Goal: Task Accomplishment & Management: Manage account settings

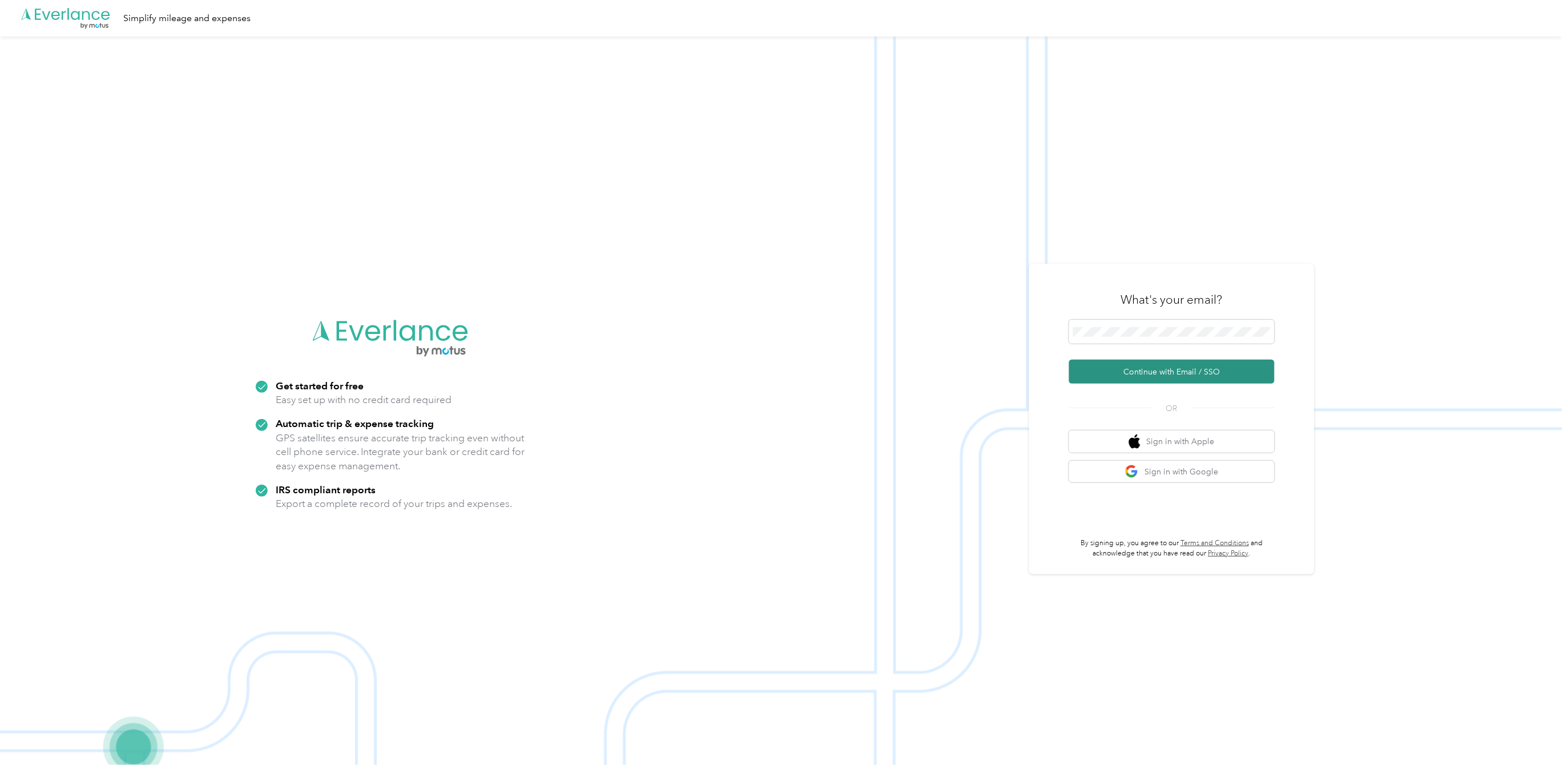
click at [1158, 364] on button "Continue with Email / SSO" at bounding box center [1172, 371] width 205 height 24
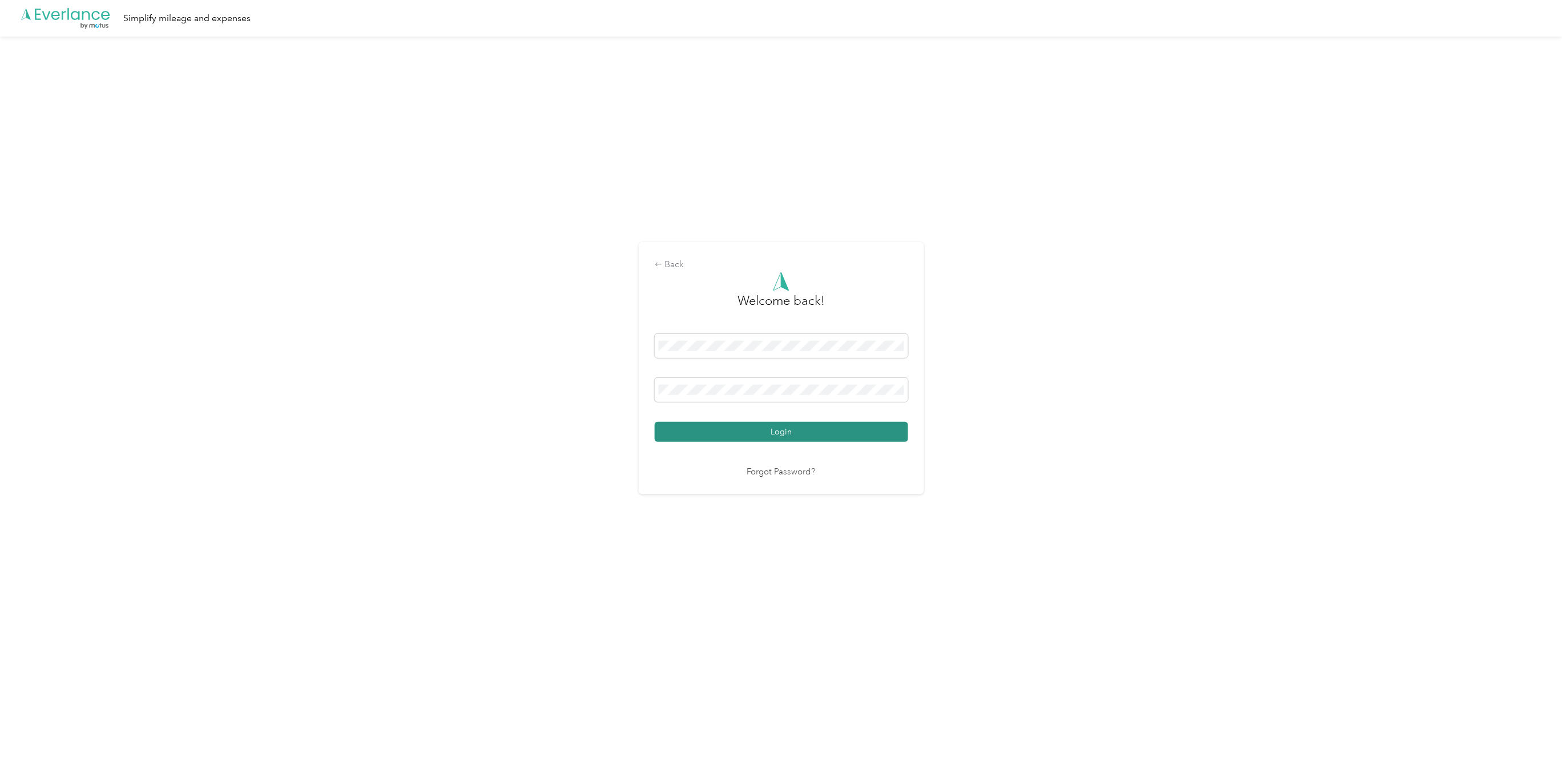
click at [800, 437] on button "Login" at bounding box center [781, 432] width 253 height 20
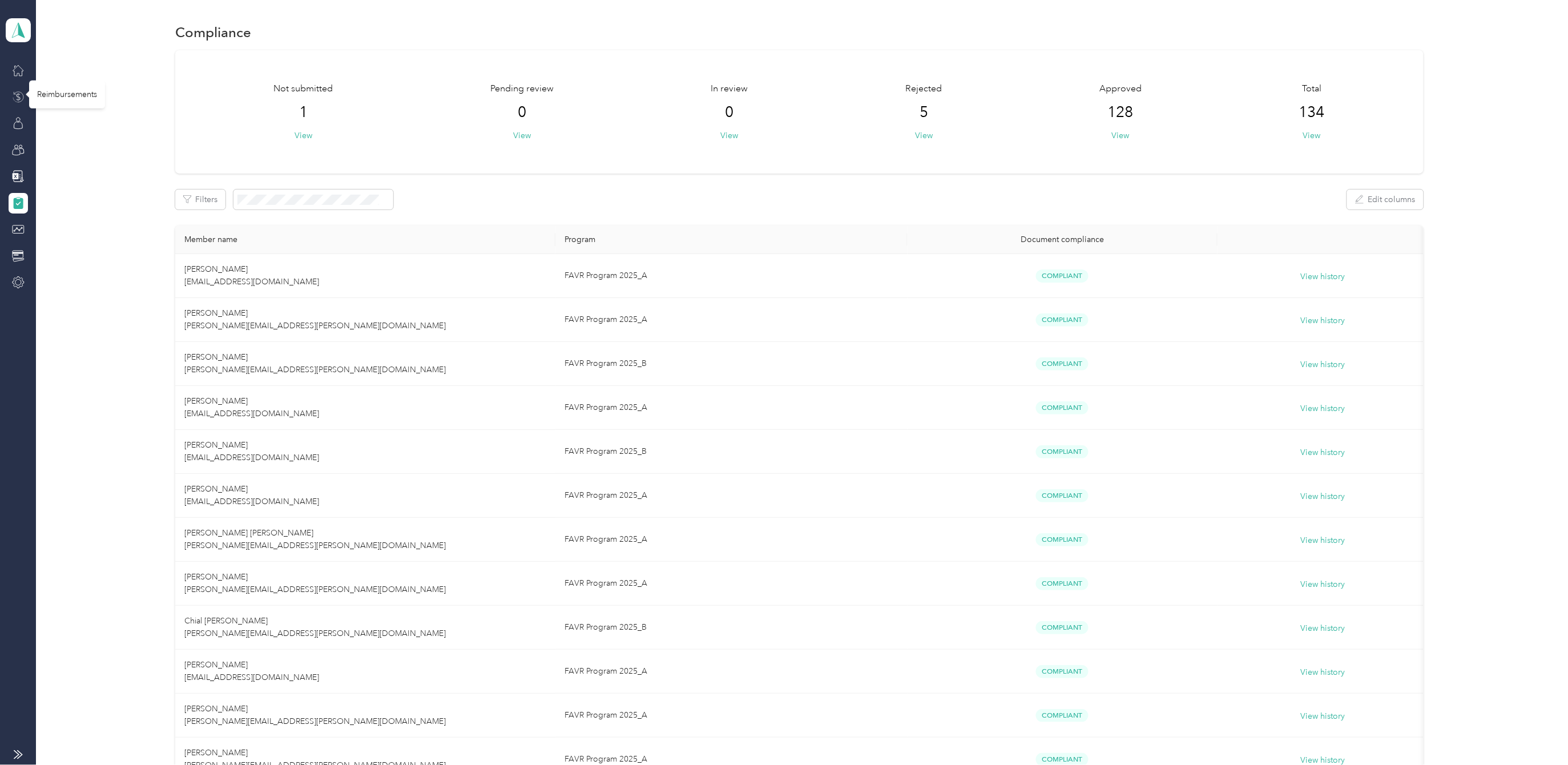
click at [20, 97] on icon at bounding box center [18, 97] width 13 height 13
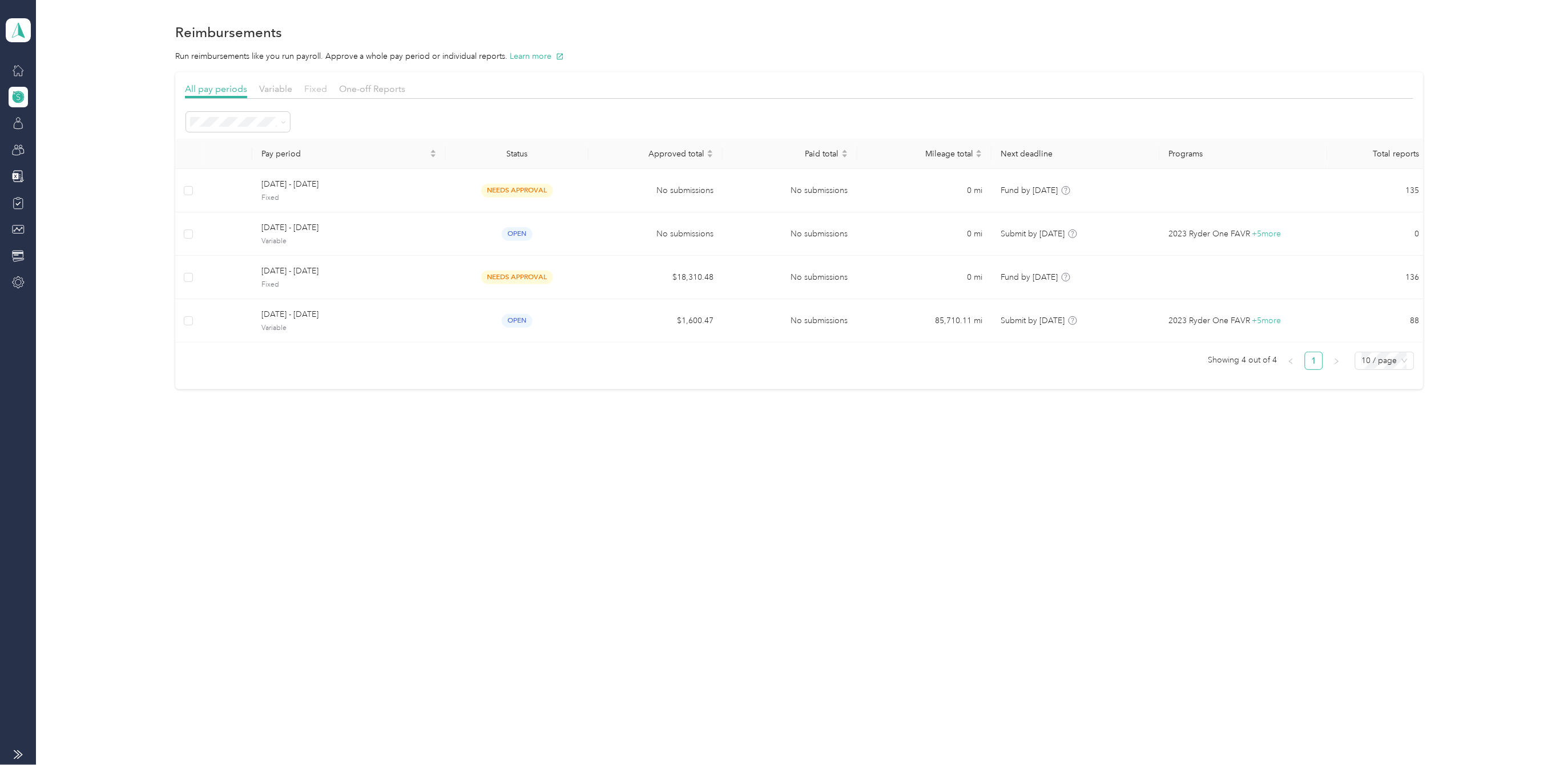
click at [316, 89] on span "Fixed" at bounding box center [315, 88] width 23 height 11
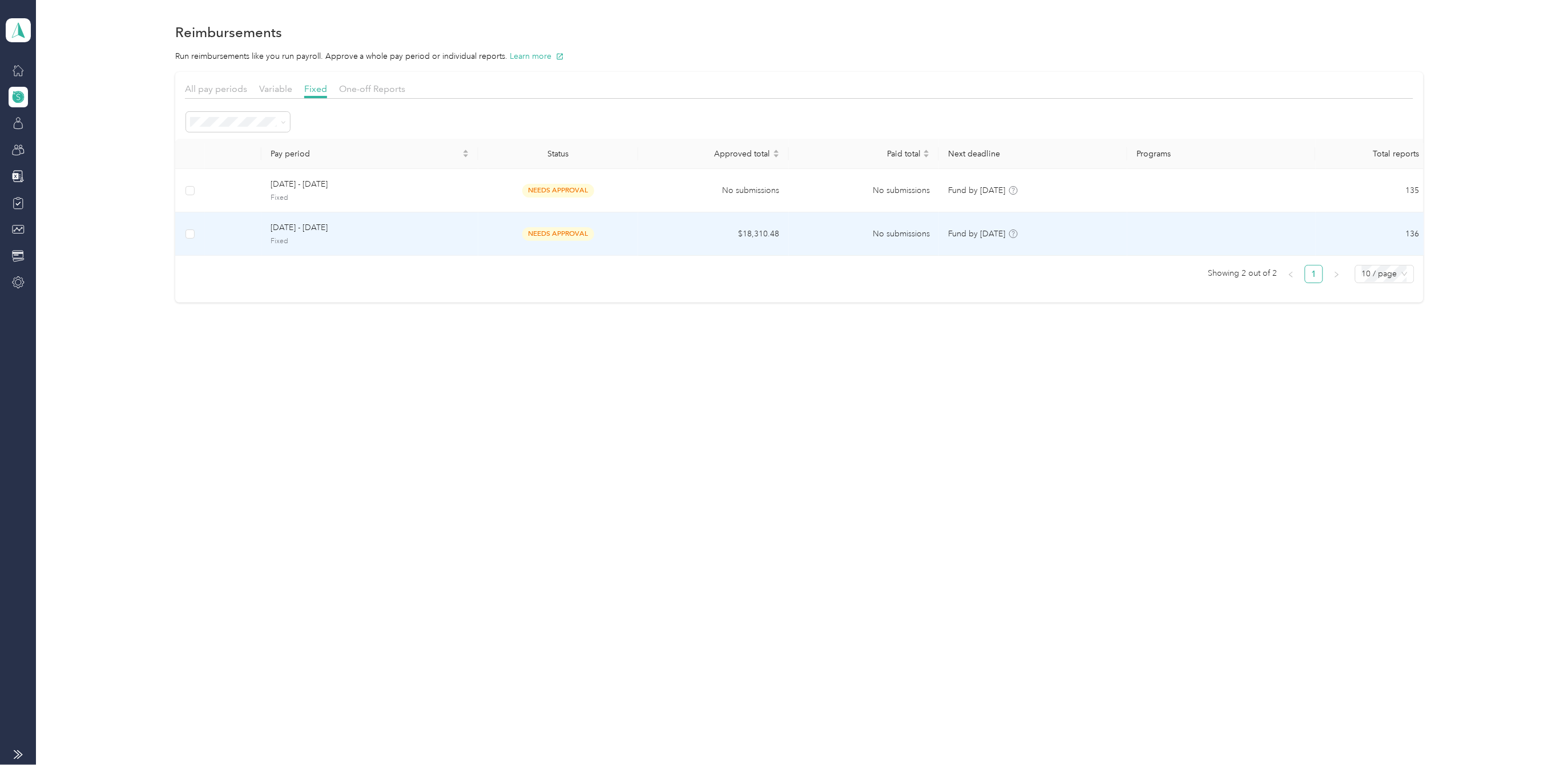
click at [285, 231] on span "[DATE] - [DATE]" at bounding box center [369, 227] width 198 height 13
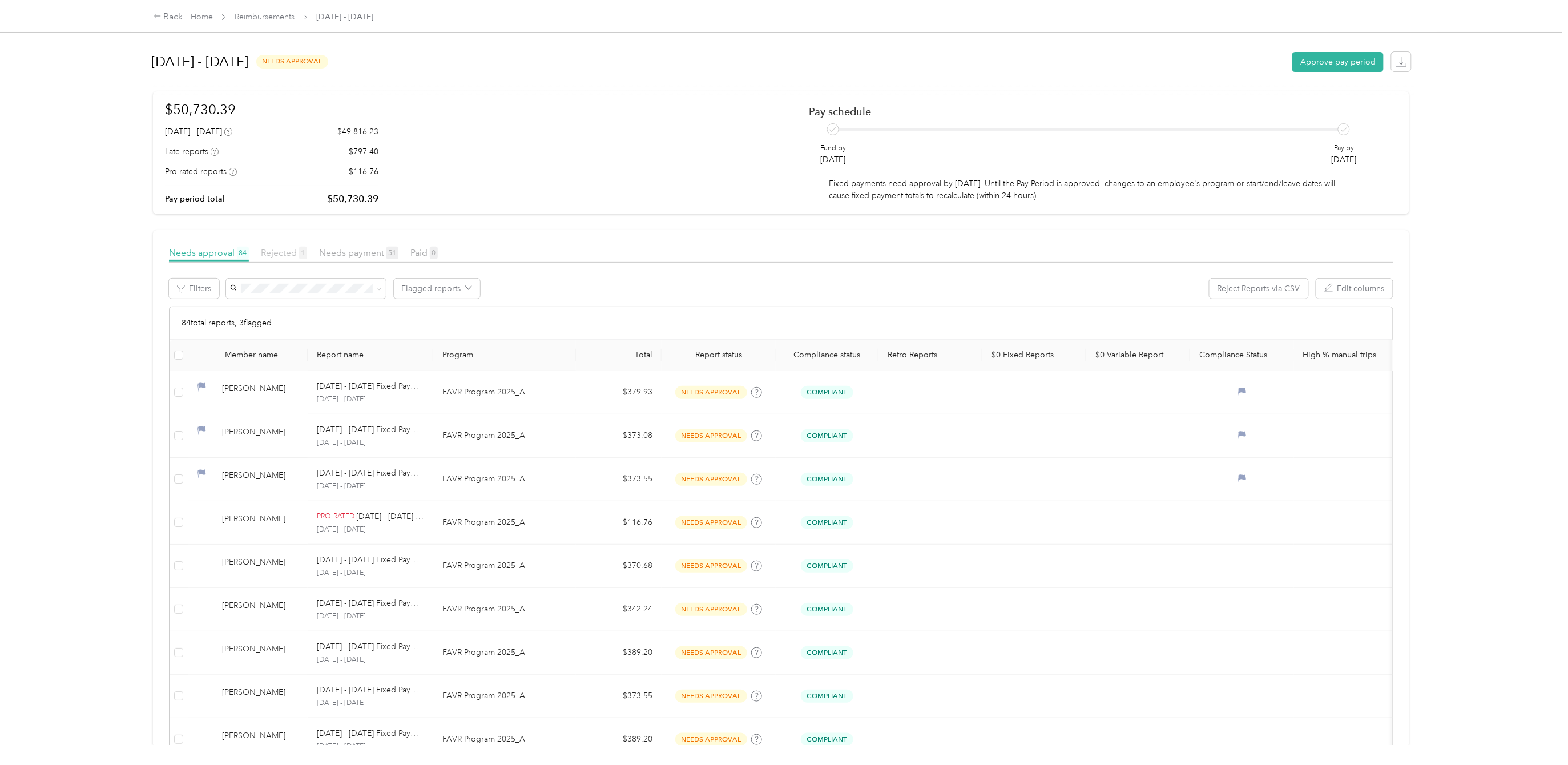
click at [284, 252] on span "Rejected 1" at bounding box center [284, 252] width 46 height 11
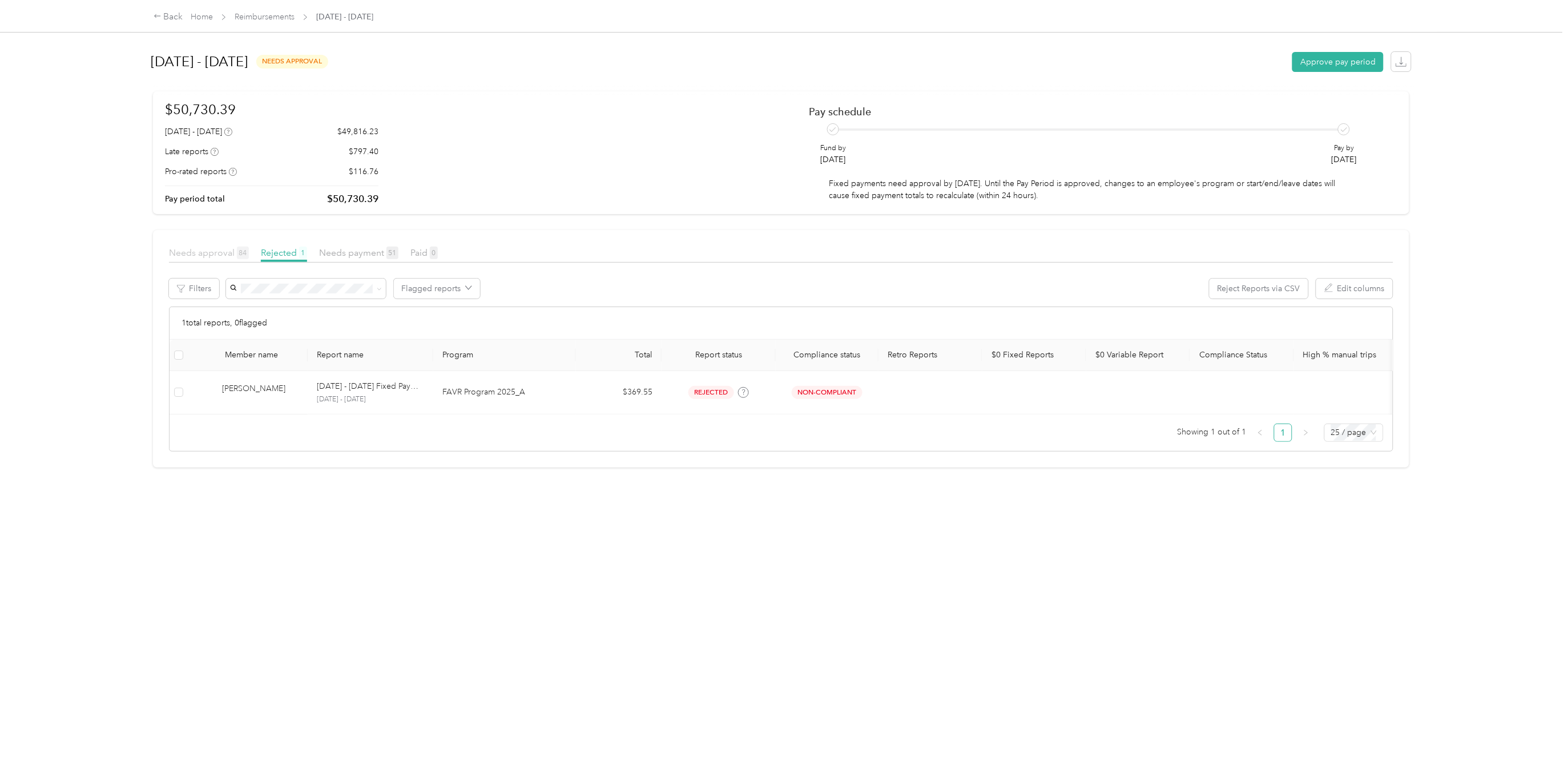
click at [215, 253] on span "Needs approval 84" at bounding box center [209, 252] width 80 height 11
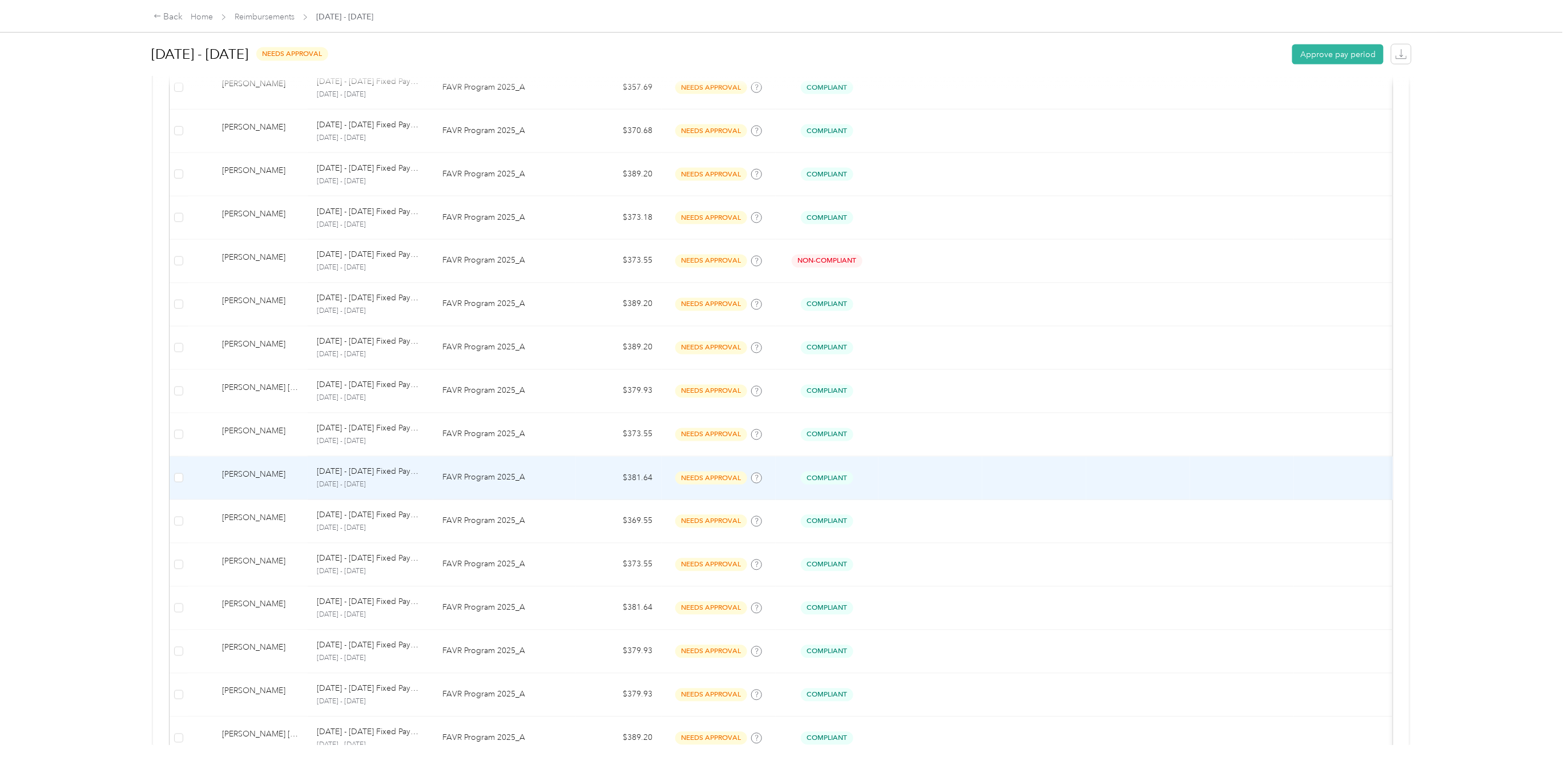
scroll to position [456, 0]
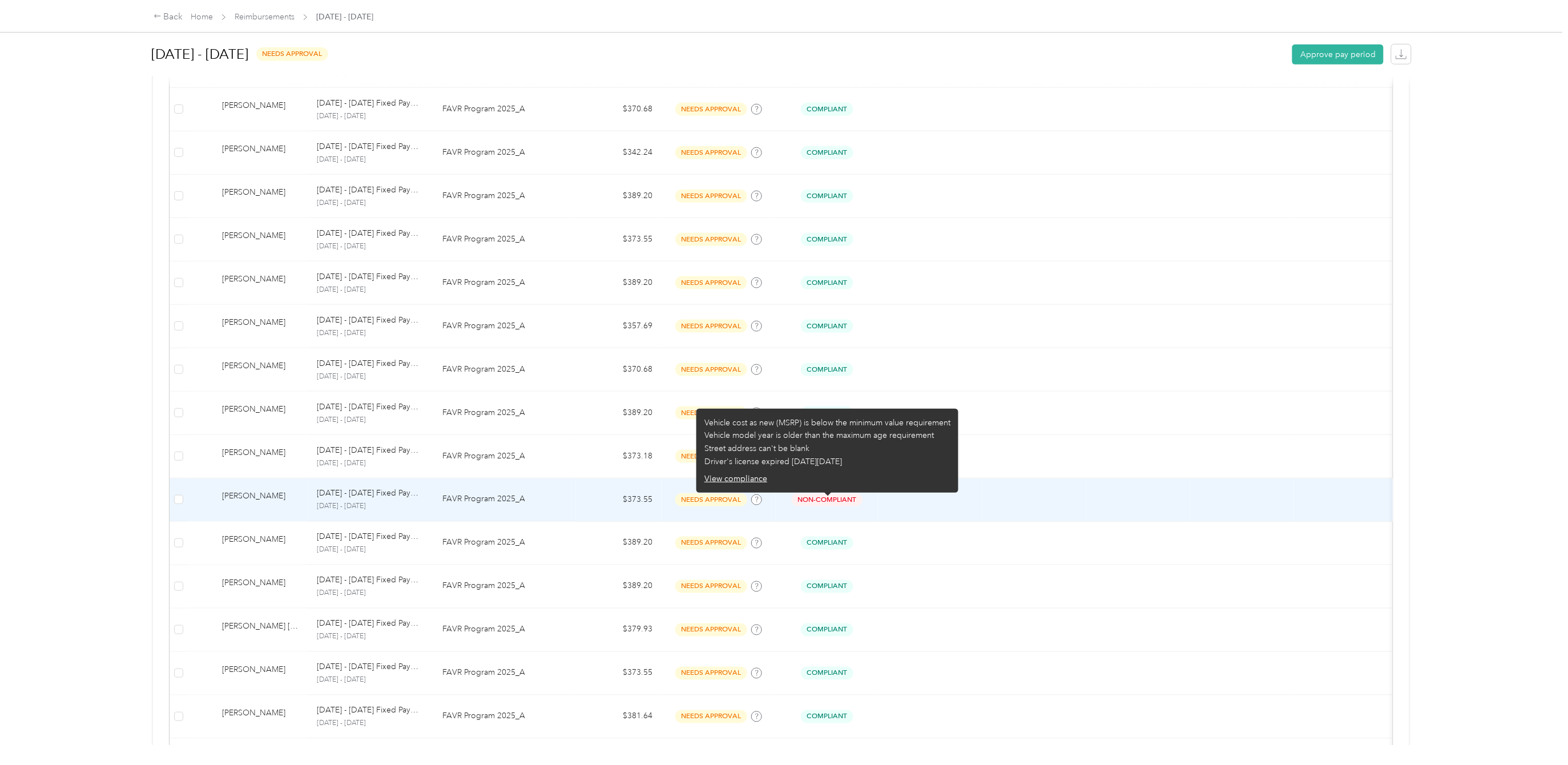
click at [854, 503] on span "Non-Compliant" at bounding box center [827, 500] width 71 height 13
click at [832, 505] on span "Non-Compliant" at bounding box center [827, 500] width 71 height 13
click at [832, 506] on span "Non-Compliant" at bounding box center [827, 500] width 71 height 13
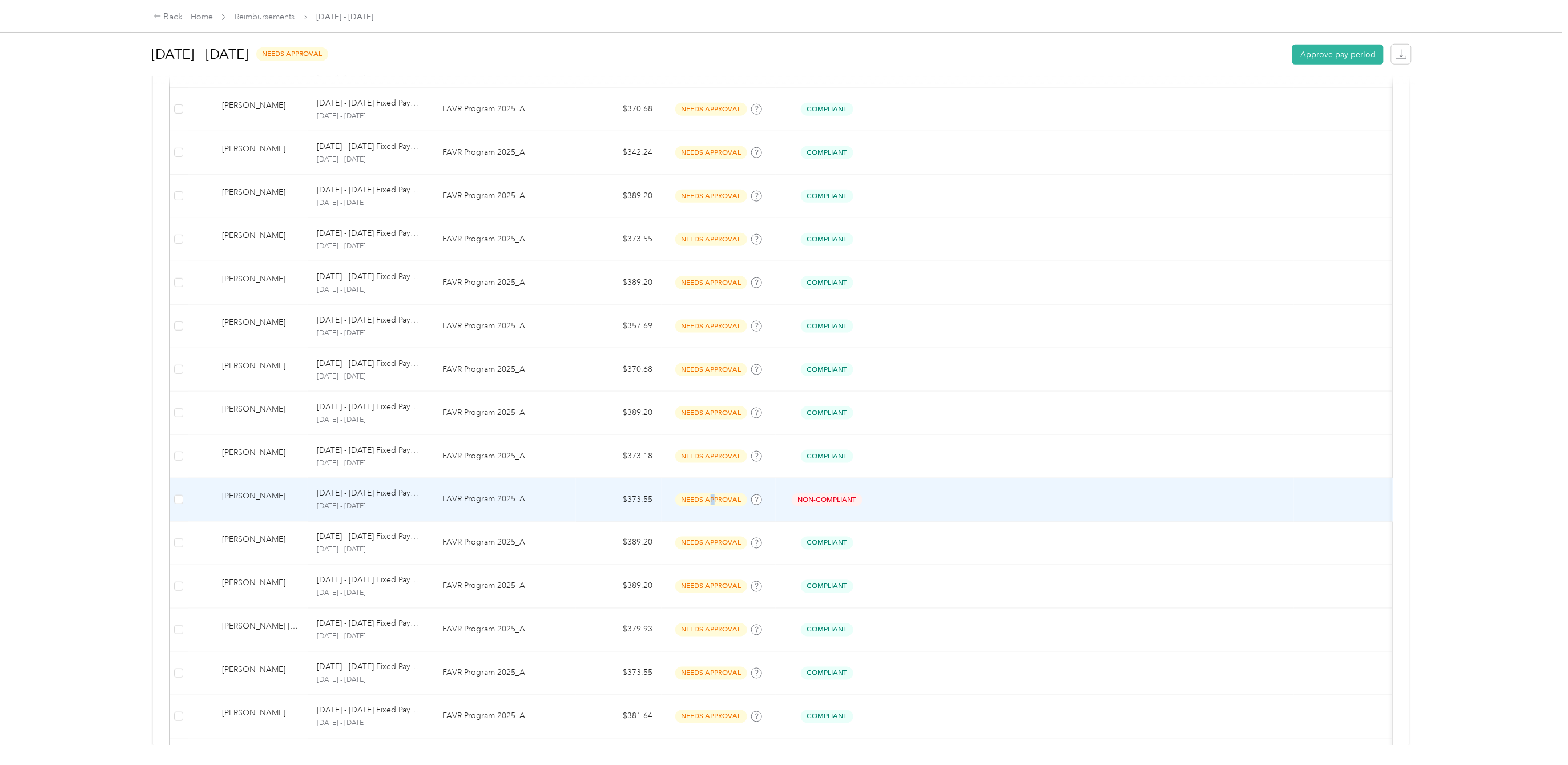
drag, startPoint x: 832, startPoint y: 507, endPoint x: 713, endPoint y: 522, distance: 119.9
click at [713, 522] on td "needs approval" at bounding box center [719, 500] width 114 height 44
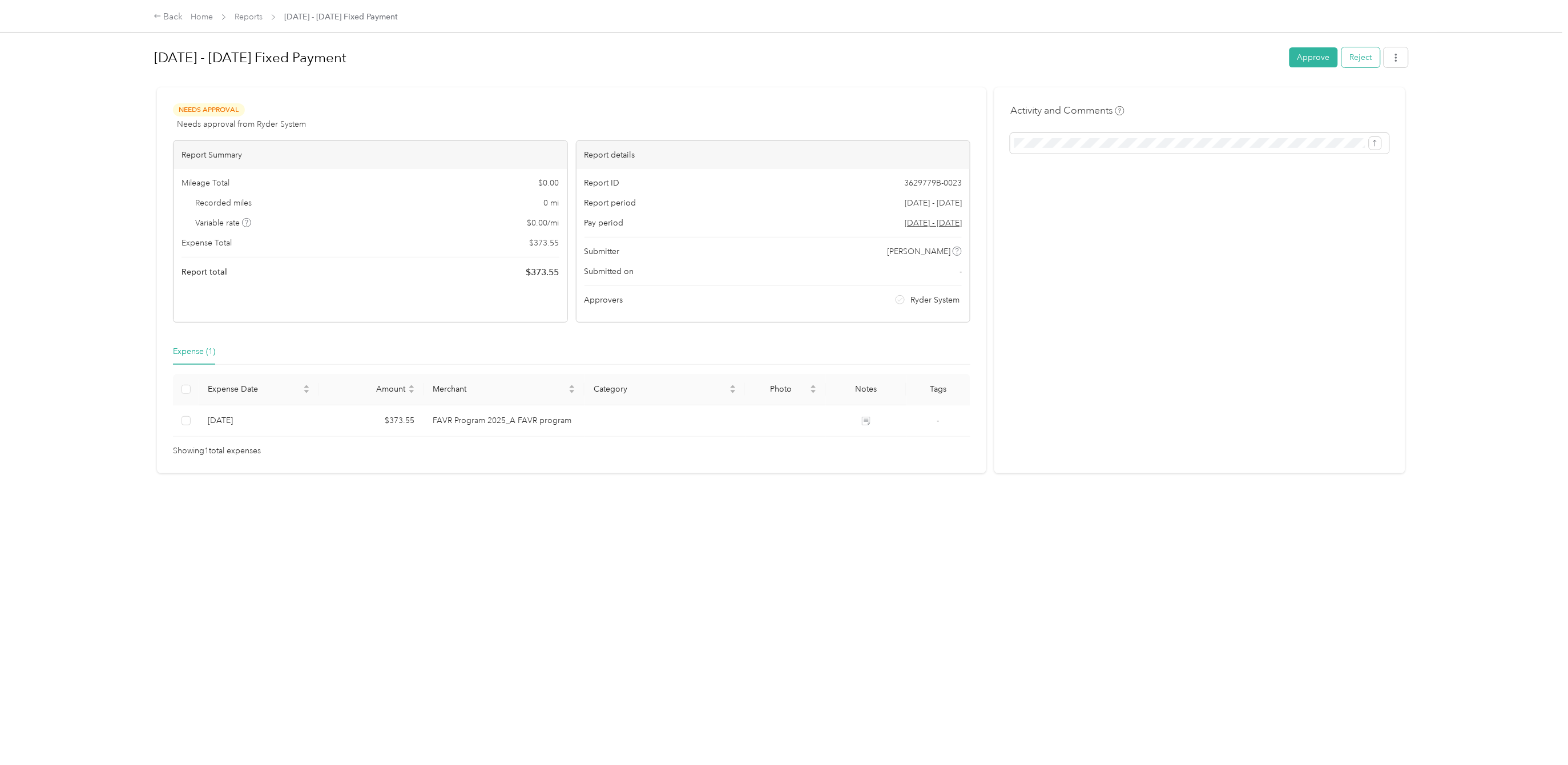
click at [1351, 54] on button "Reject" at bounding box center [1360, 57] width 38 height 20
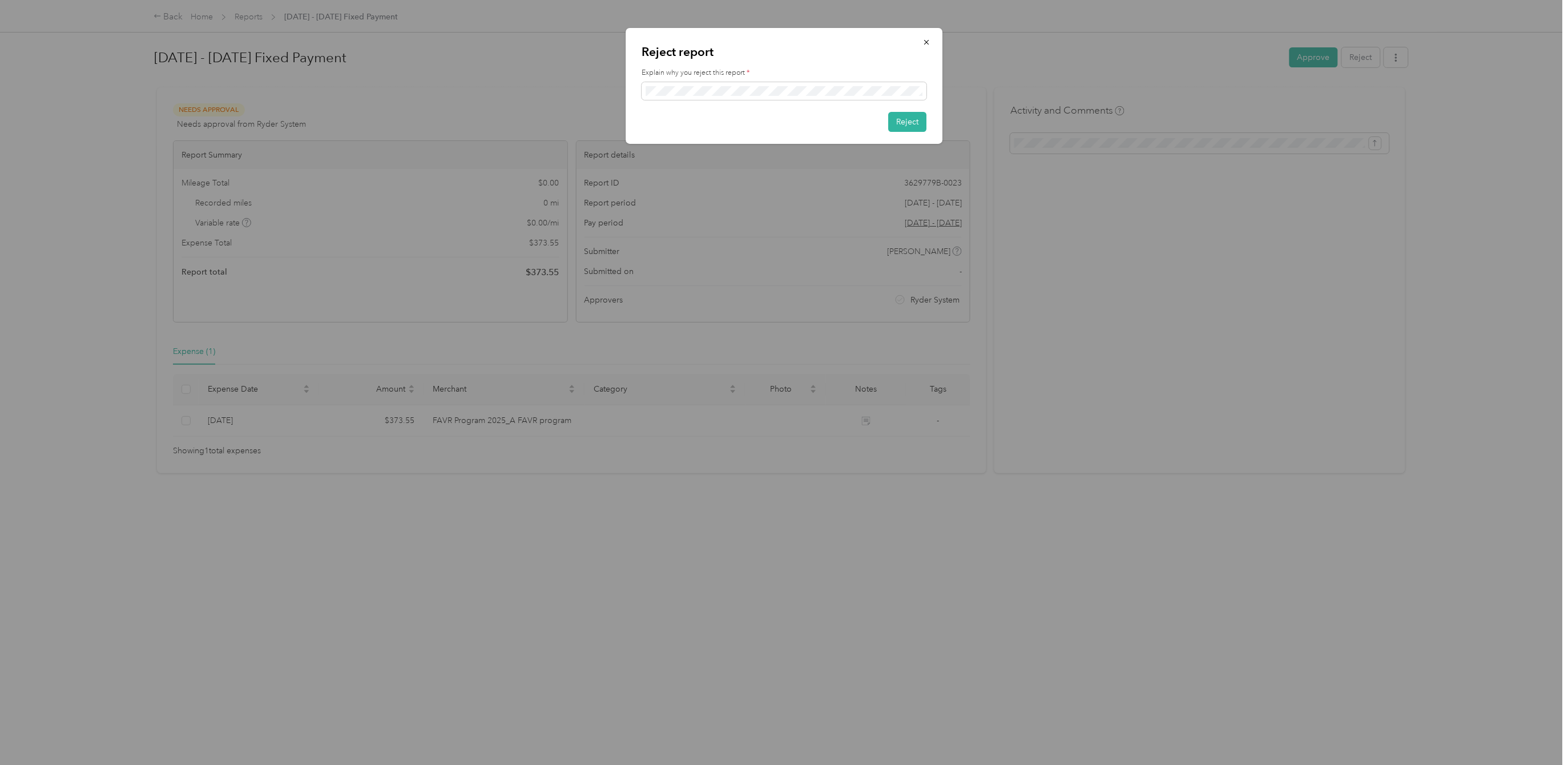
click at [900, 109] on div "Reject report Explain why you reject this report * Reject" at bounding box center [784, 86] width 316 height 116
click at [912, 119] on button "Reject" at bounding box center [906, 122] width 38 height 20
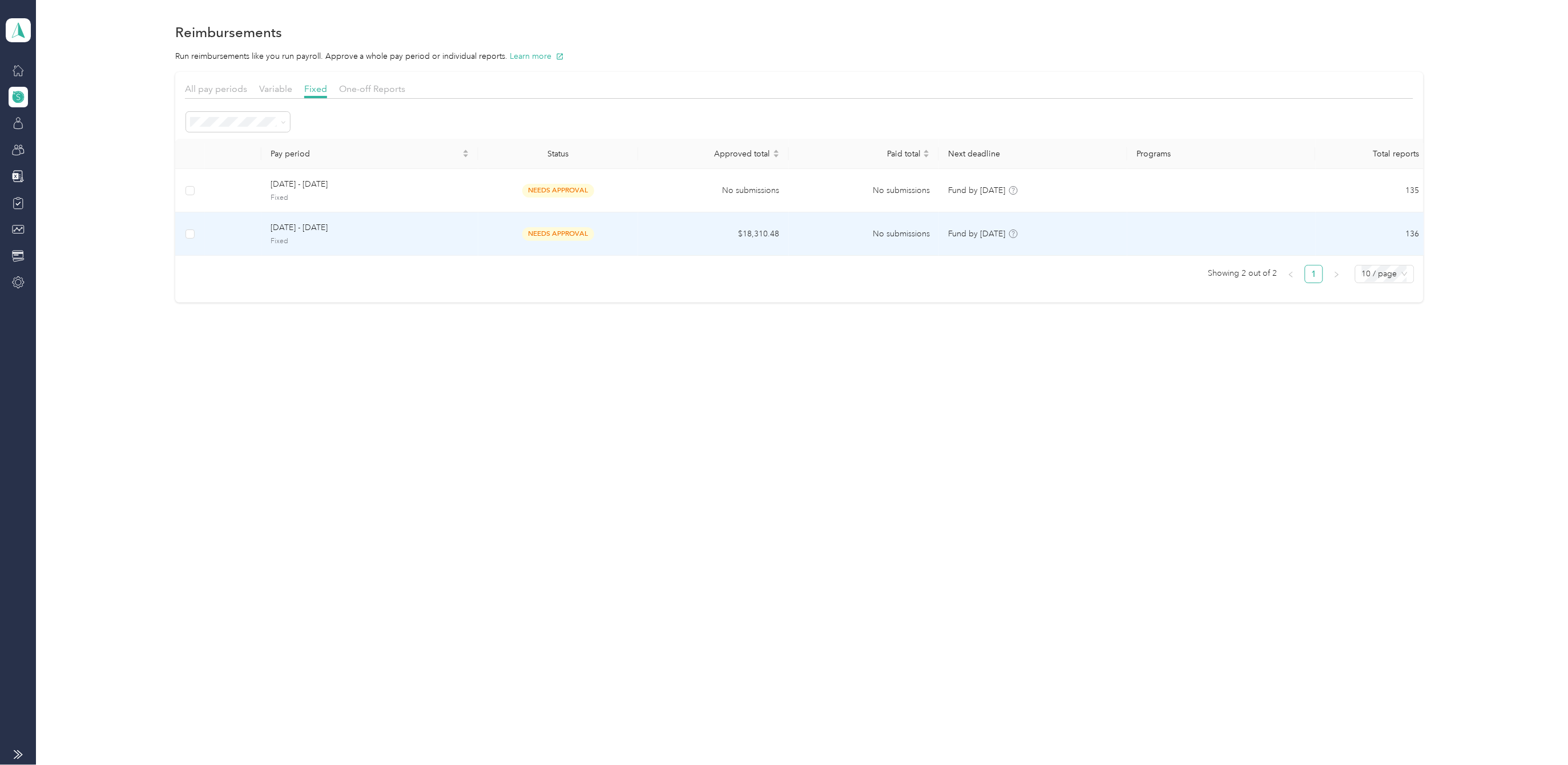
click at [309, 220] on td "[DATE] - [DATE] Fixed" at bounding box center [369, 234] width 216 height 44
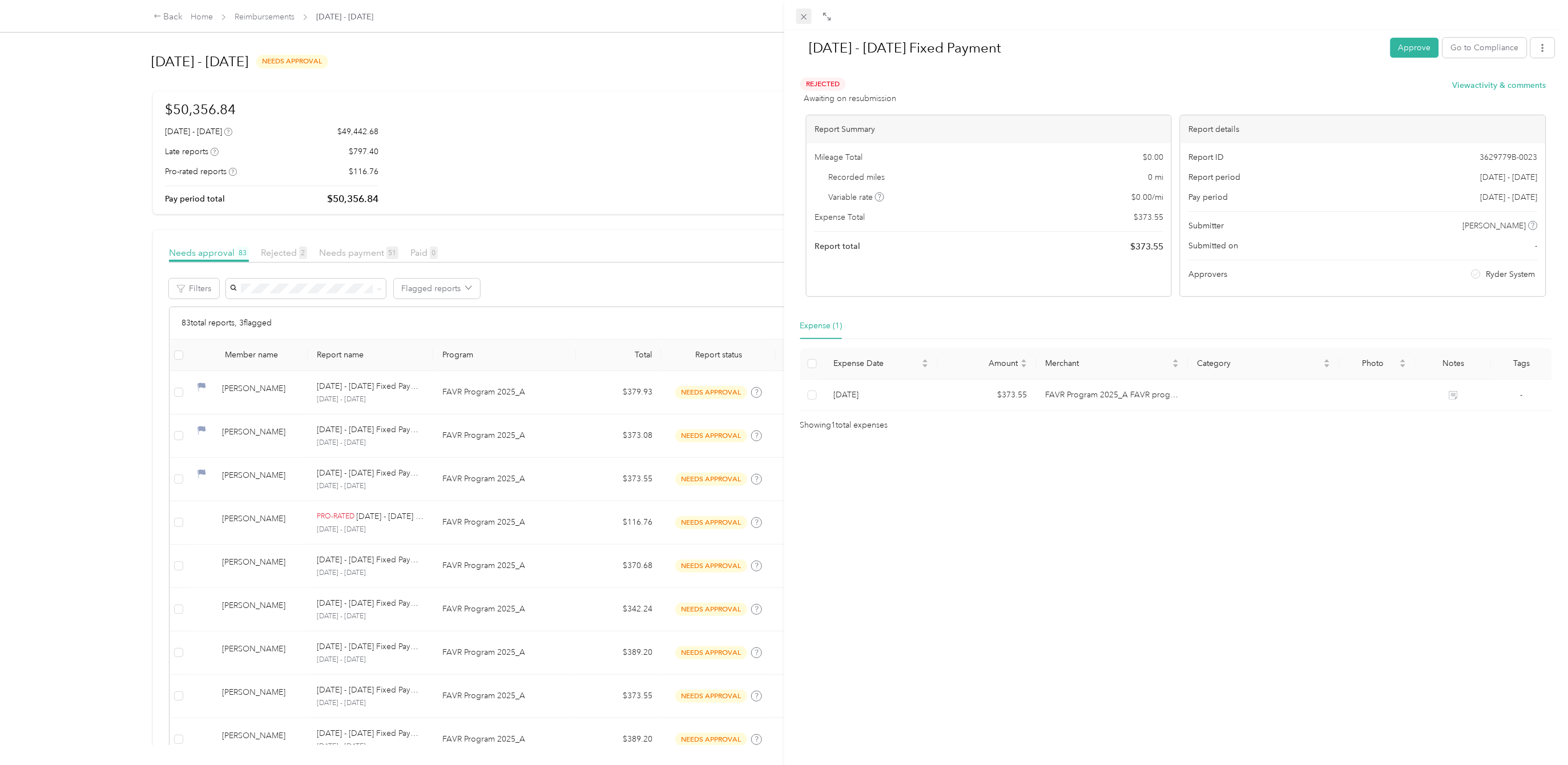
click at [799, 12] on icon at bounding box center [804, 17] width 10 height 10
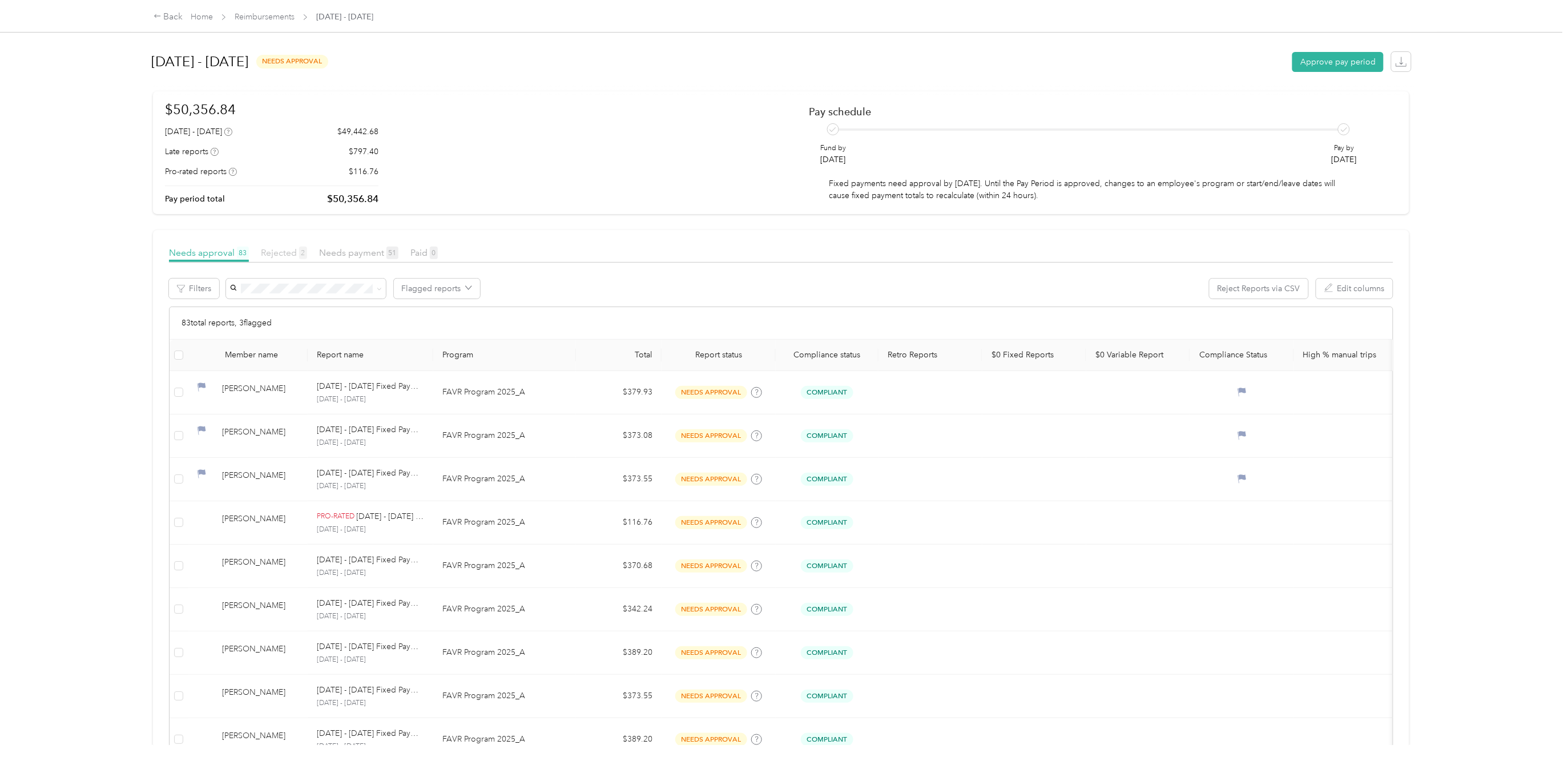
click at [274, 252] on span "Rejected 2" at bounding box center [284, 252] width 46 height 11
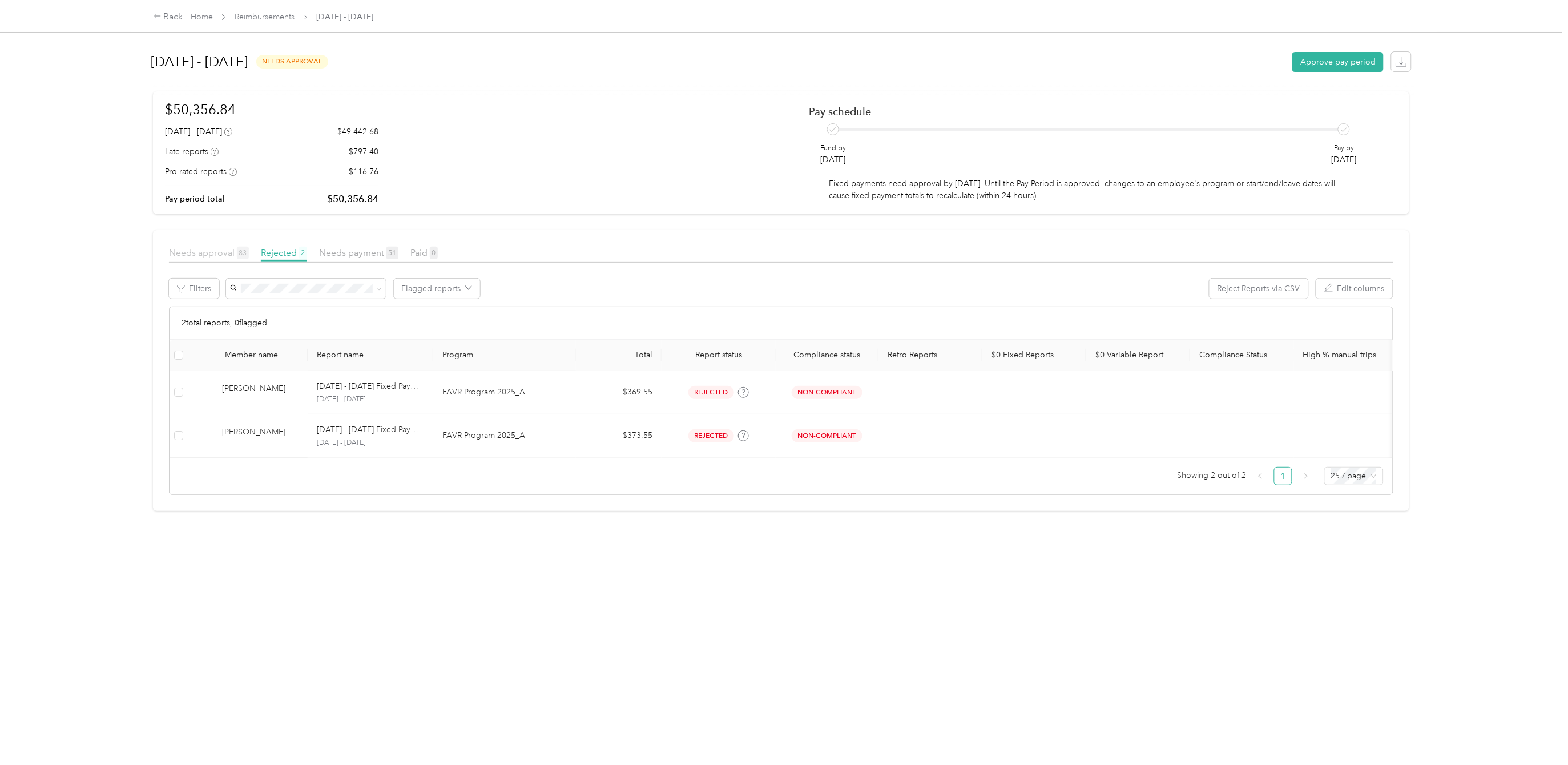
click at [221, 255] on span "Needs approval 83" at bounding box center [209, 252] width 80 height 11
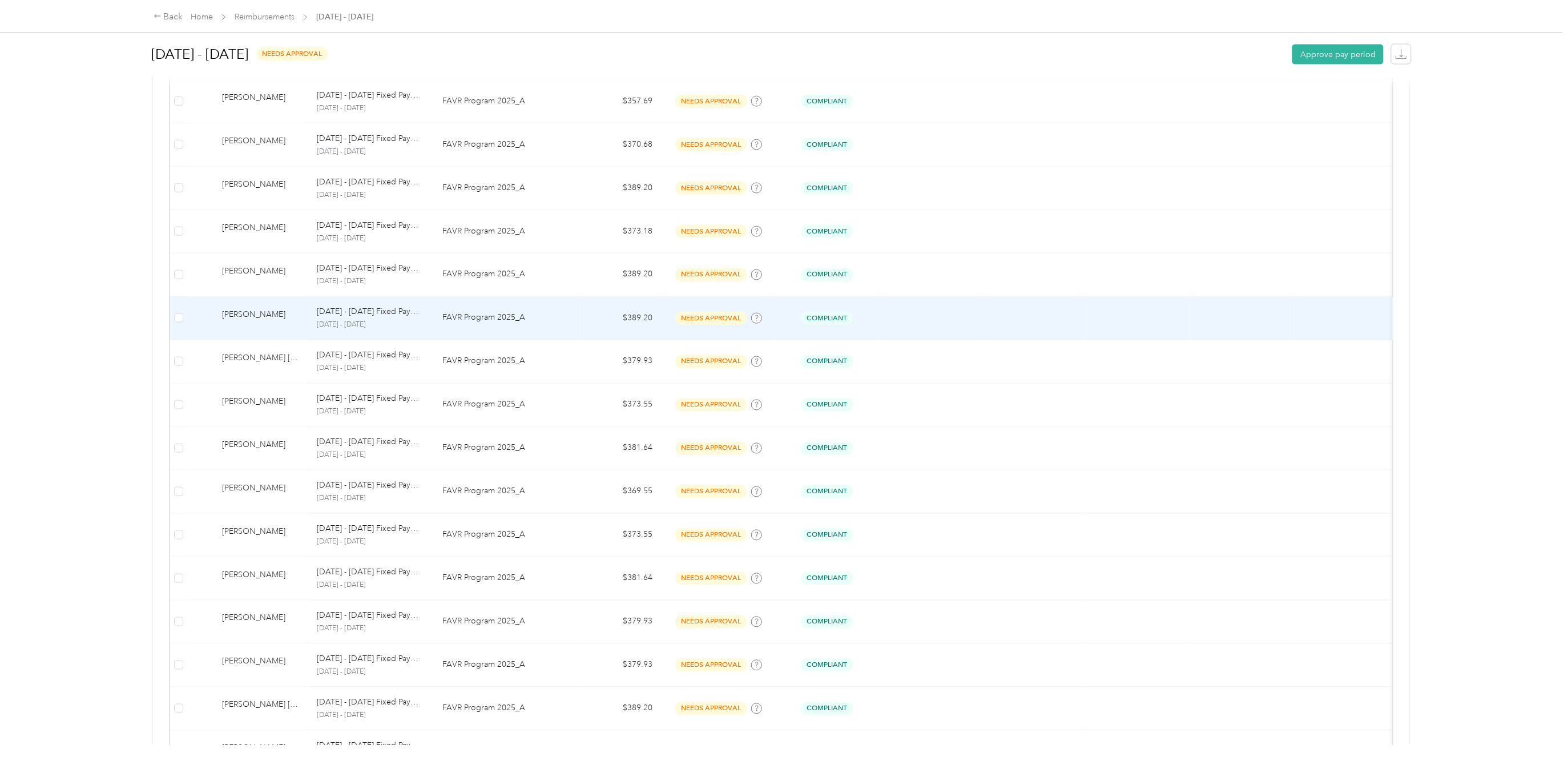
scroll to position [799, 0]
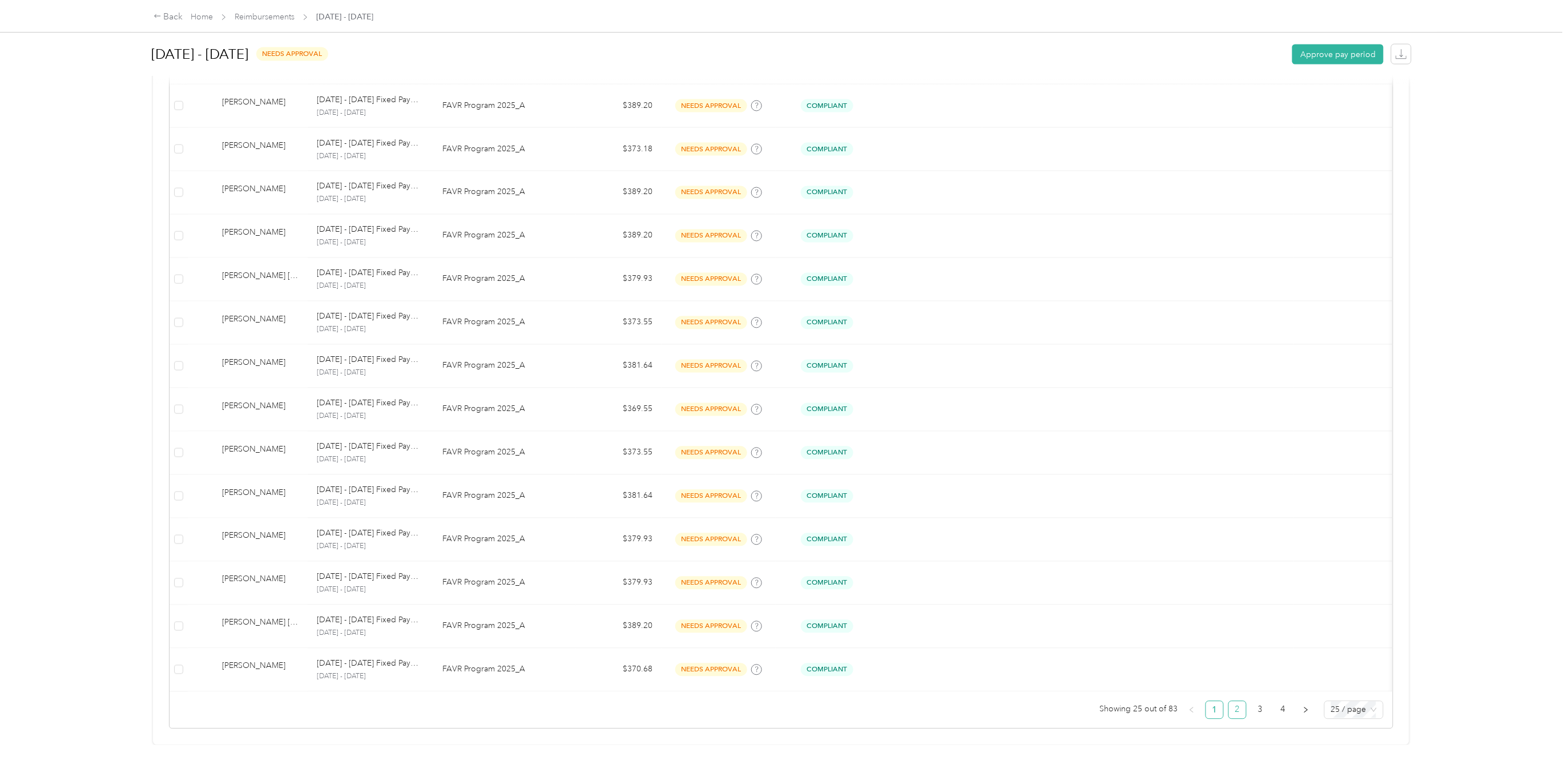
click at [1229, 704] on link "2" at bounding box center [1237, 709] width 17 height 17
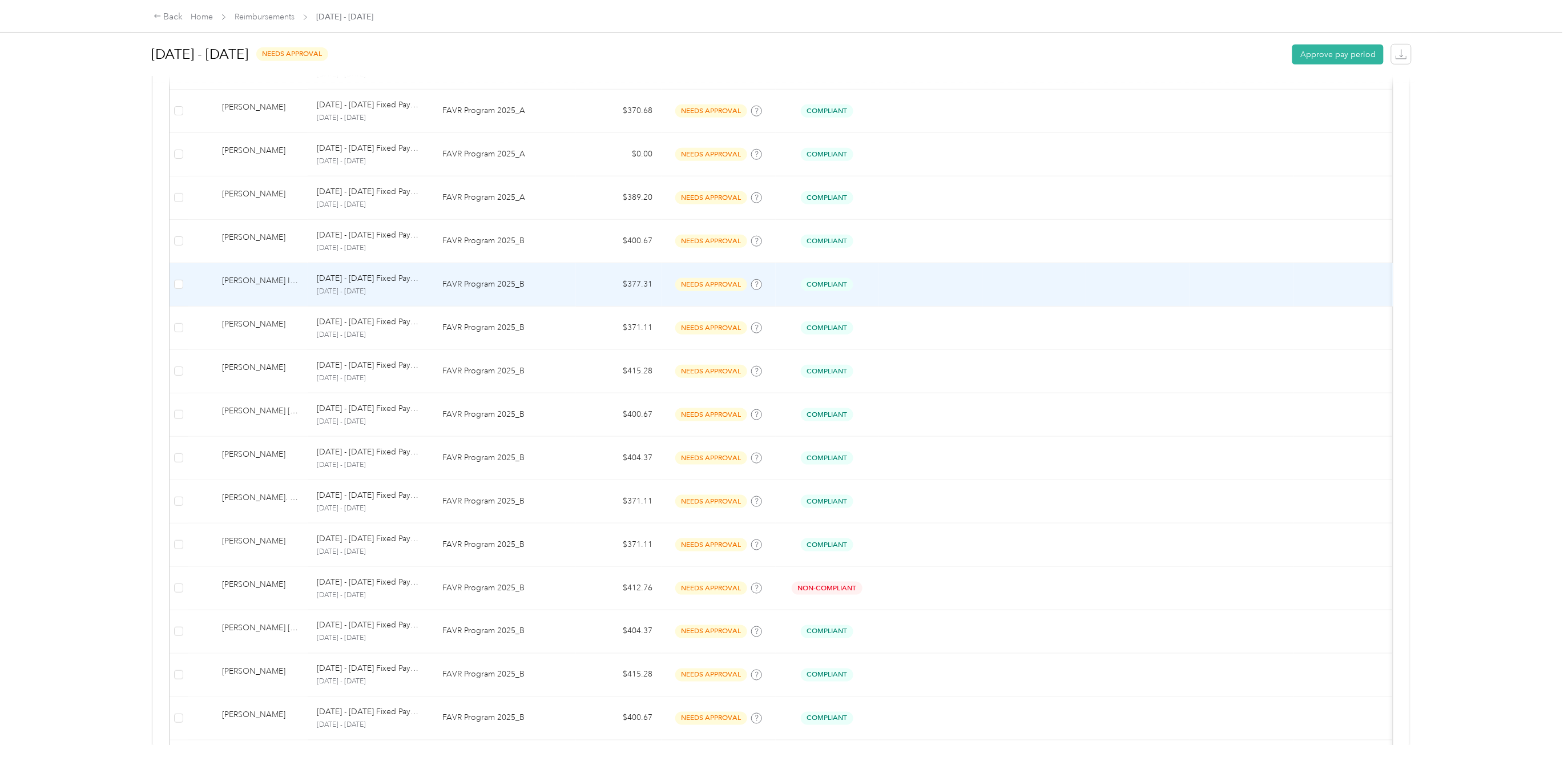
scroll to position [456, 0]
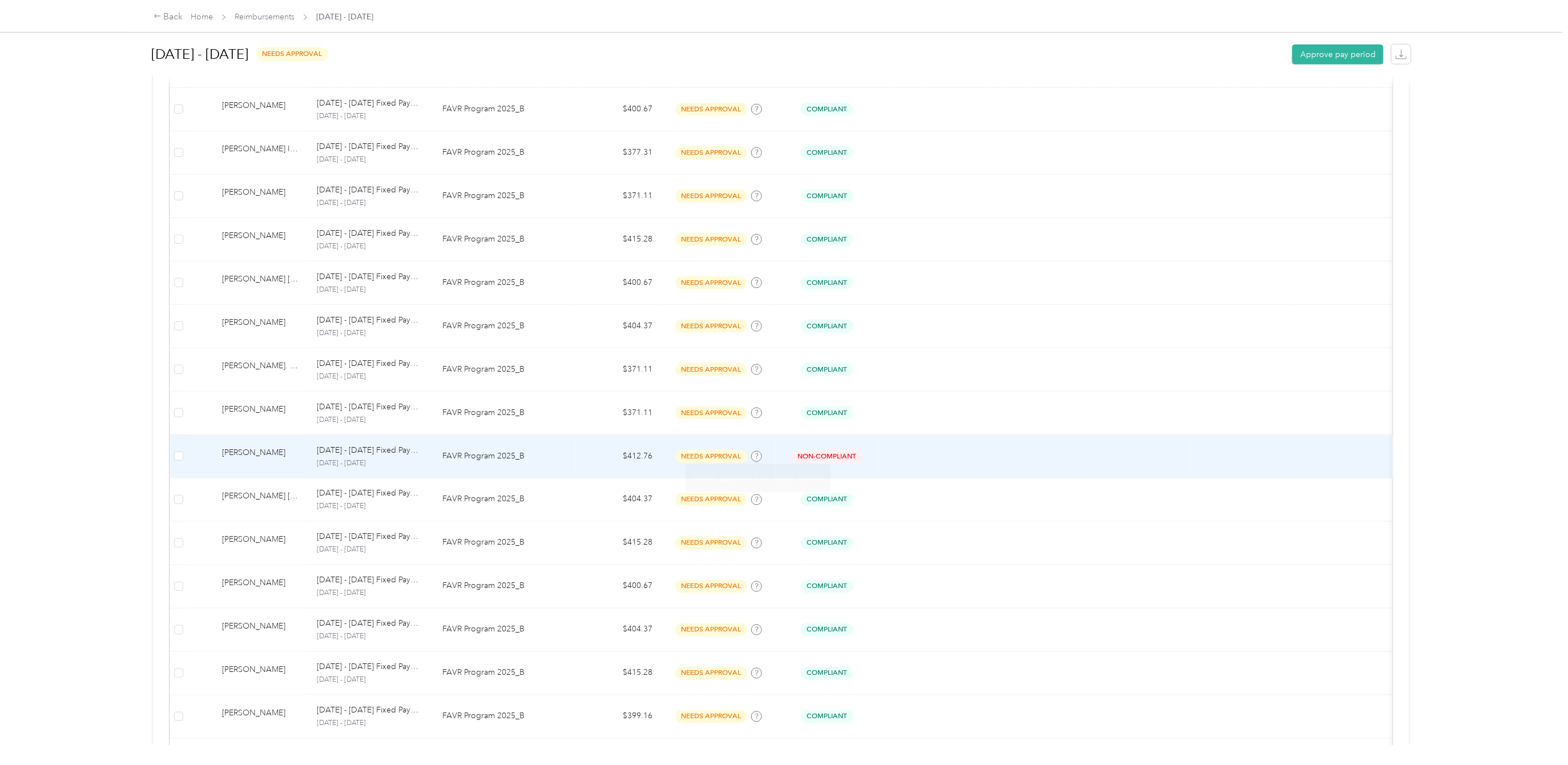
click at [724, 459] on span "needs approval" at bounding box center [710, 456] width 72 height 13
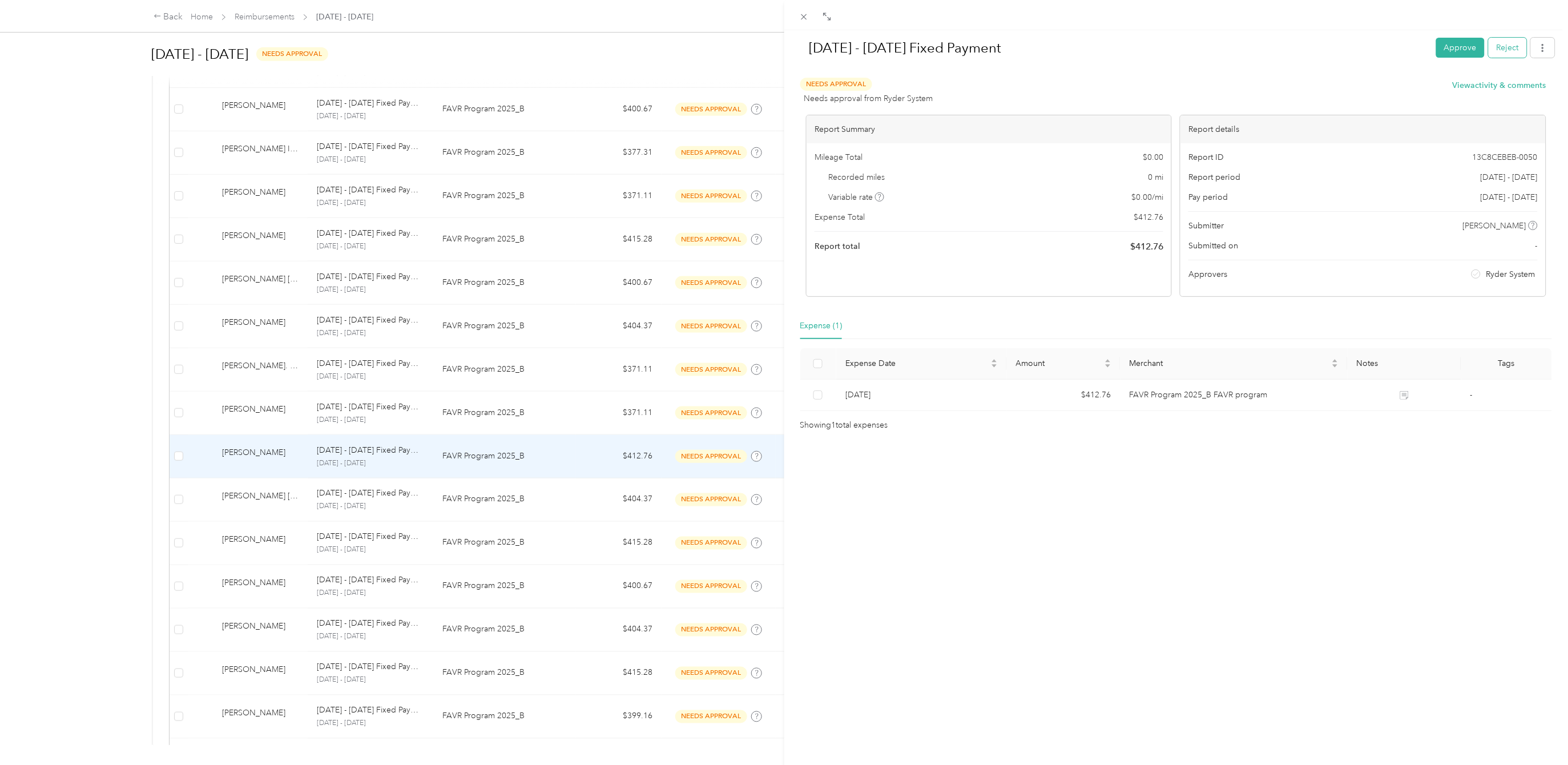
click at [1488, 41] on button "Reject" at bounding box center [1507, 48] width 38 height 20
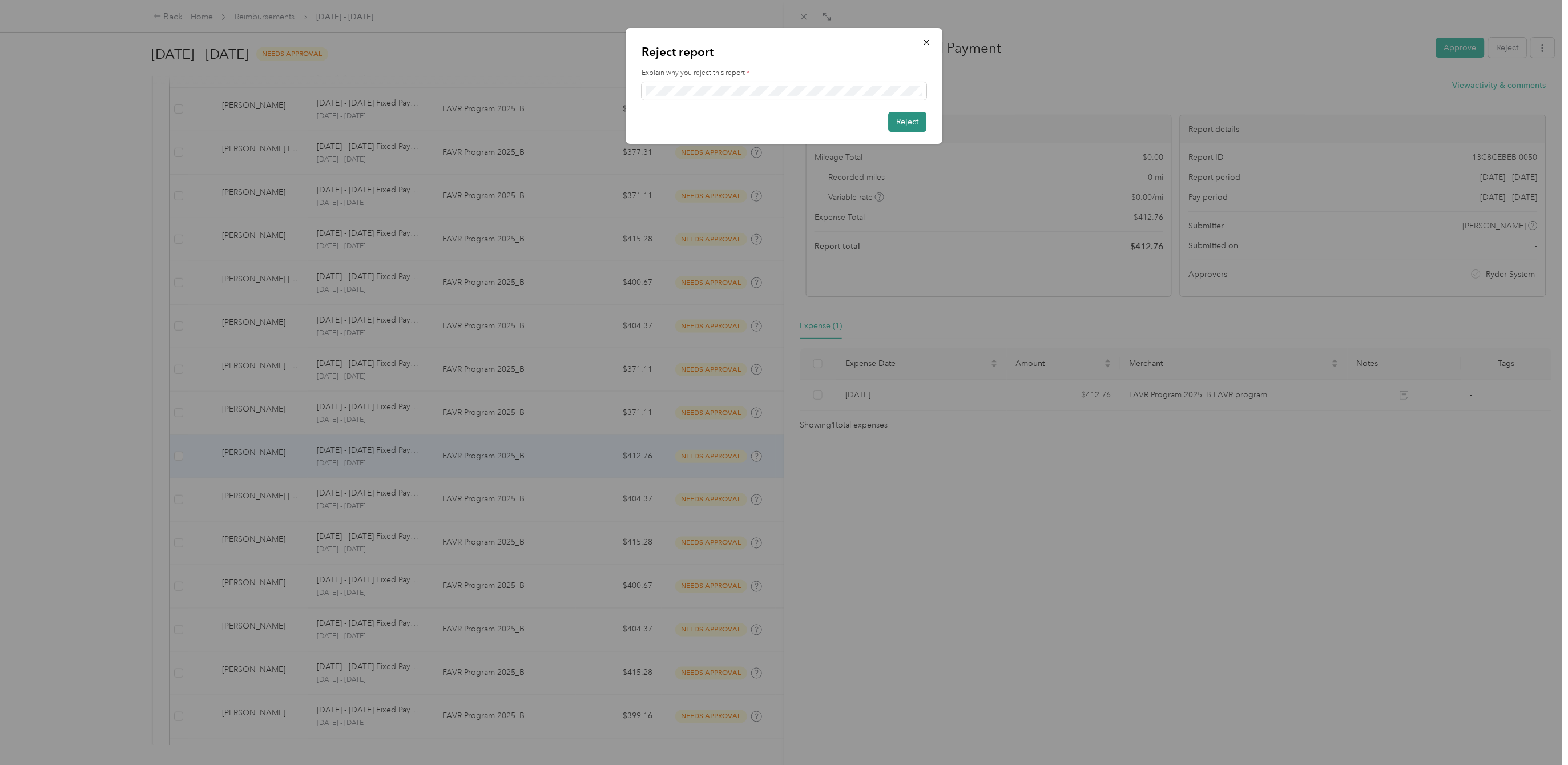
click at [908, 120] on button "Reject" at bounding box center [906, 122] width 38 height 20
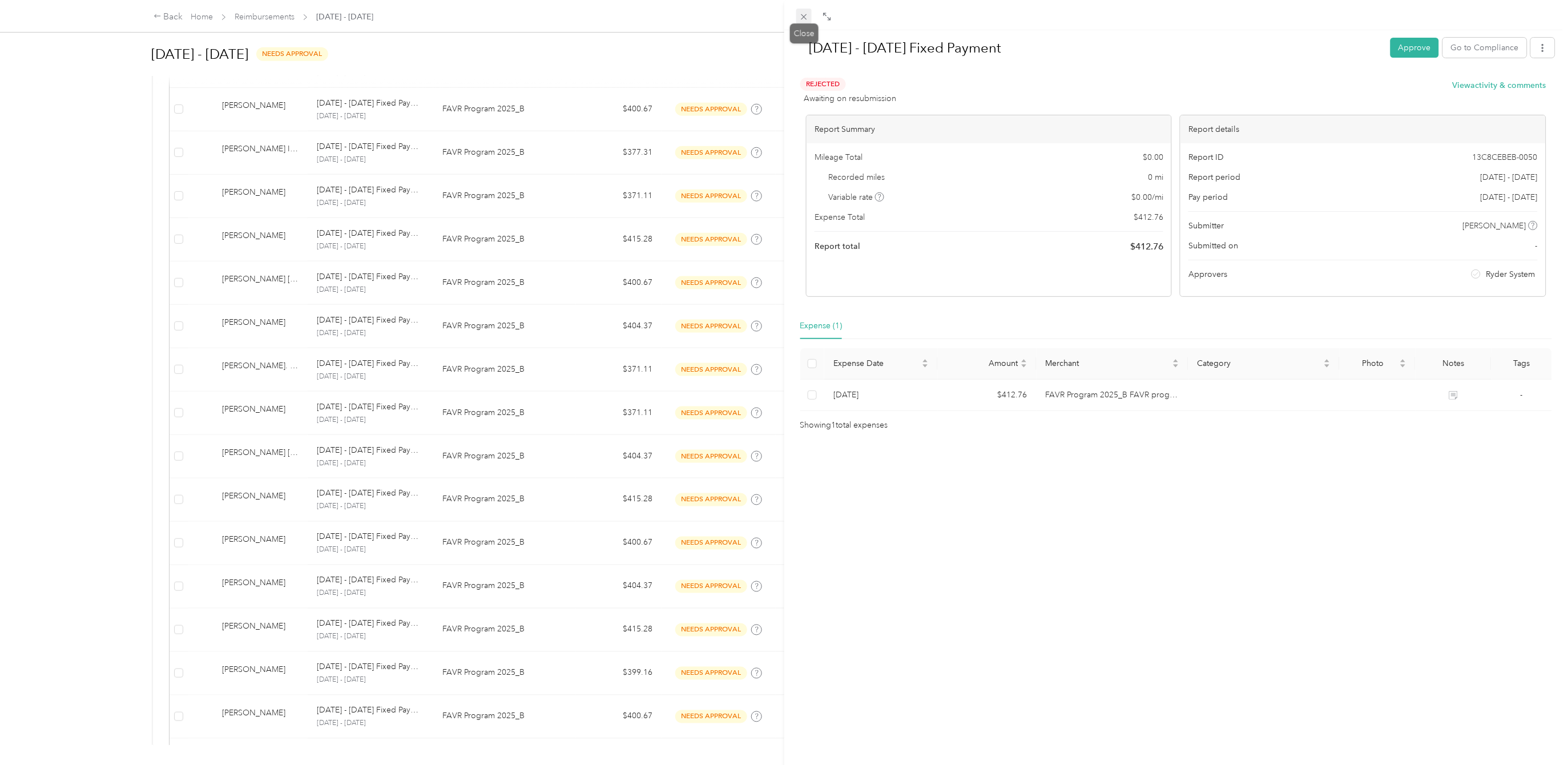
click at [797, 15] on span at bounding box center [804, 16] width 16 height 16
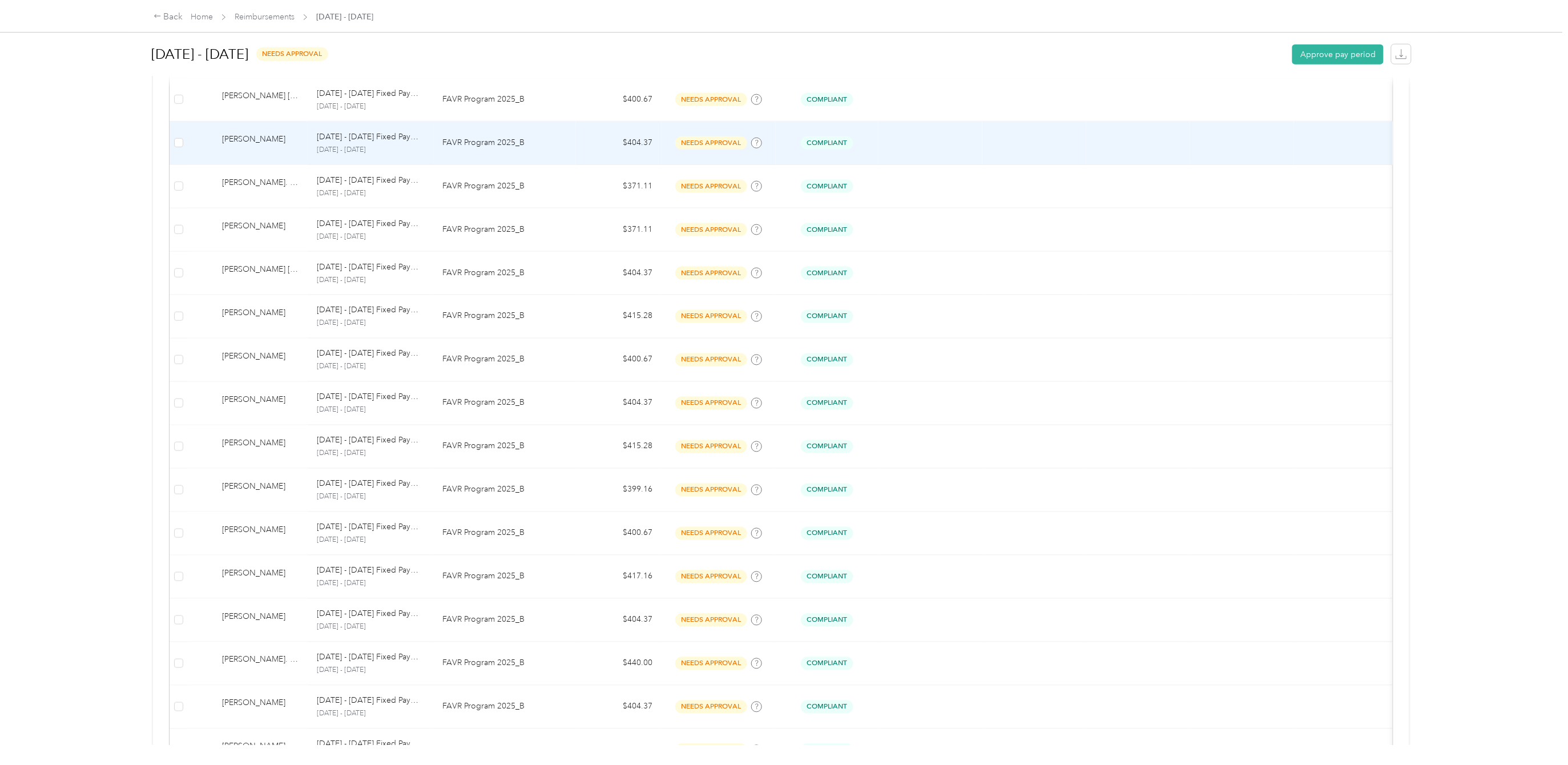
scroll to position [805, 0]
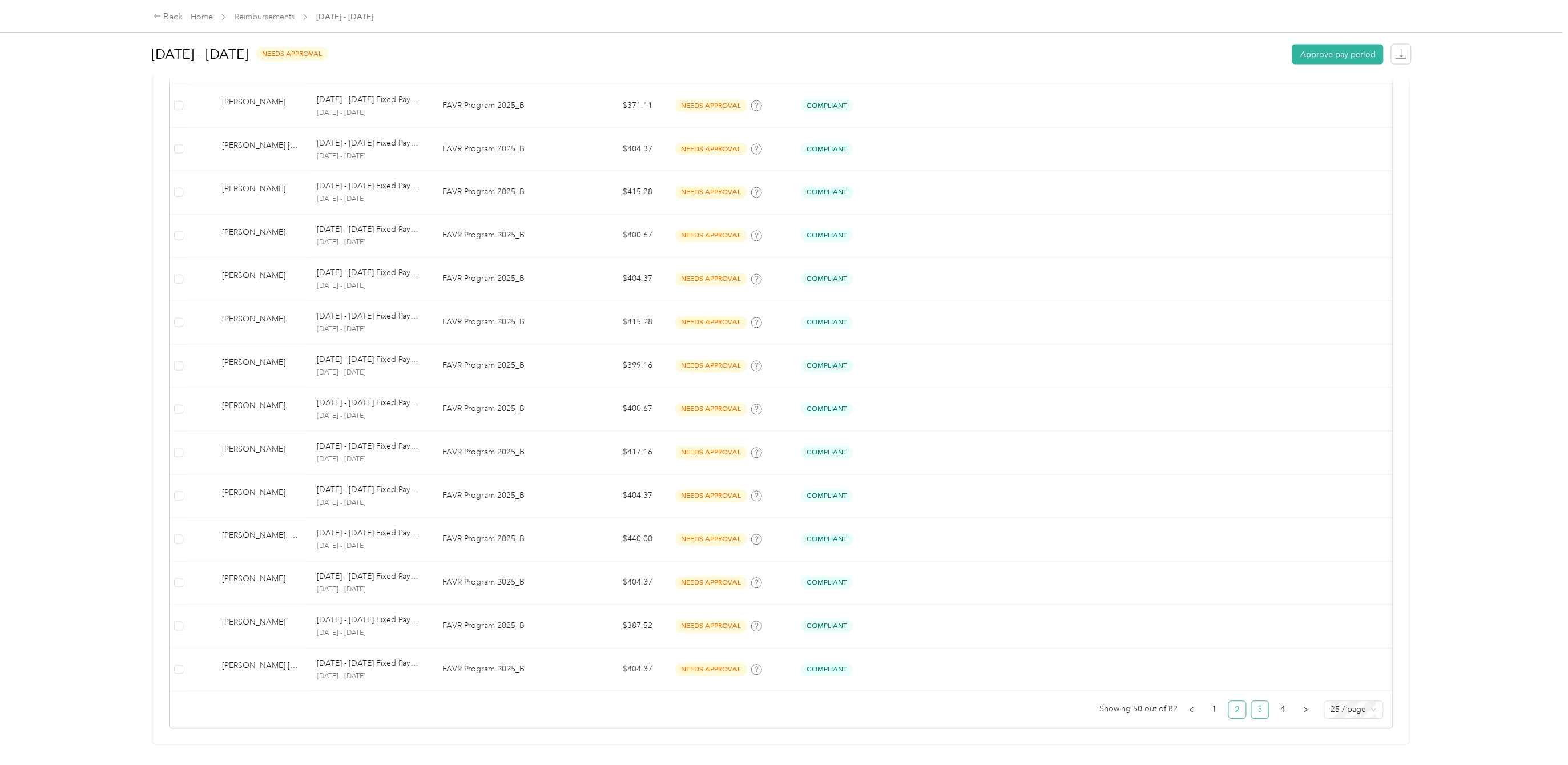
click at [1252, 701] on link "3" at bounding box center [1260, 709] width 17 height 17
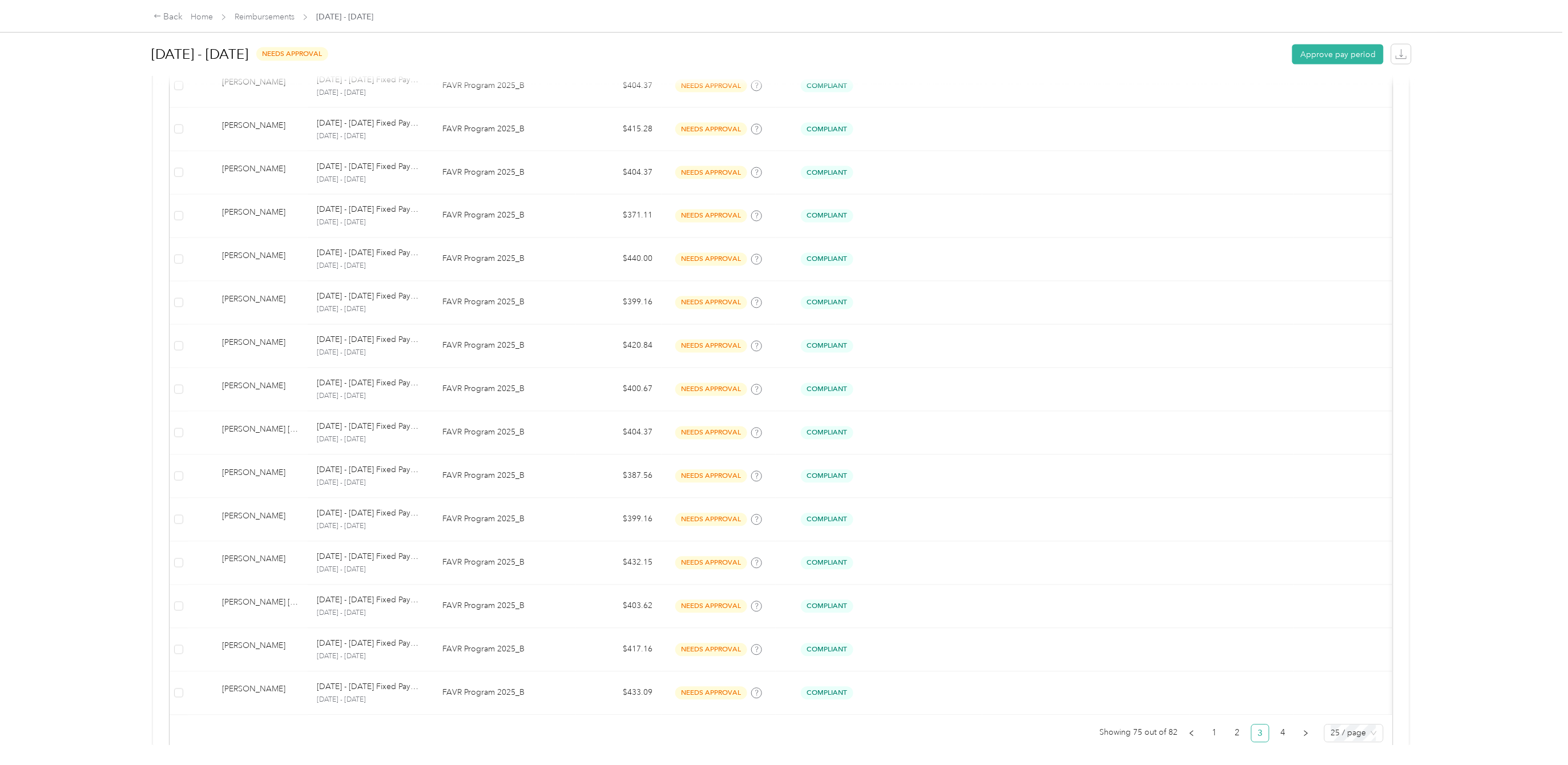
scroll to position [805, 0]
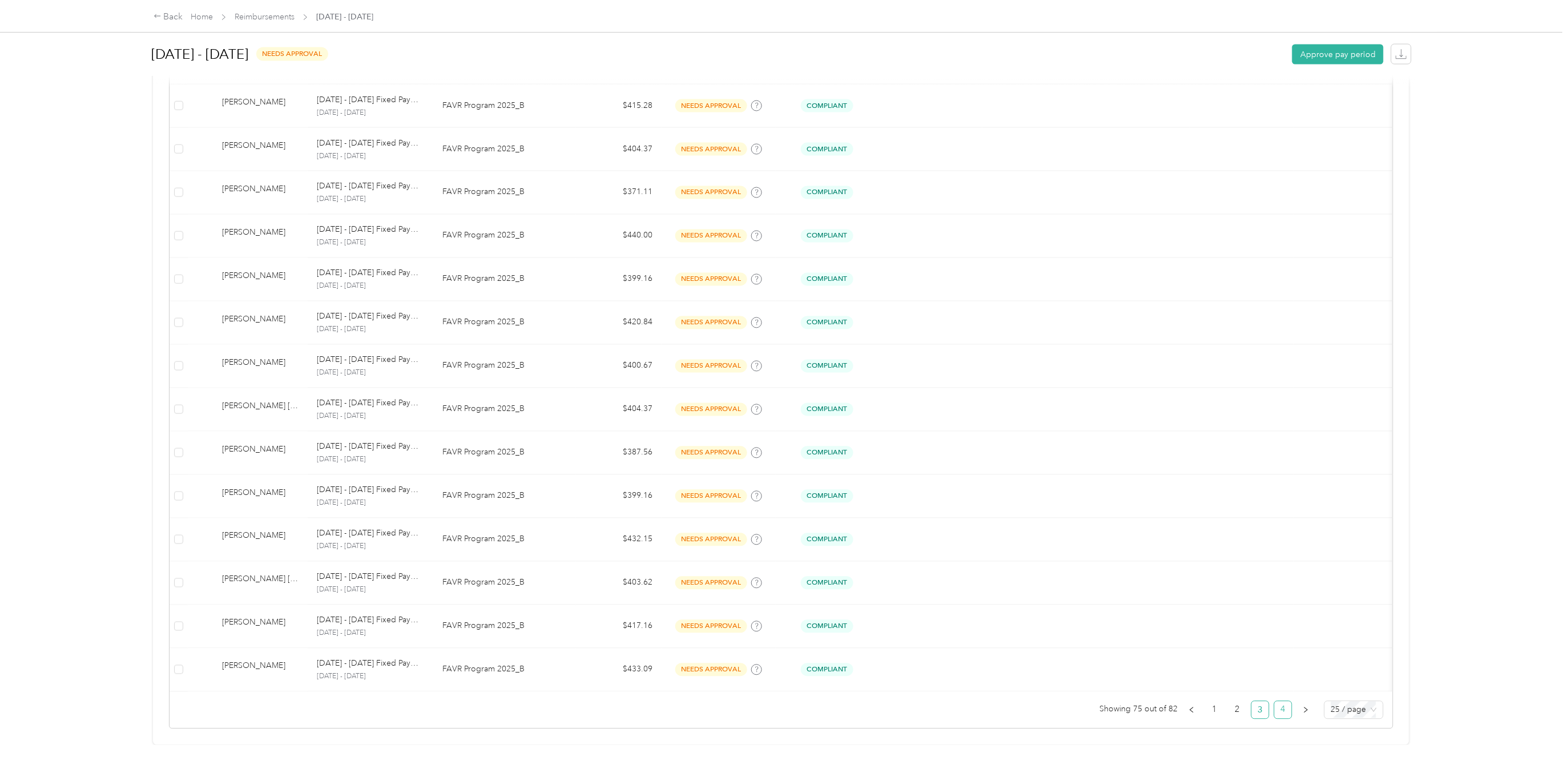
click at [1274, 701] on link "4" at bounding box center [1283, 709] width 17 height 17
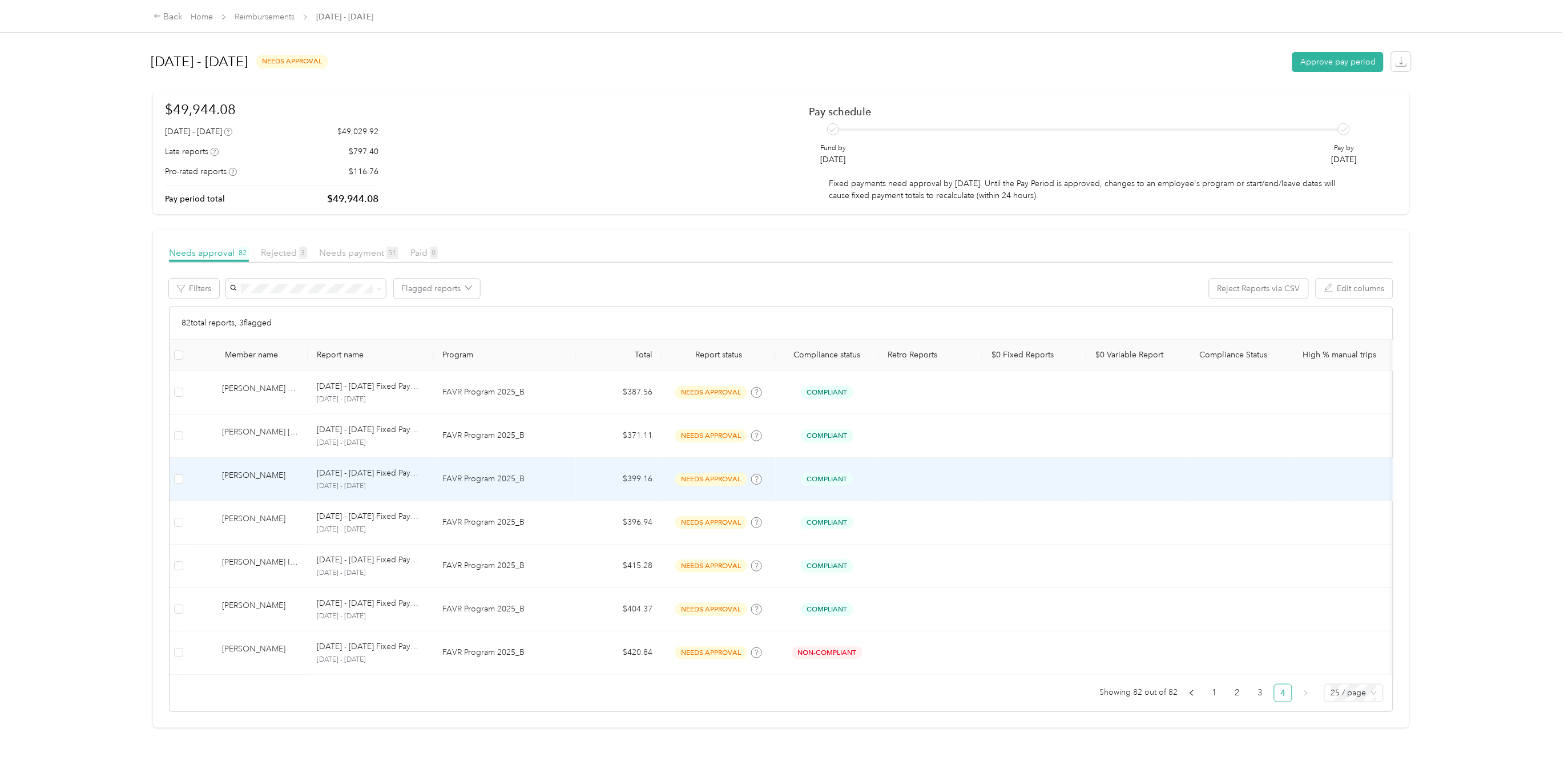
scroll to position [19, 0]
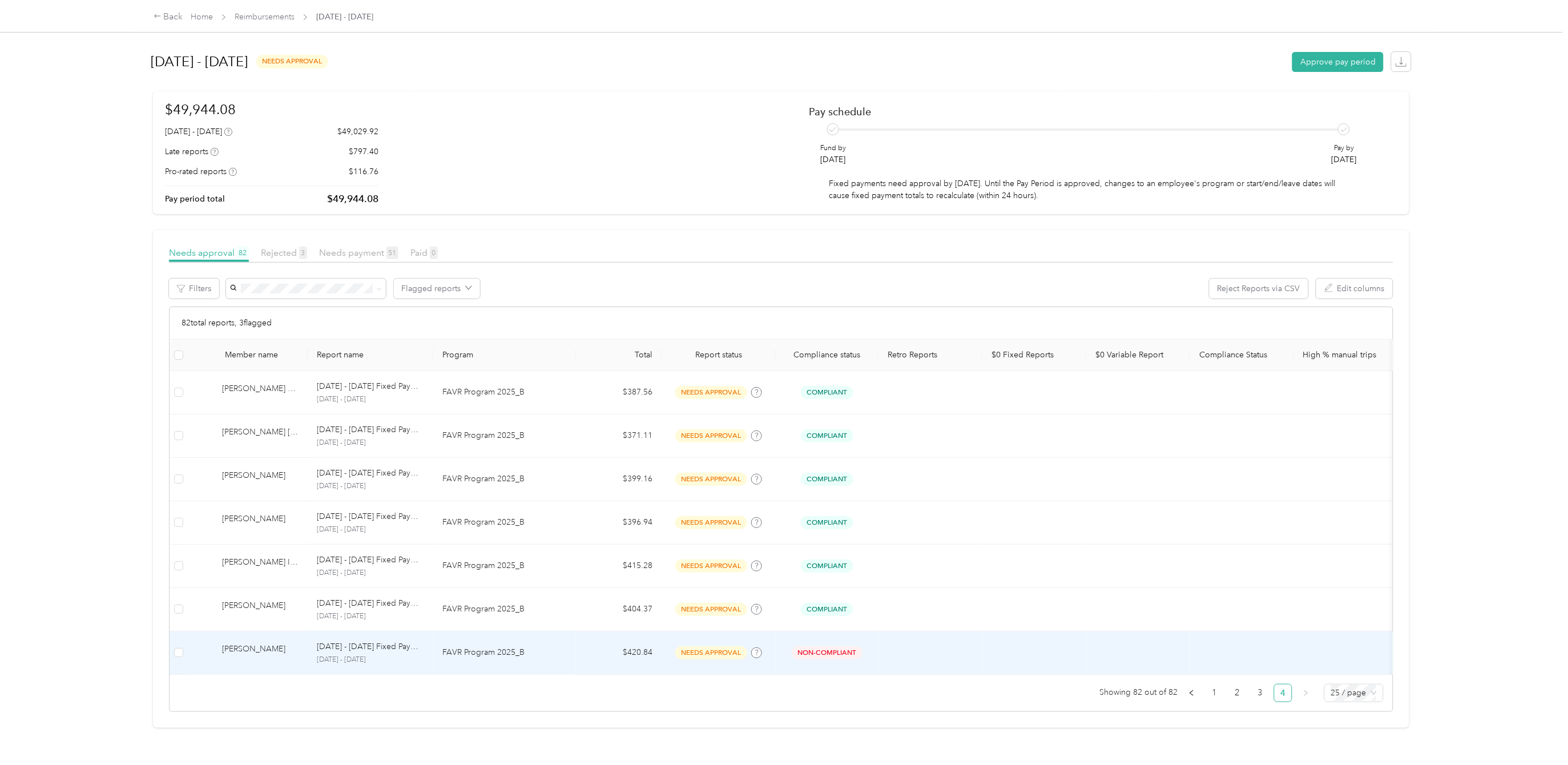
click at [718, 646] on span "needs approval" at bounding box center [710, 653] width 72 height 13
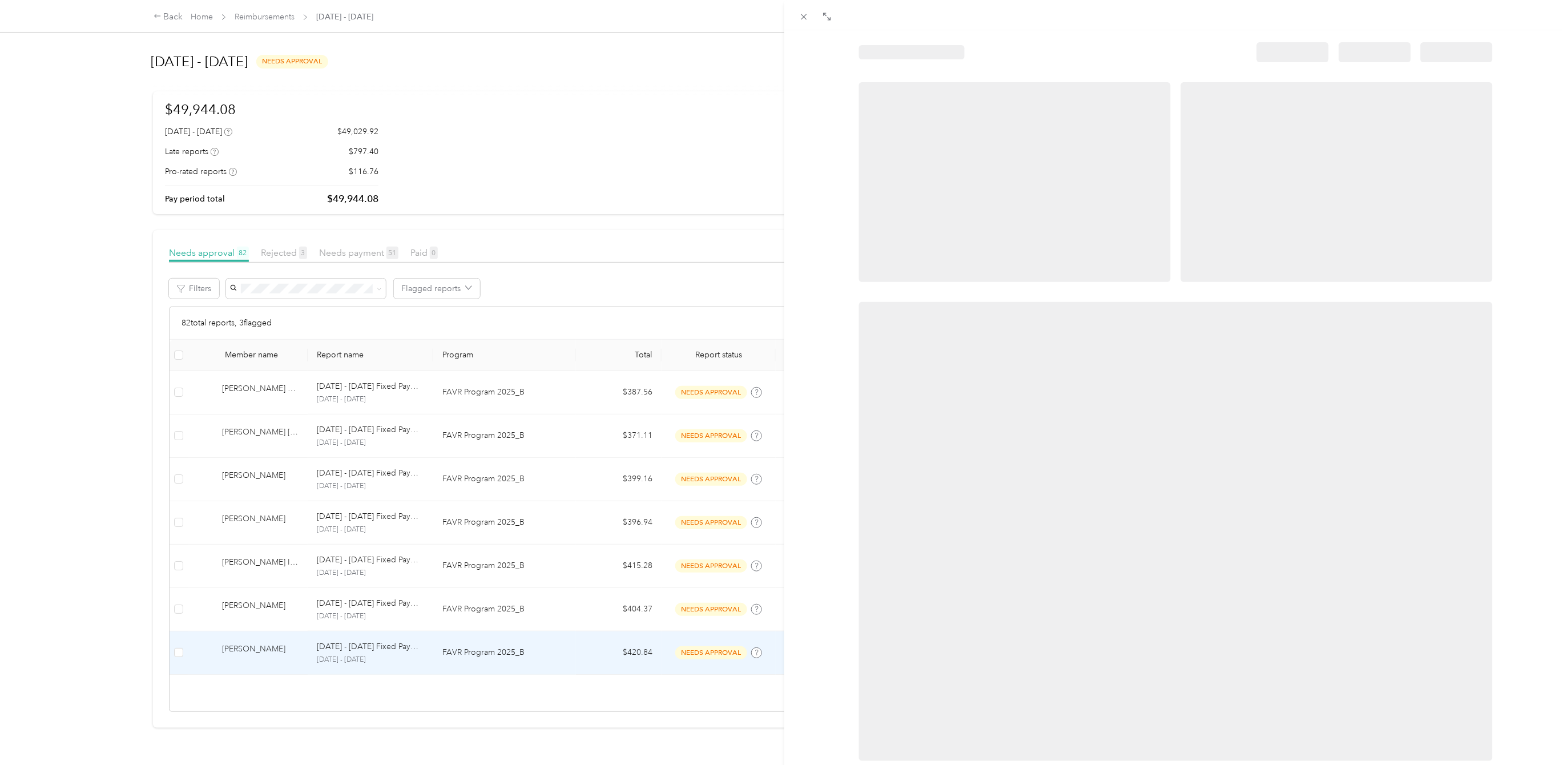
click at [590, 150] on div at bounding box center [784, 382] width 1568 height 765
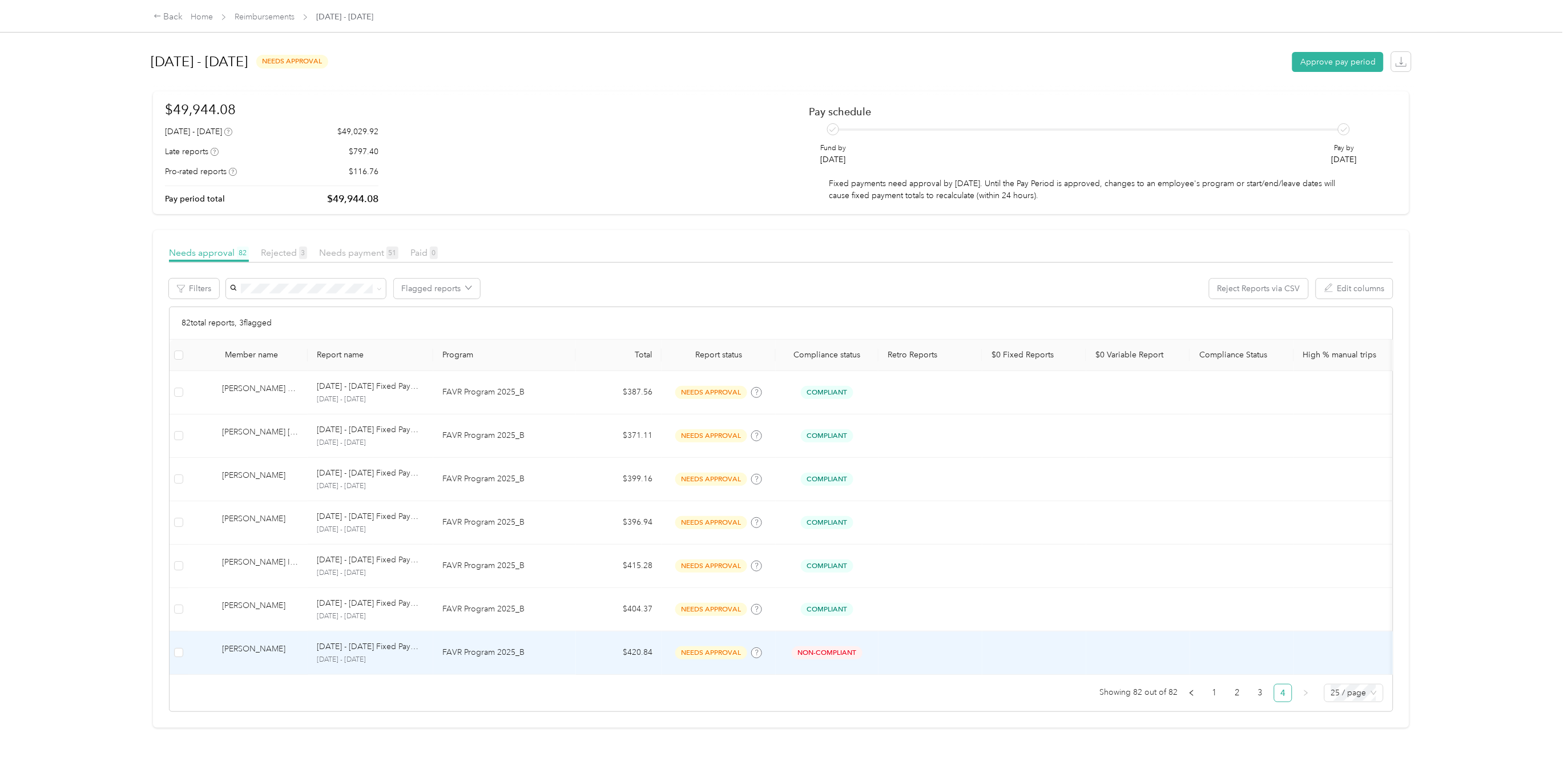
click at [718, 646] on span "needs approval" at bounding box center [710, 653] width 72 height 13
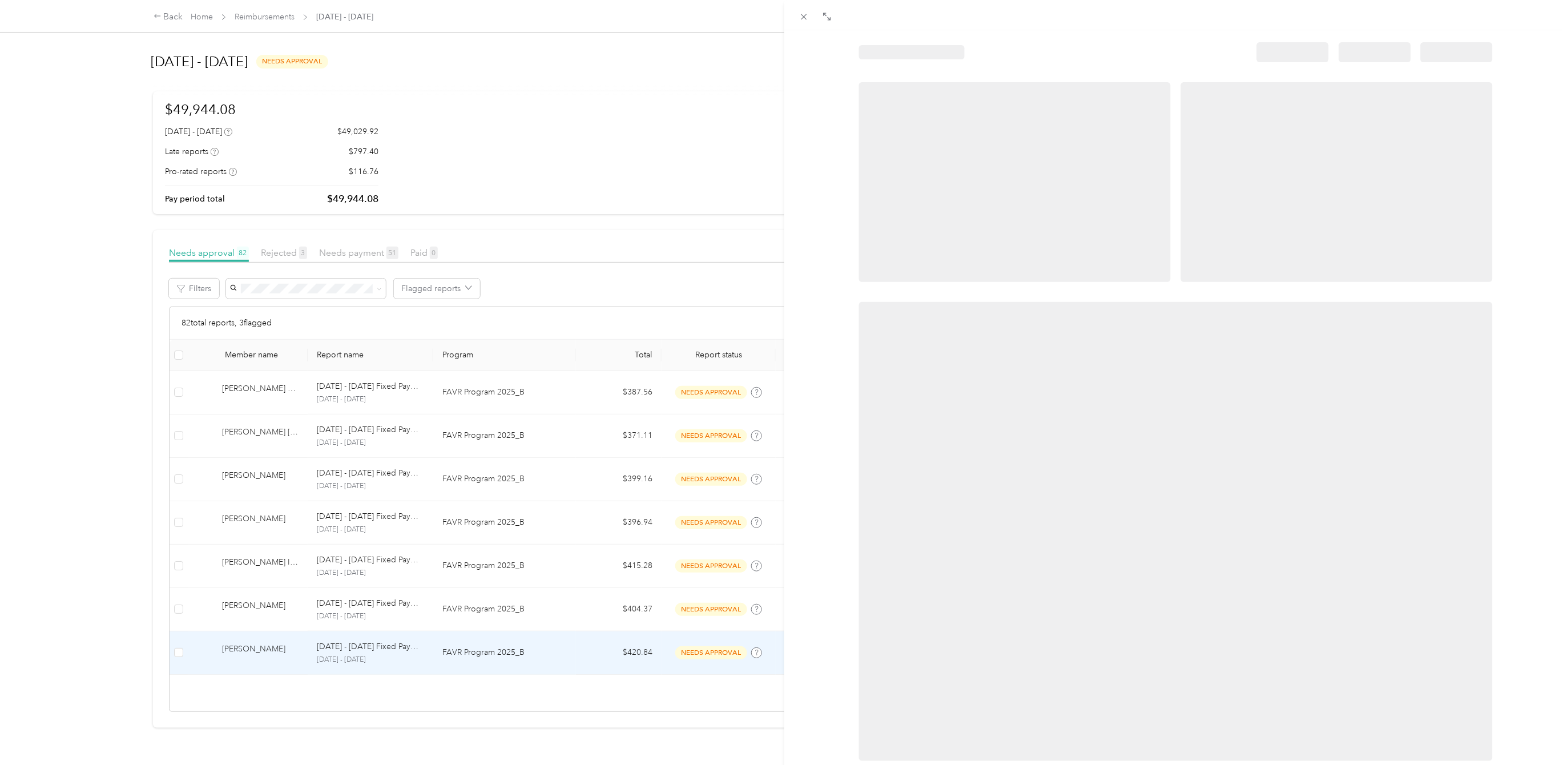
click at [704, 109] on div at bounding box center [784, 382] width 1568 height 765
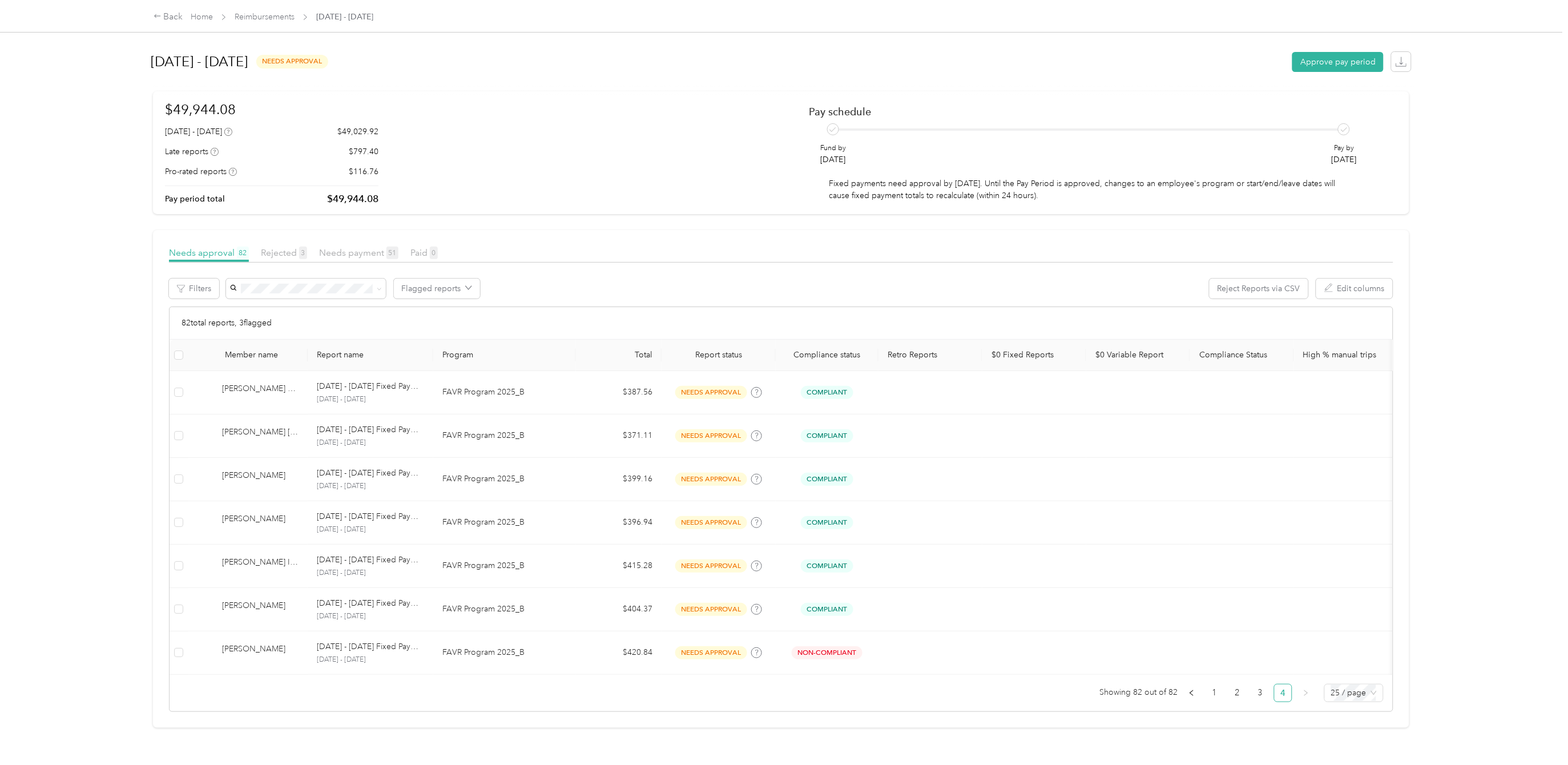
scroll to position [19, 0]
click at [221, 247] on span "Needs approval 82" at bounding box center [209, 252] width 80 height 11
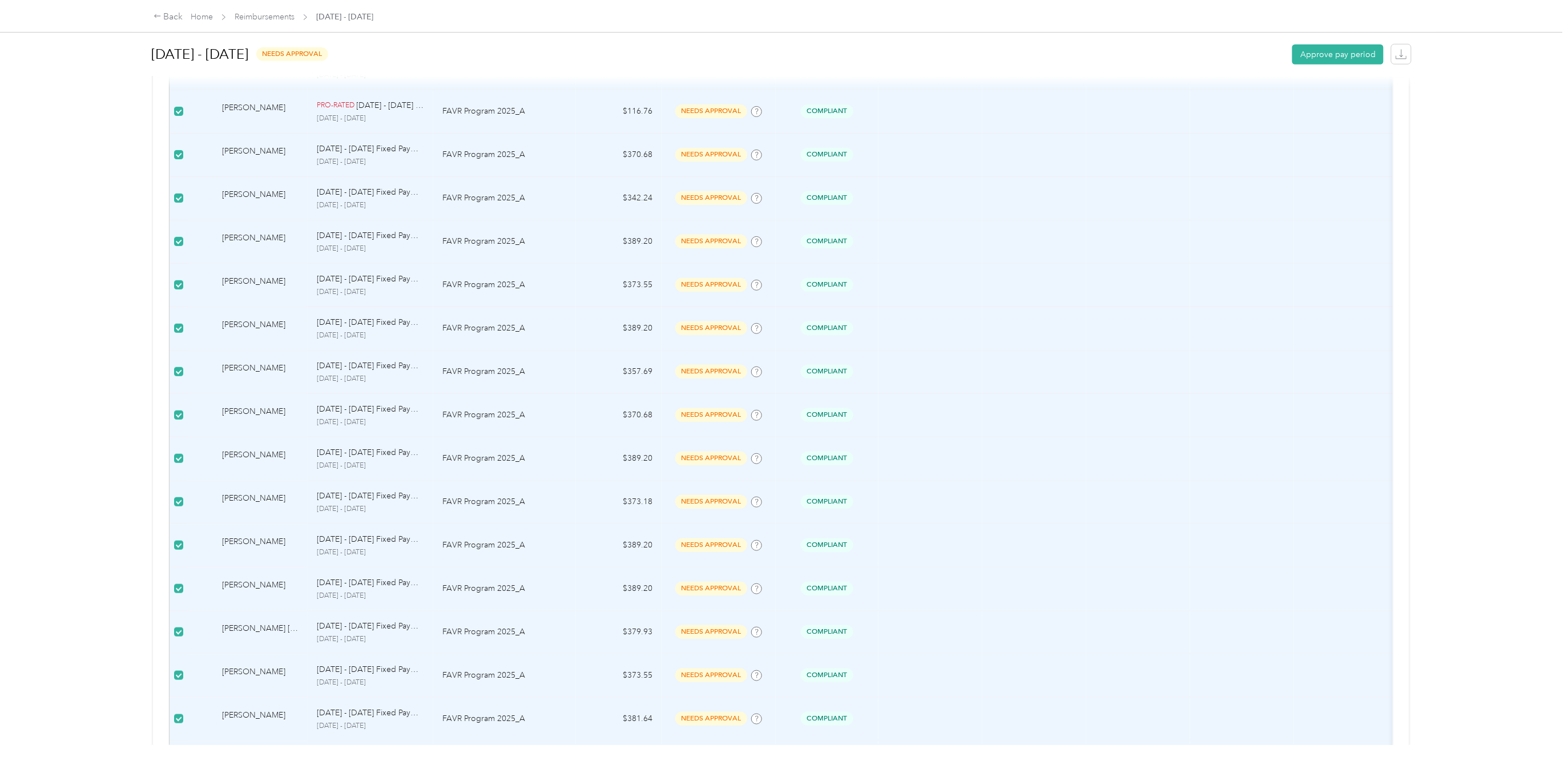
scroll to position [805, 0]
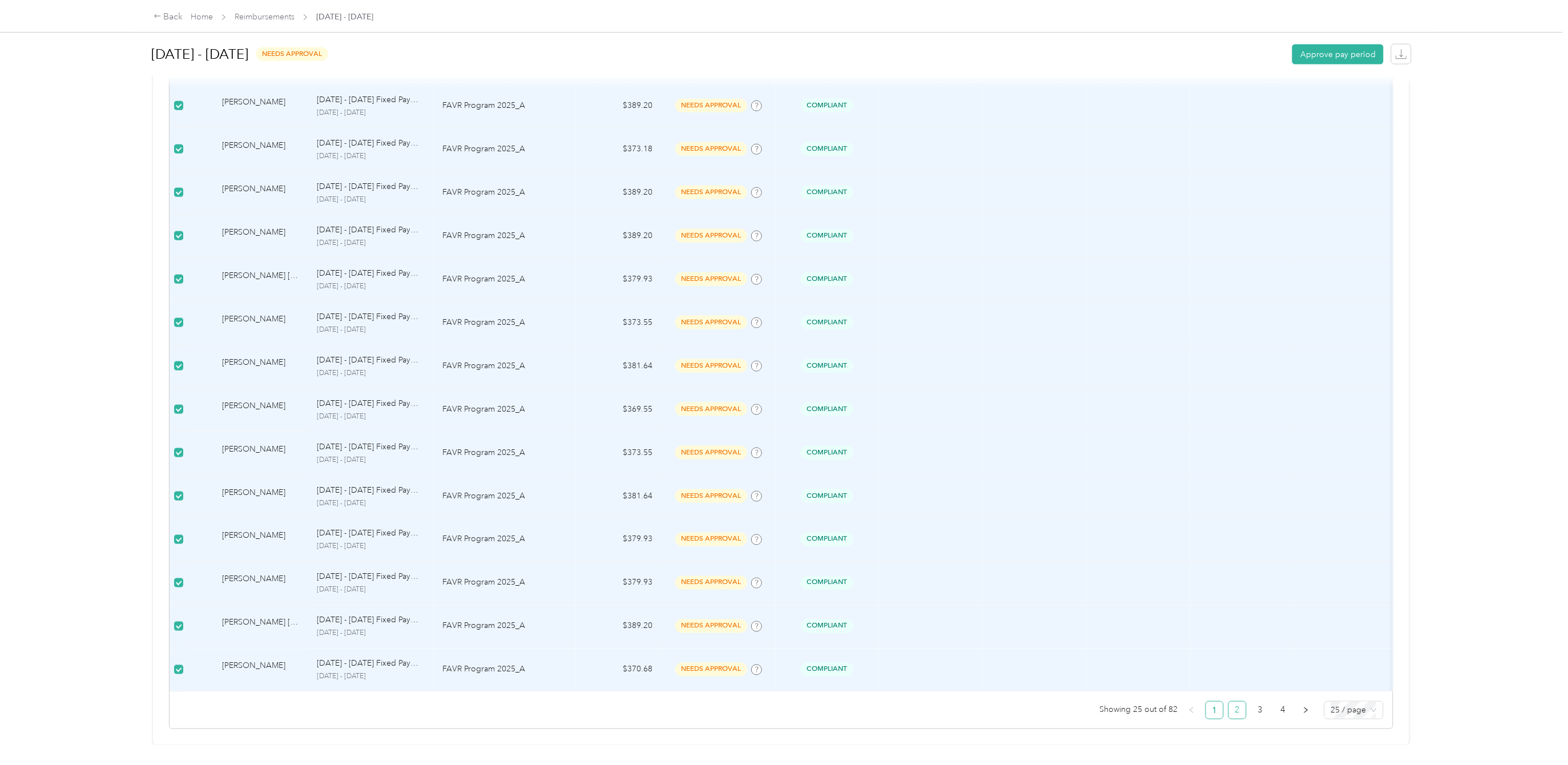
click at [1229, 701] on link "2" at bounding box center [1237, 709] width 17 height 17
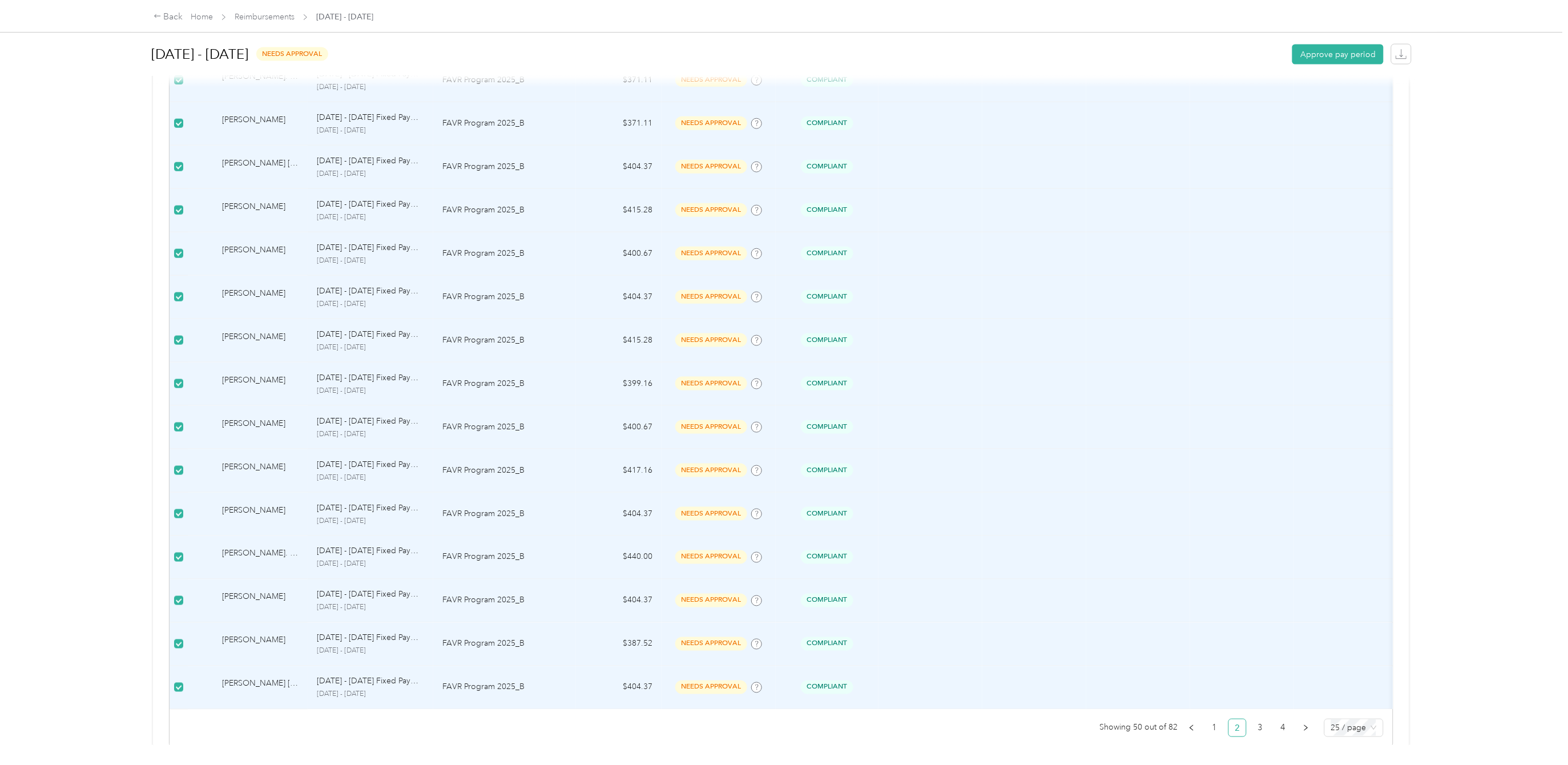
scroll to position [805, 0]
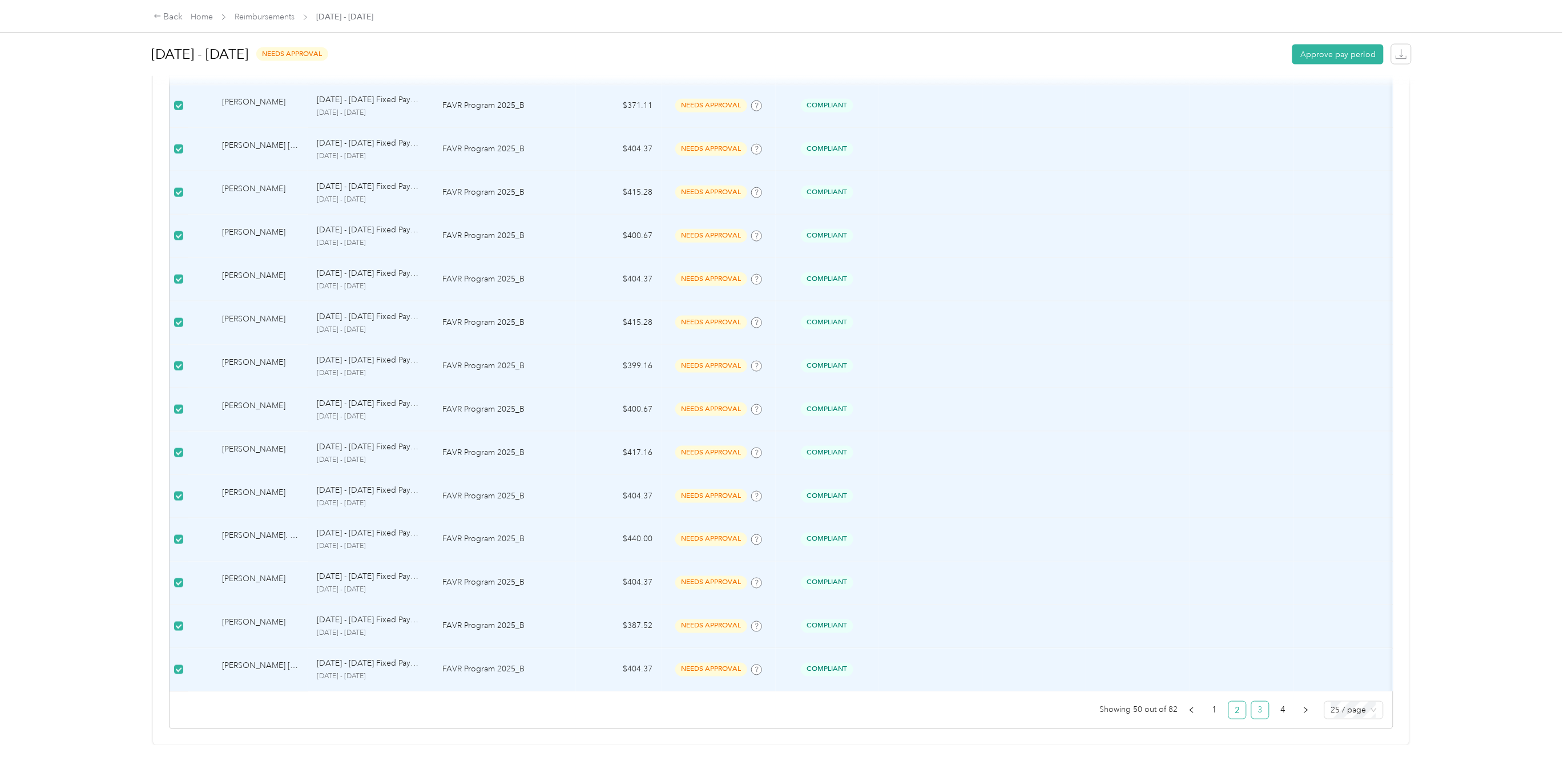
click at [1252, 701] on link "3" at bounding box center [1260, 709] width 17 height 17
click at [1274, 701] on link "4" at bounding box center [1283, 709] width 17 height 17
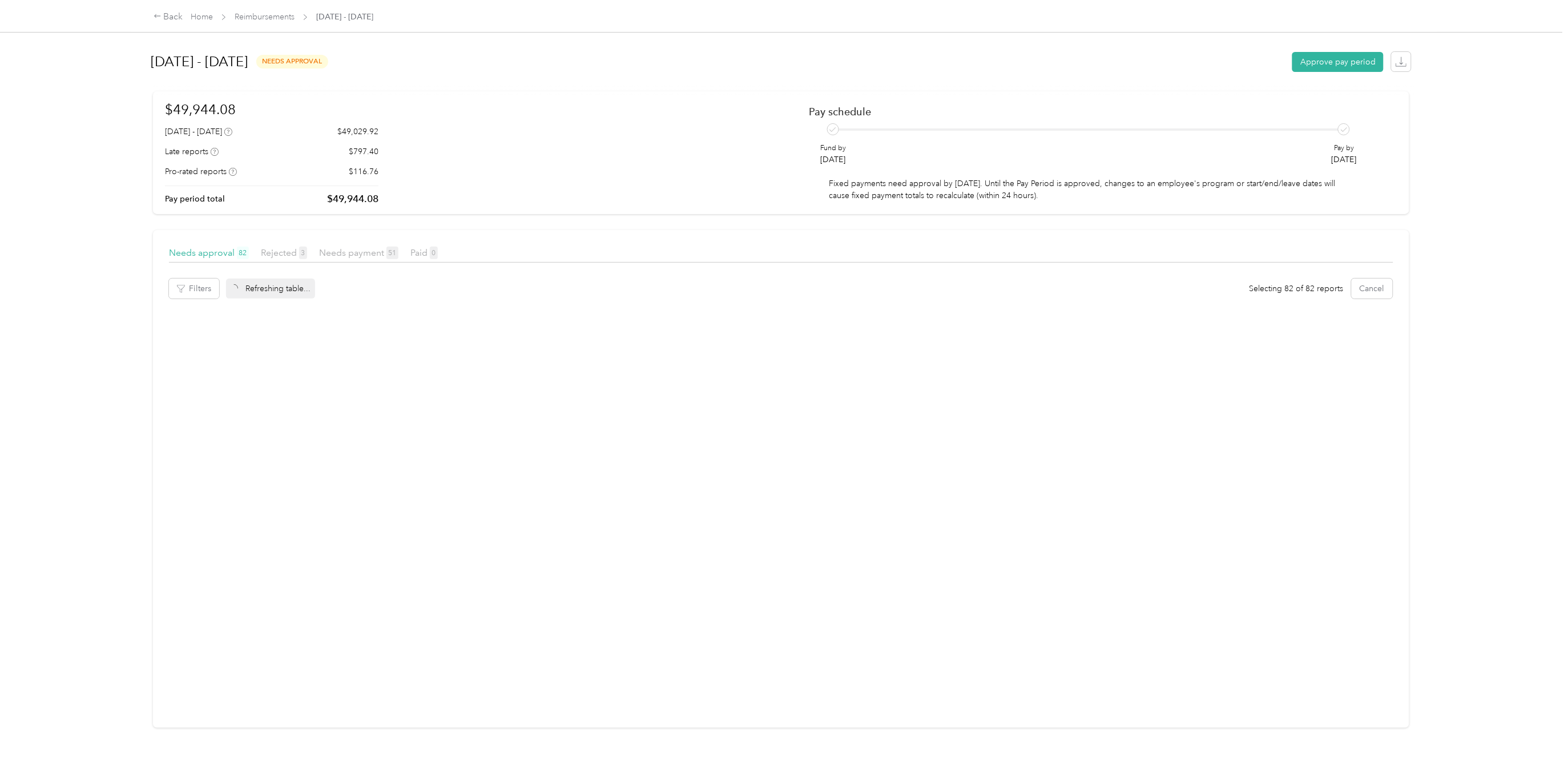
scroll to position [19, 0]
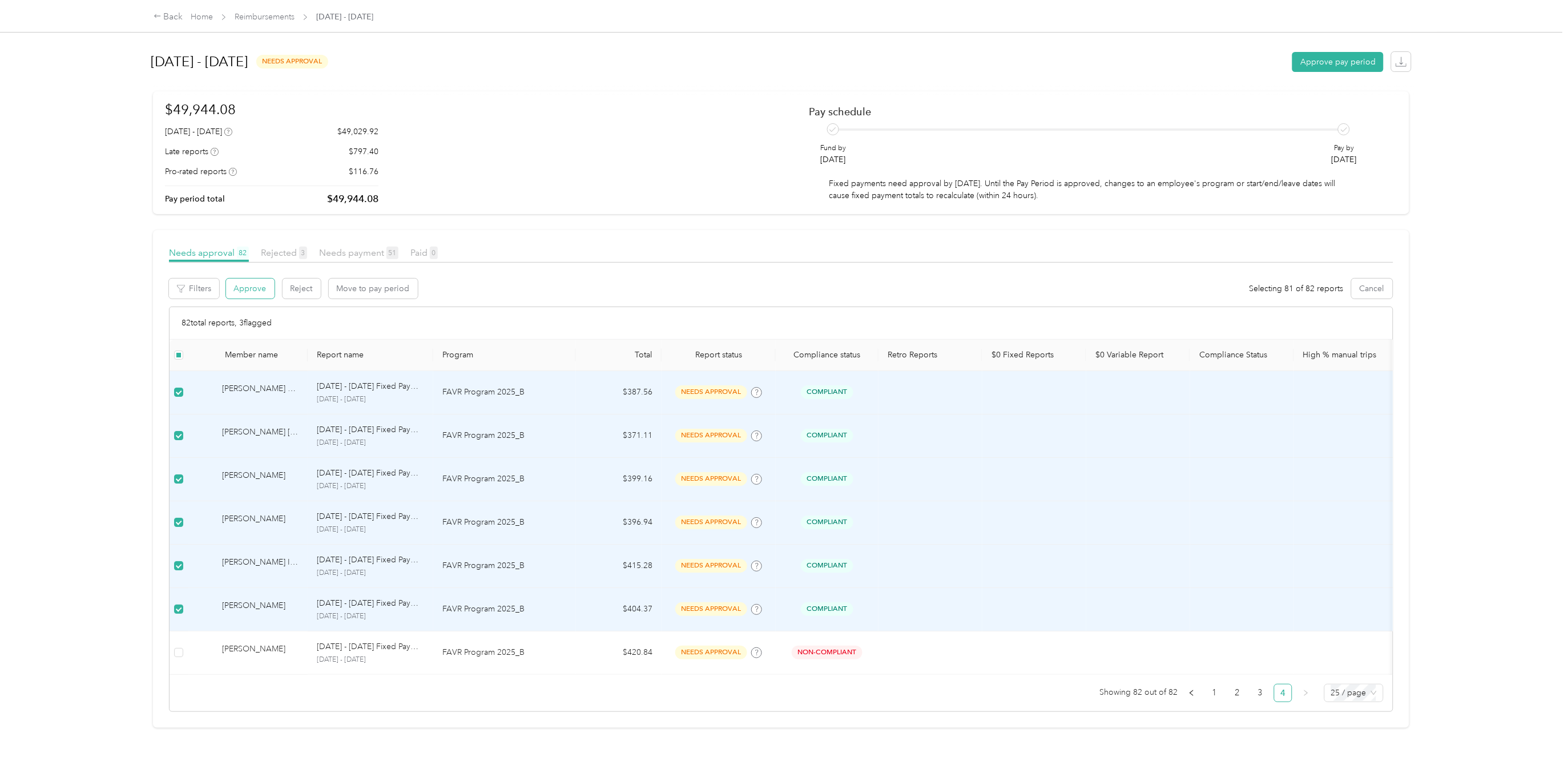
click at [247, 279] on button "Approve" at bounding box center [250, 289] width 49 height 20
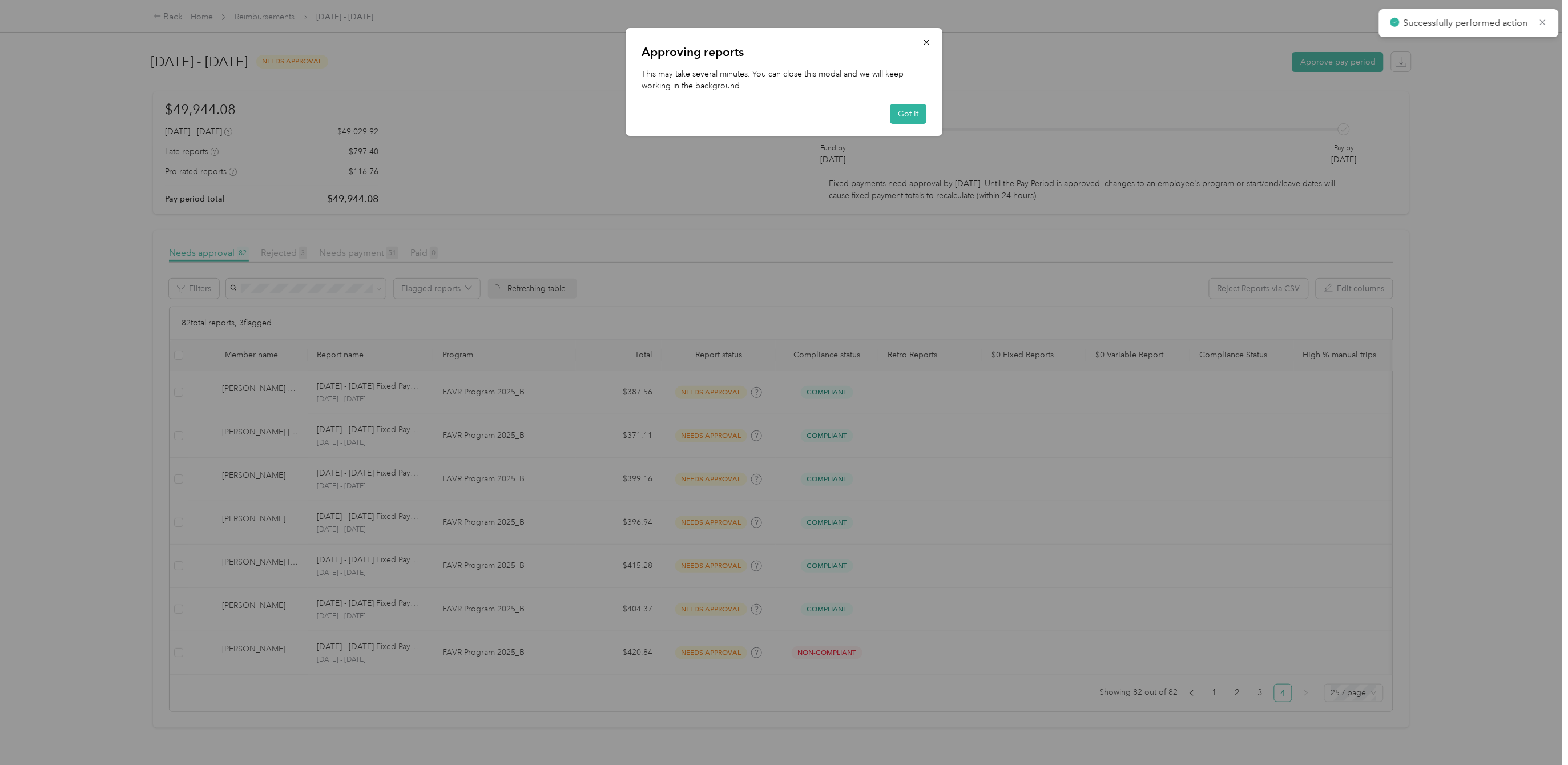
scroll to position [4, 0]
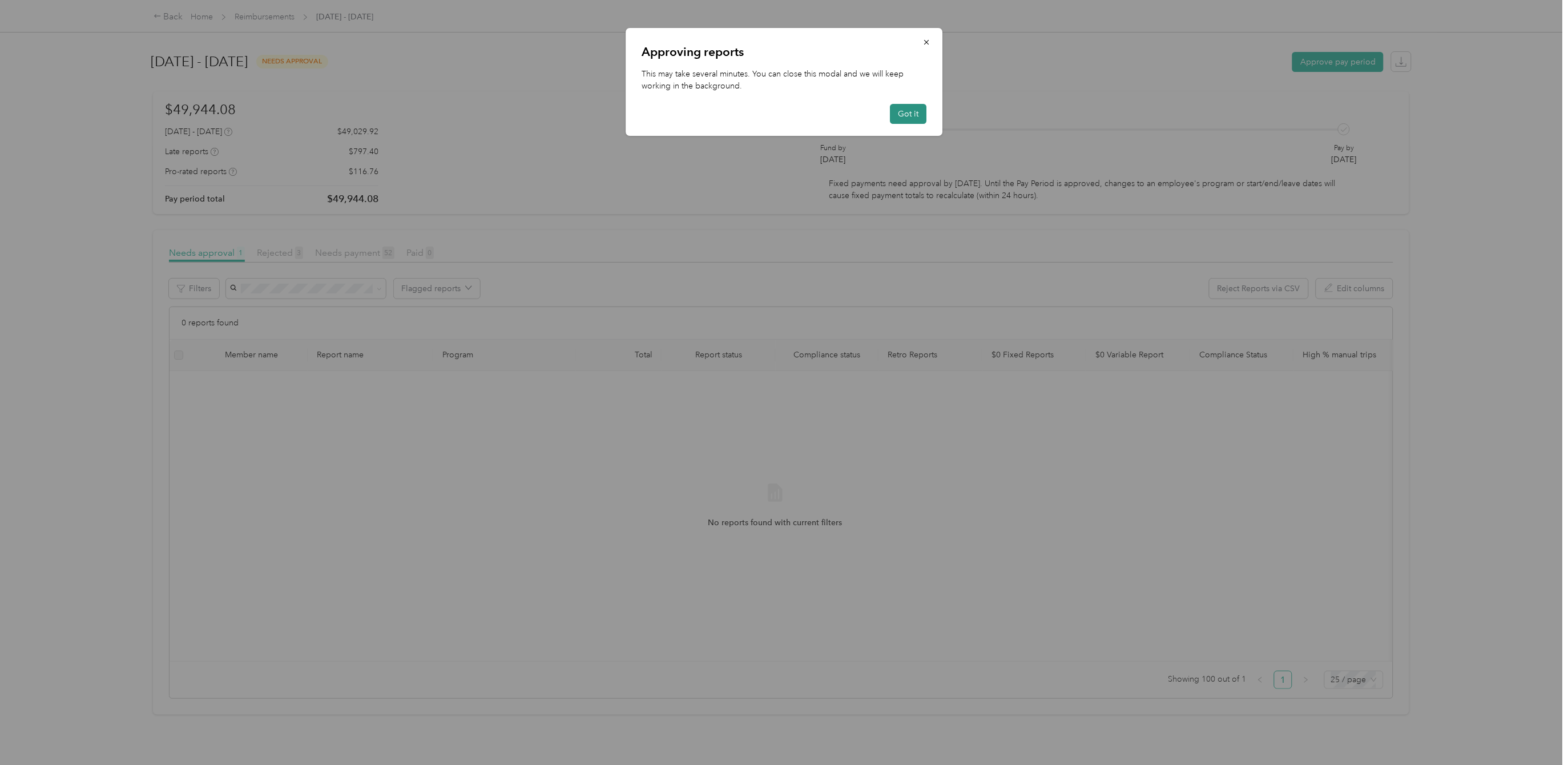
click at [921, 109] on button "Got it" at bounding box center [907, 114] width 36 height 20
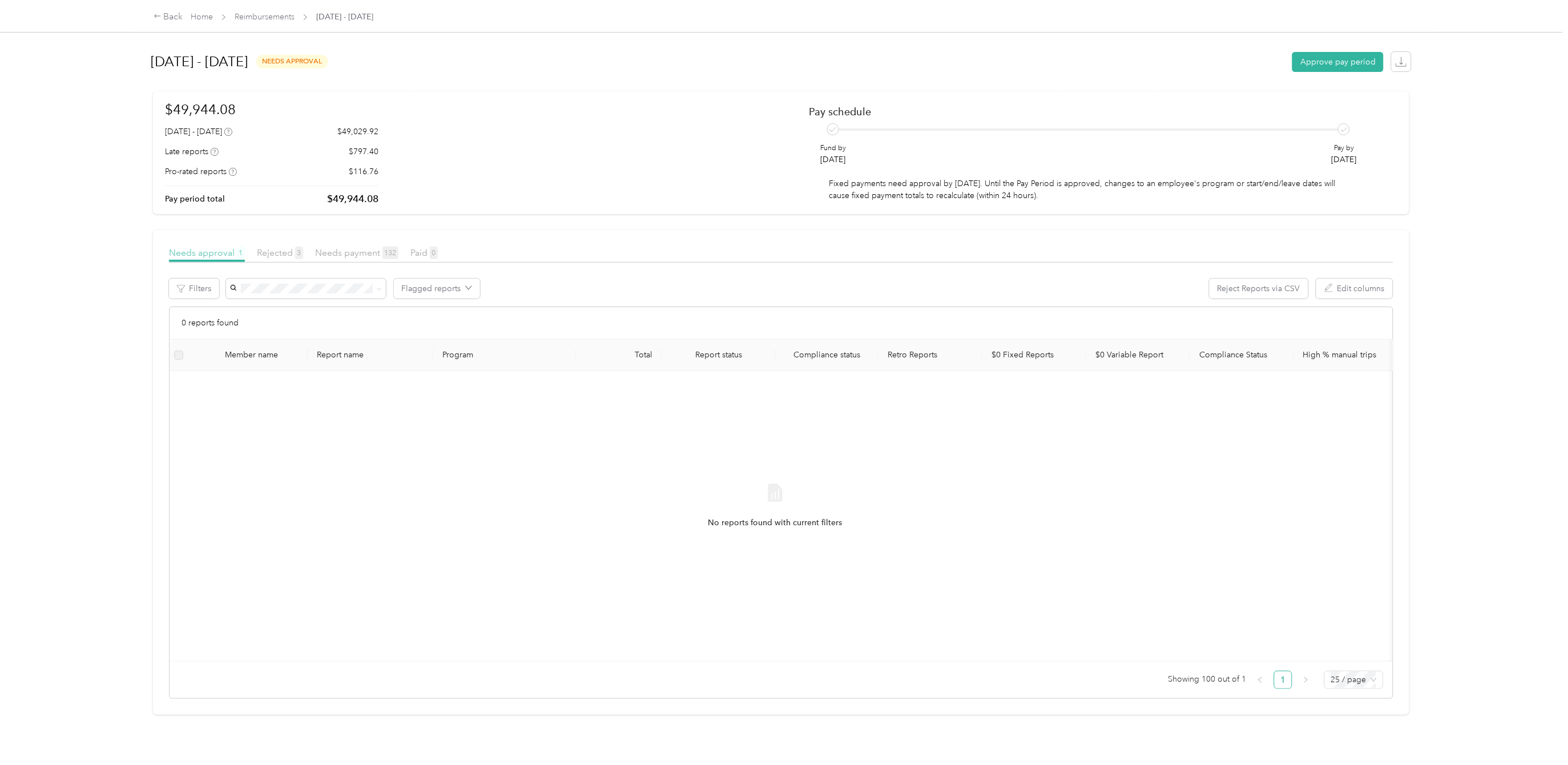
click at [199, 247] on span "Needs approval 1" at bounding box center [207, 252] width 76 height 11
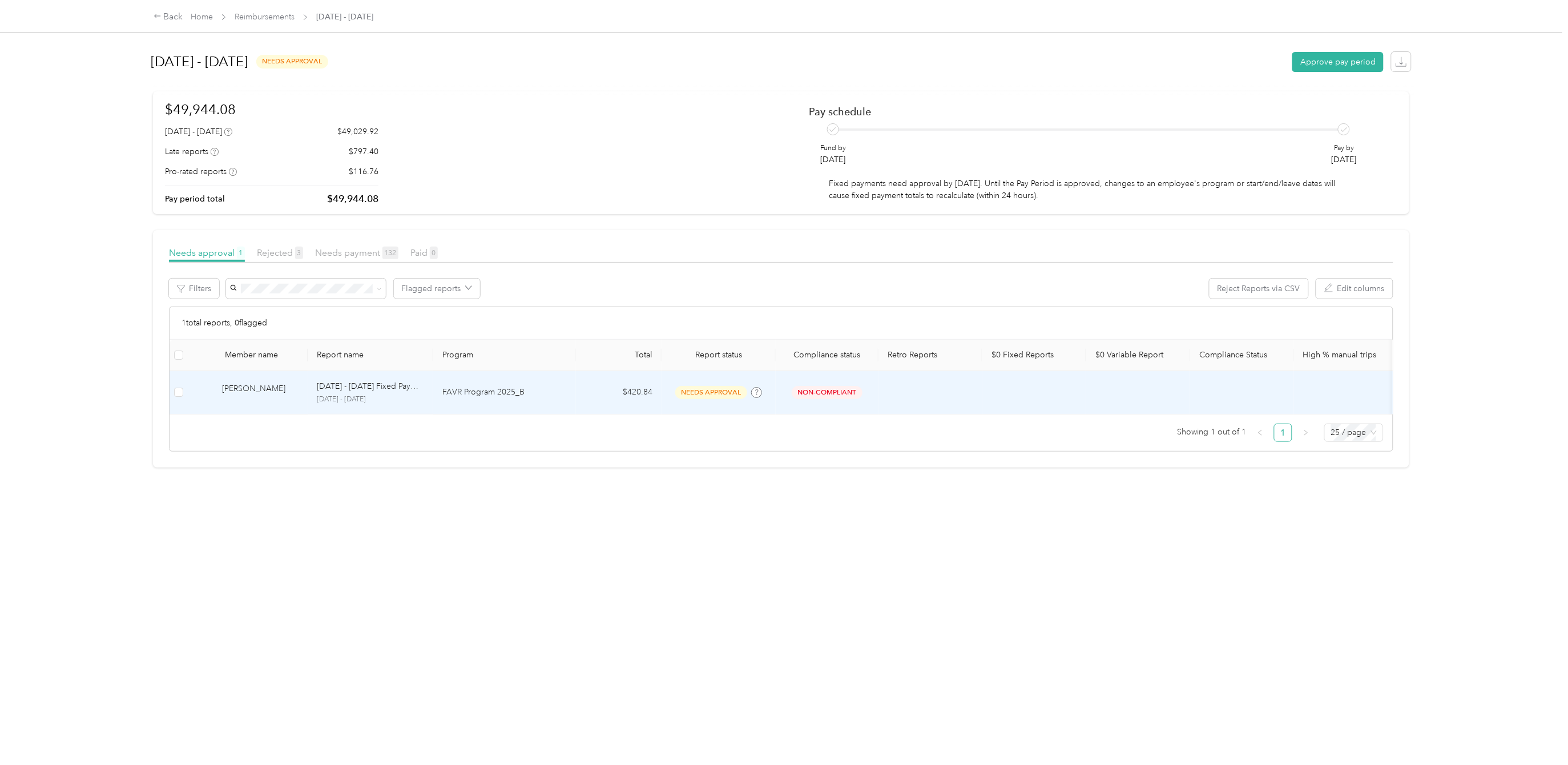
click at [707, 395] on span "needs approval" at bounding box center [710, 392] width 72 height 13
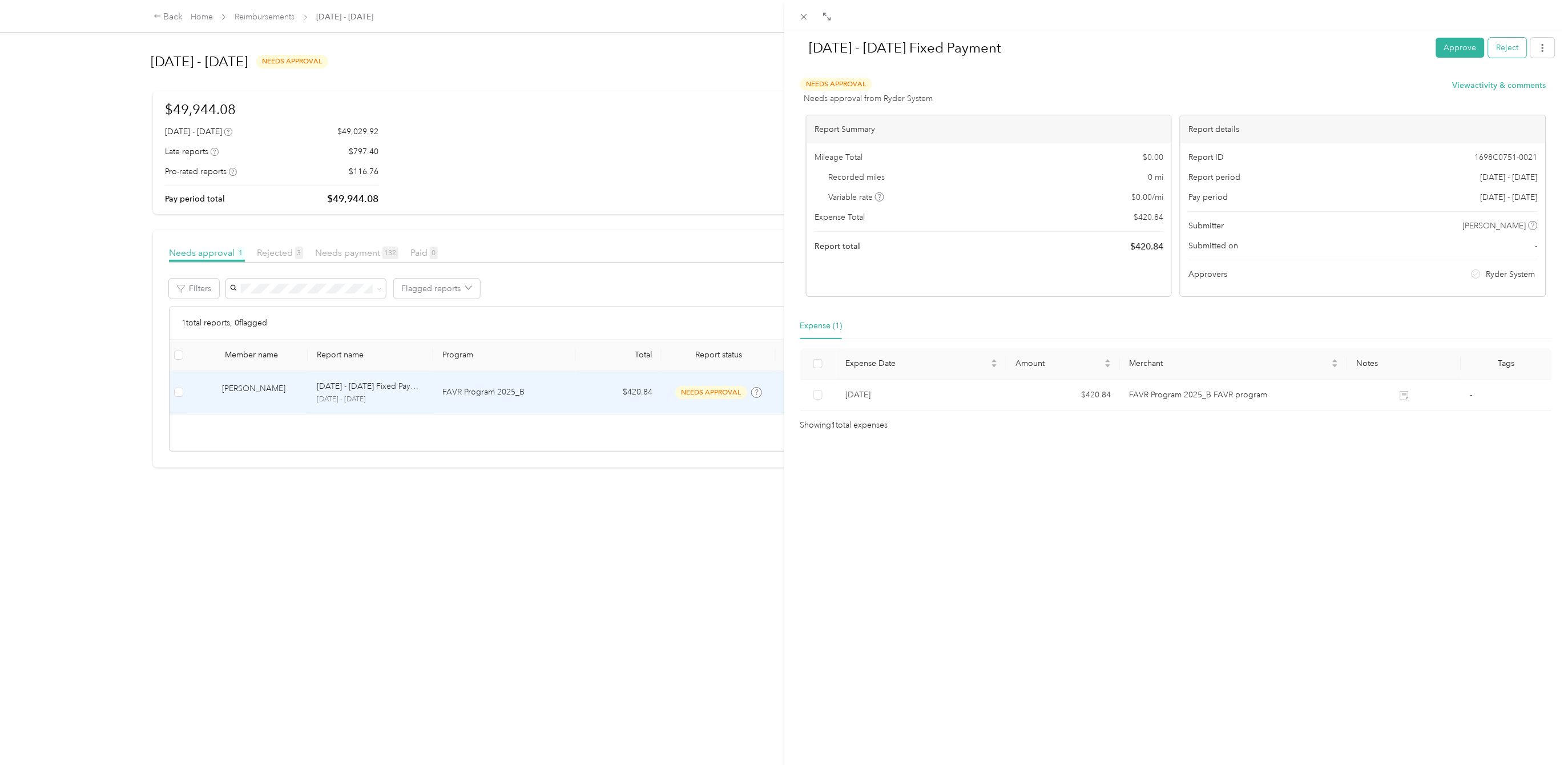
click at [1494, 55] on button "Reject" at bounding box center [1507, 48] width 38 height 20
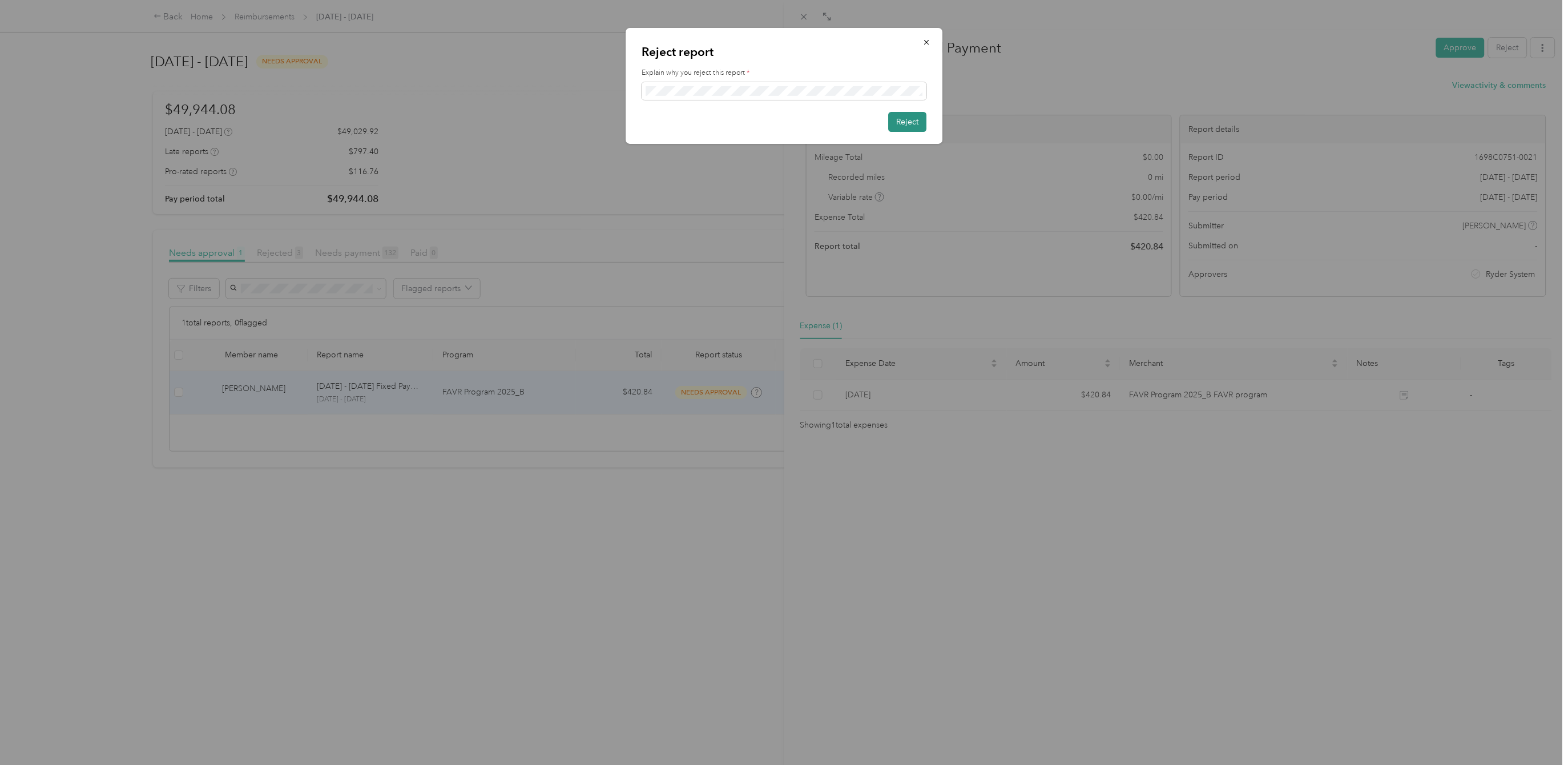
click at [917, 124] on button "Reject" at bounding box center [906, 122] width 38 height 20
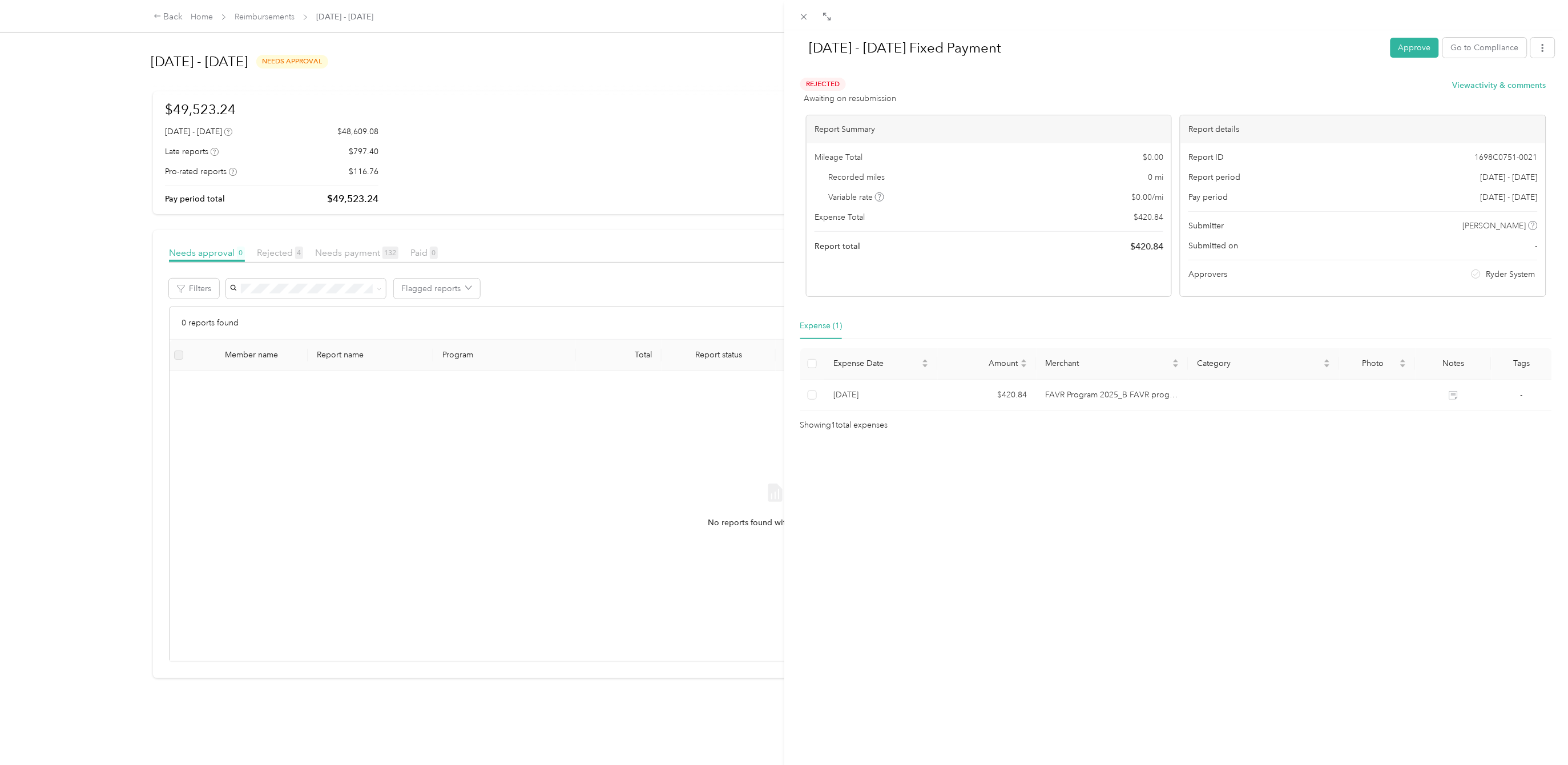
click at [283, 252] on div "[DATE] - [DATE] Fixed Payment Approve Go to Compliance Rejected Awaiting on res…" at bounding box center [784, 382] width 1568 height 765
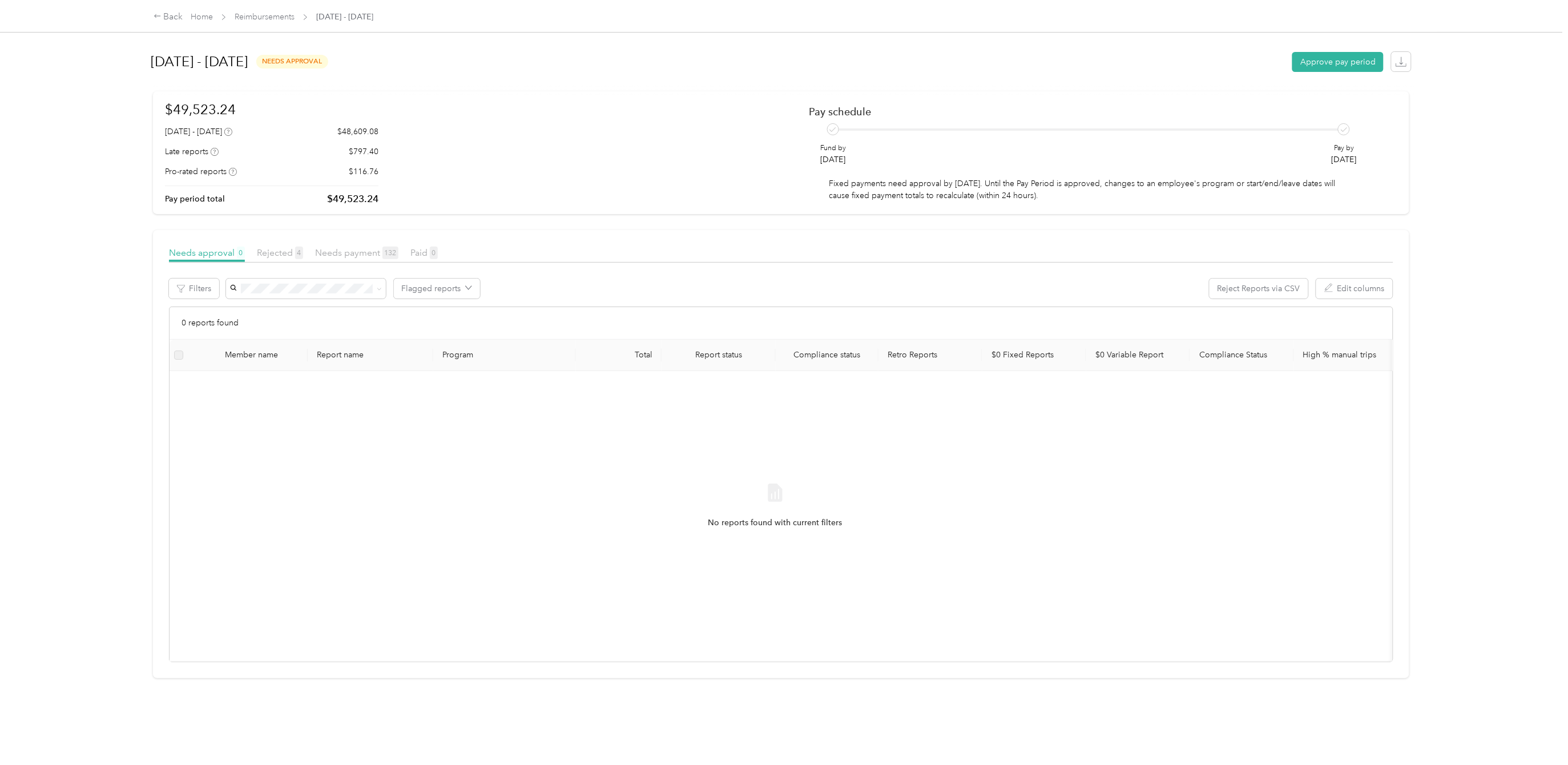
click at [283, 252] on span "Rejected 4" at bounding box center [279, 252] width 46 height 11
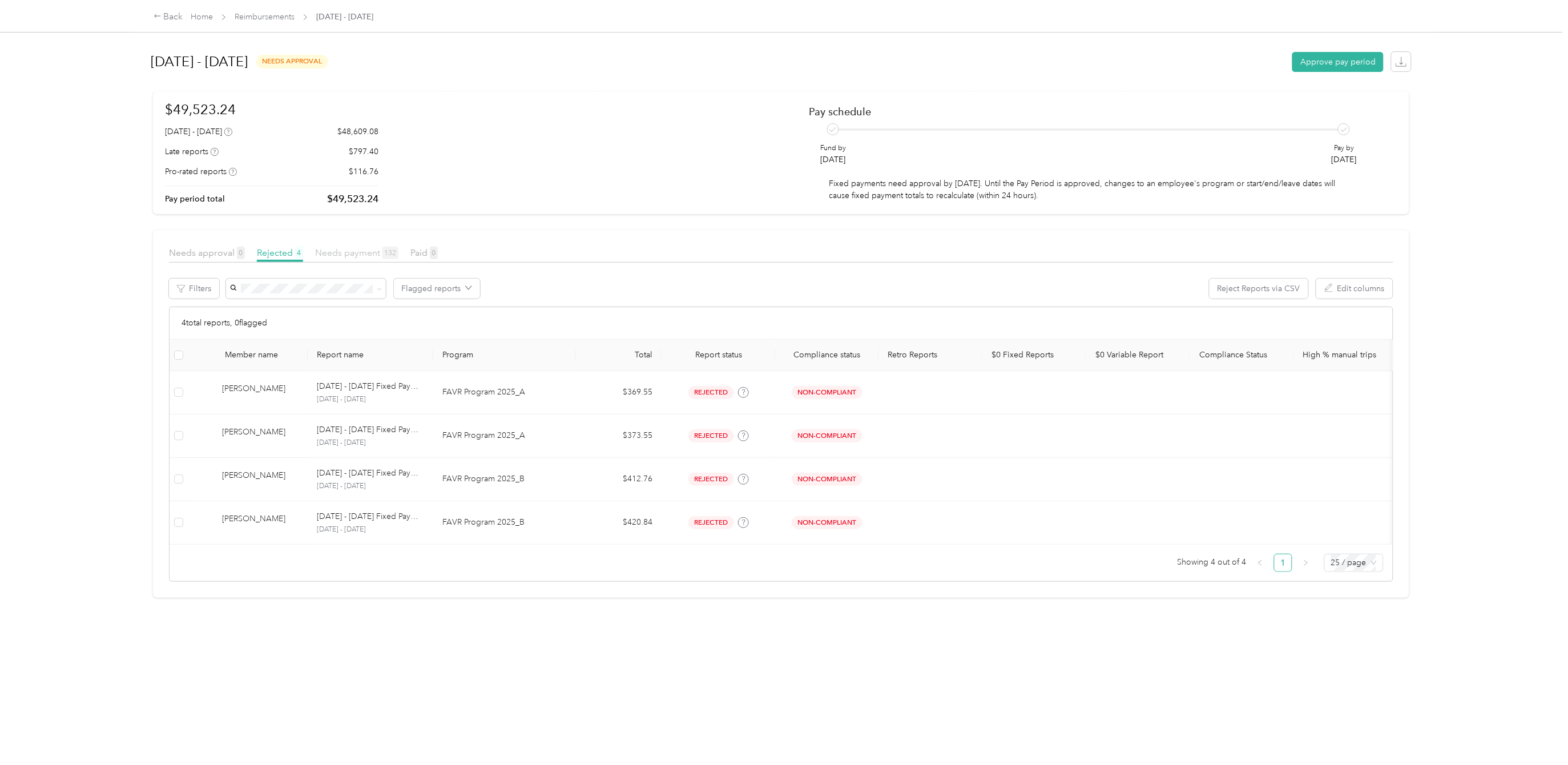
click at [359, 255] on span "Needs payment 132" at bounding box center [356, 252] width 83 height 11
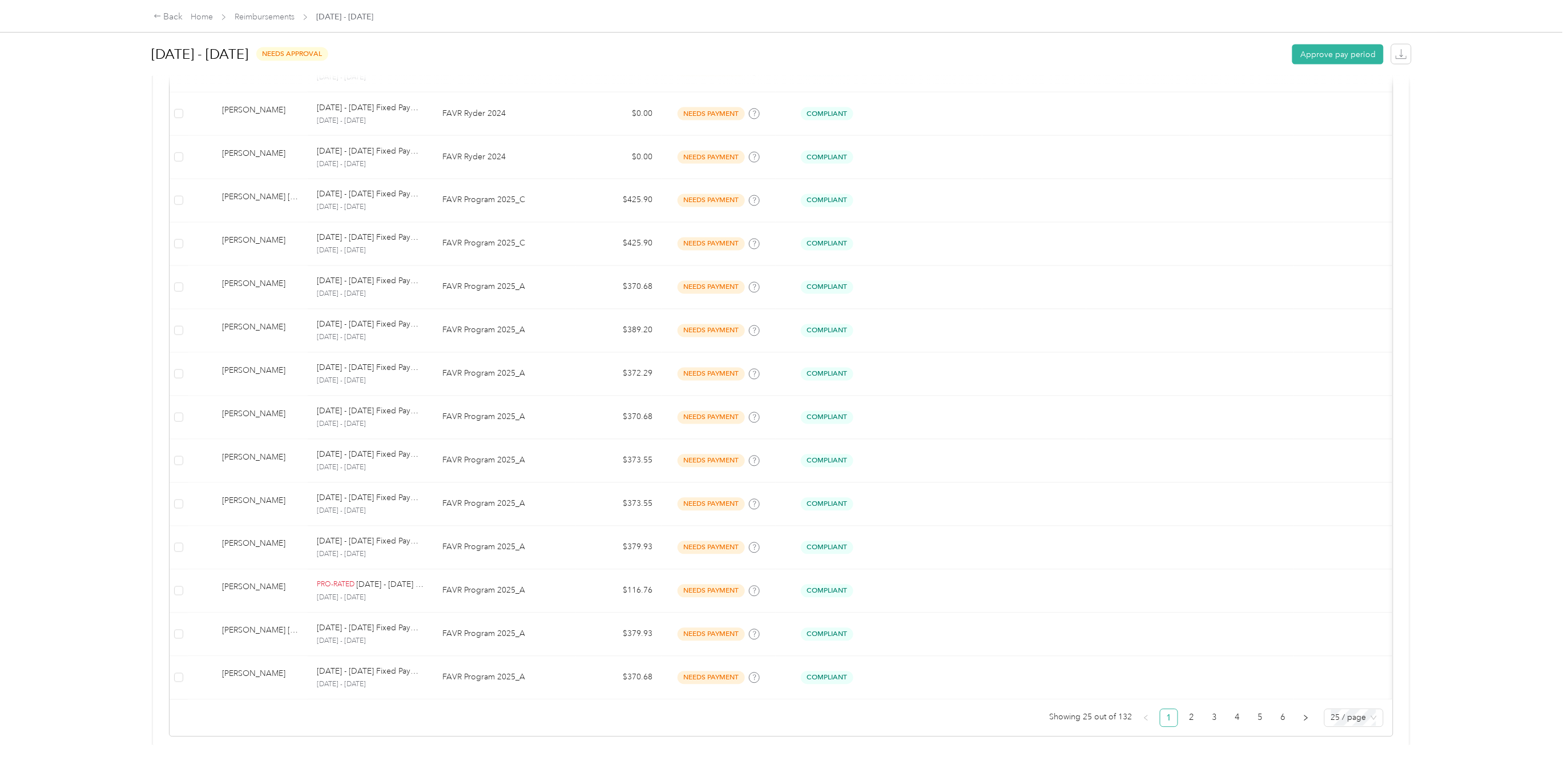
scroll to position [805, 0]
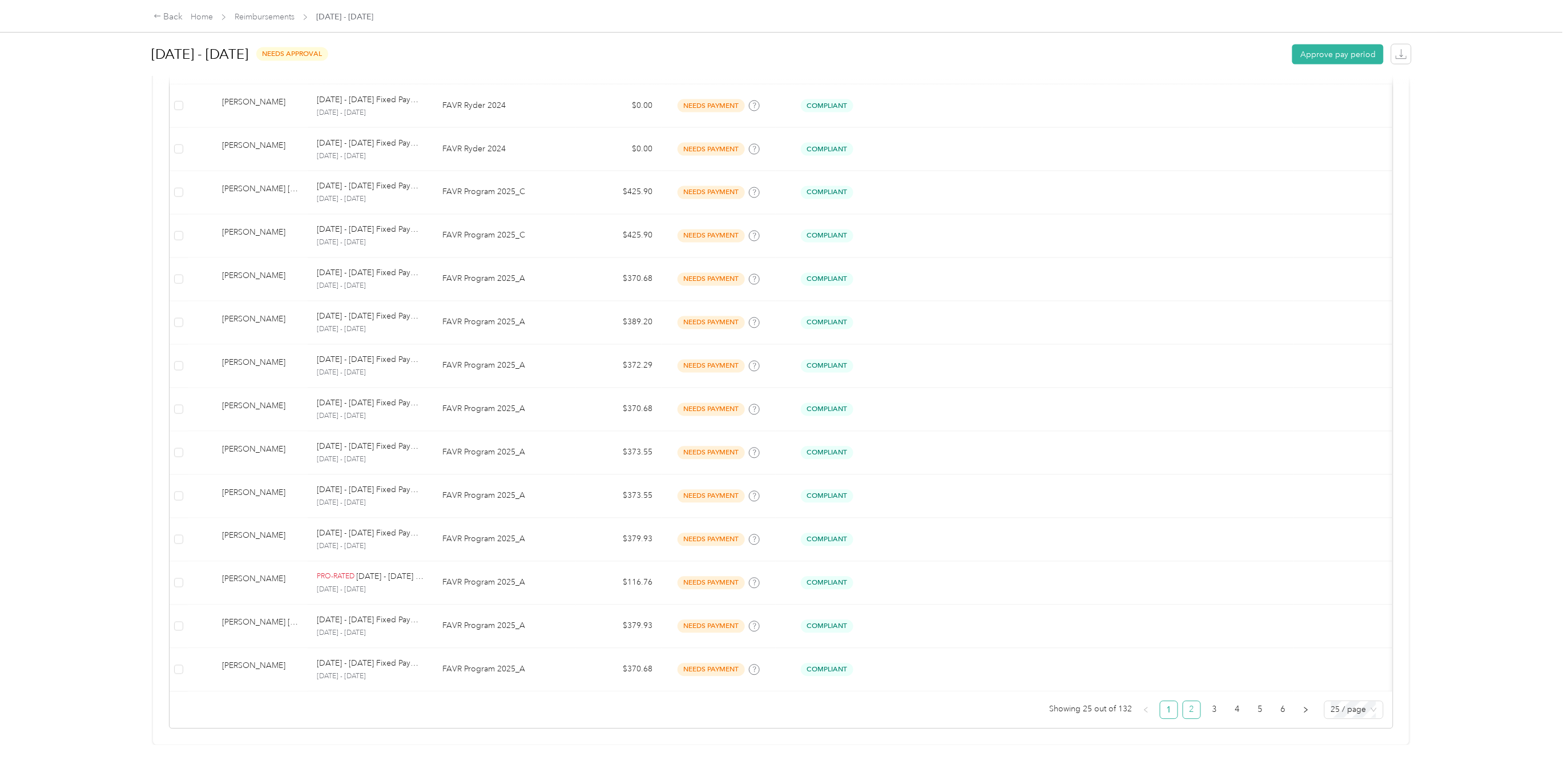
click at [1185, 701] on link "2" at bounding box center [1192, 709] width 17 height 17
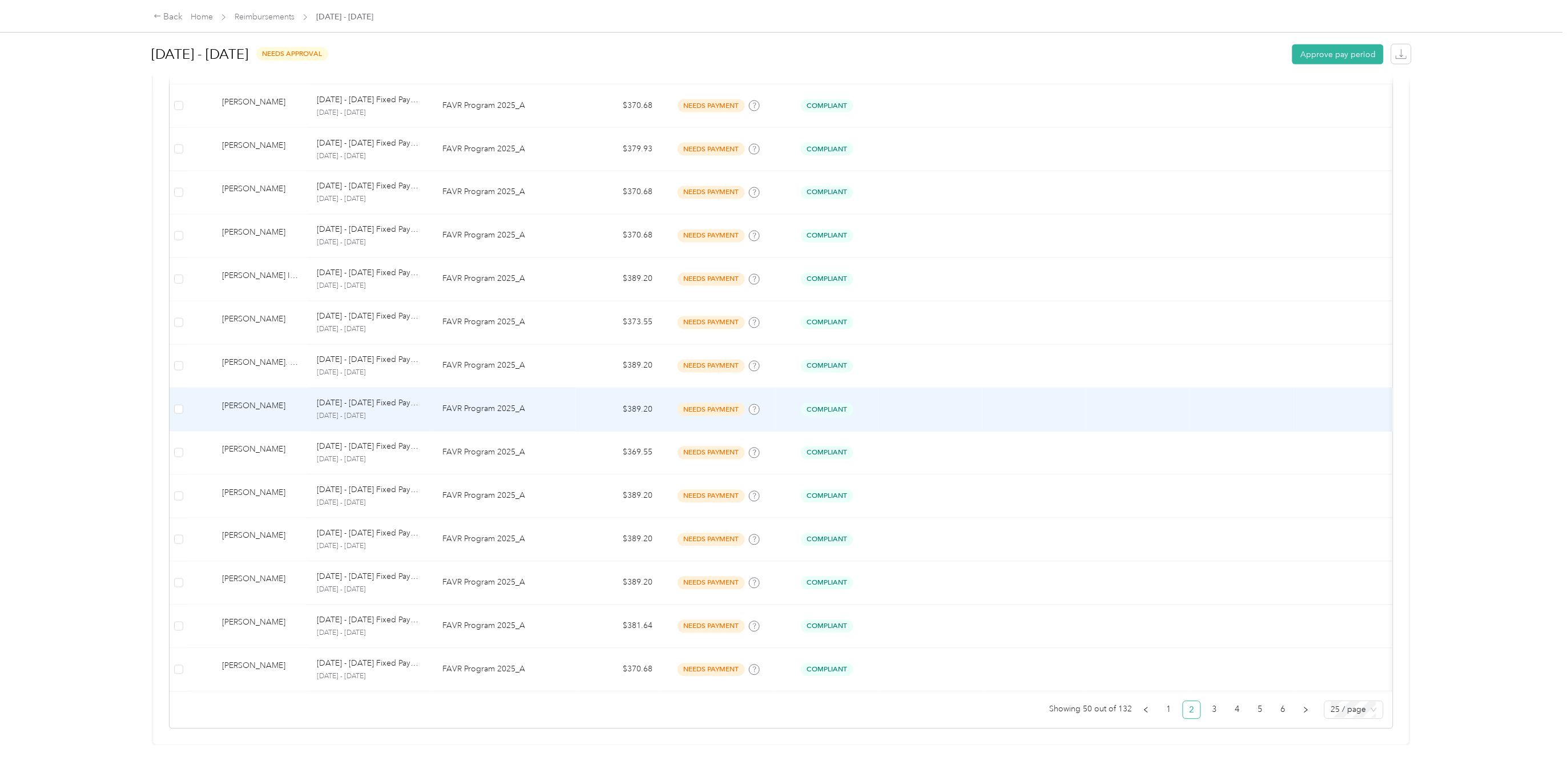
scroll to position [805, 0]
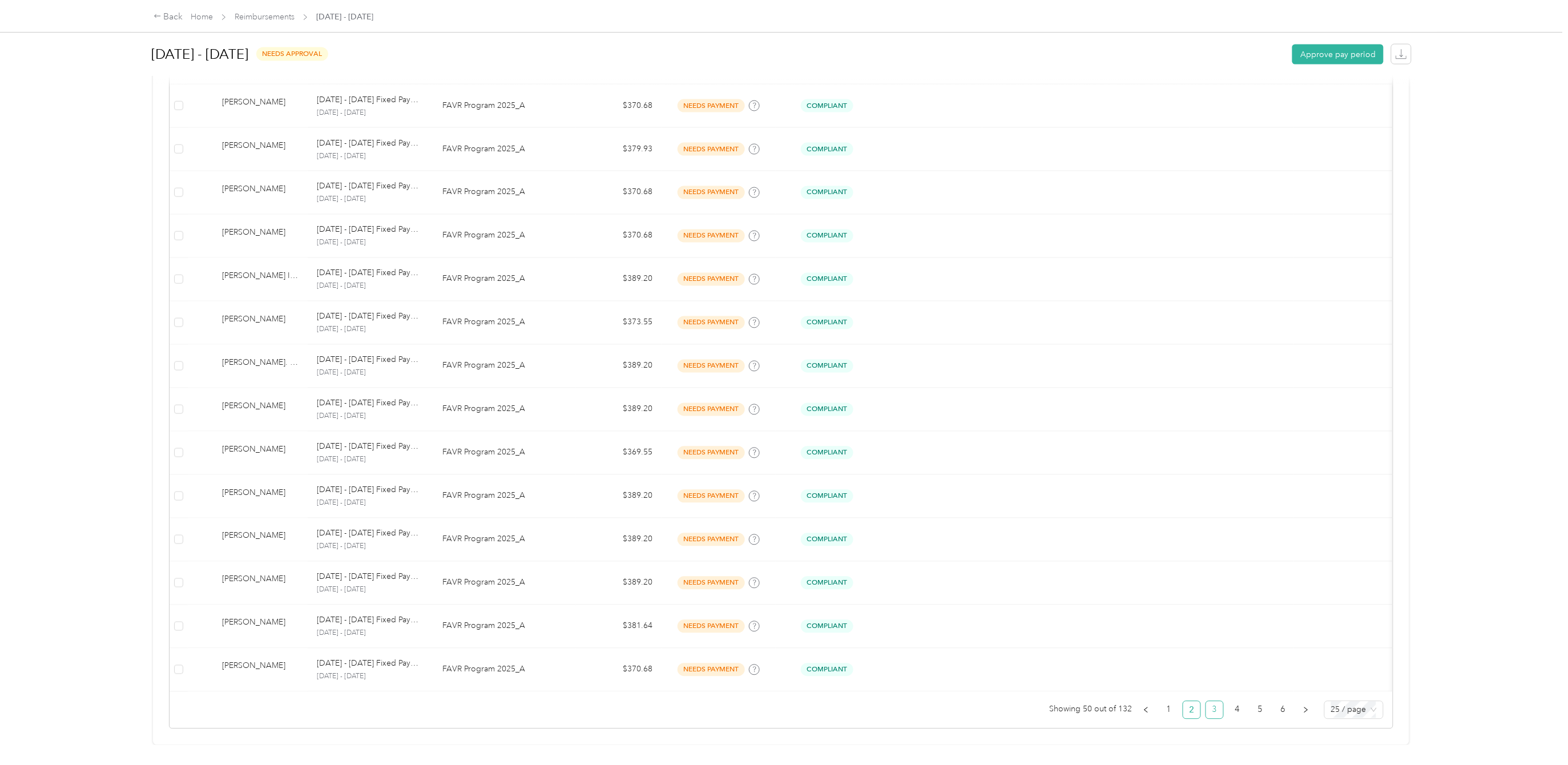
click at [1206, 701] on link "3" at bounding box center [1215, 709] width 17 height 17
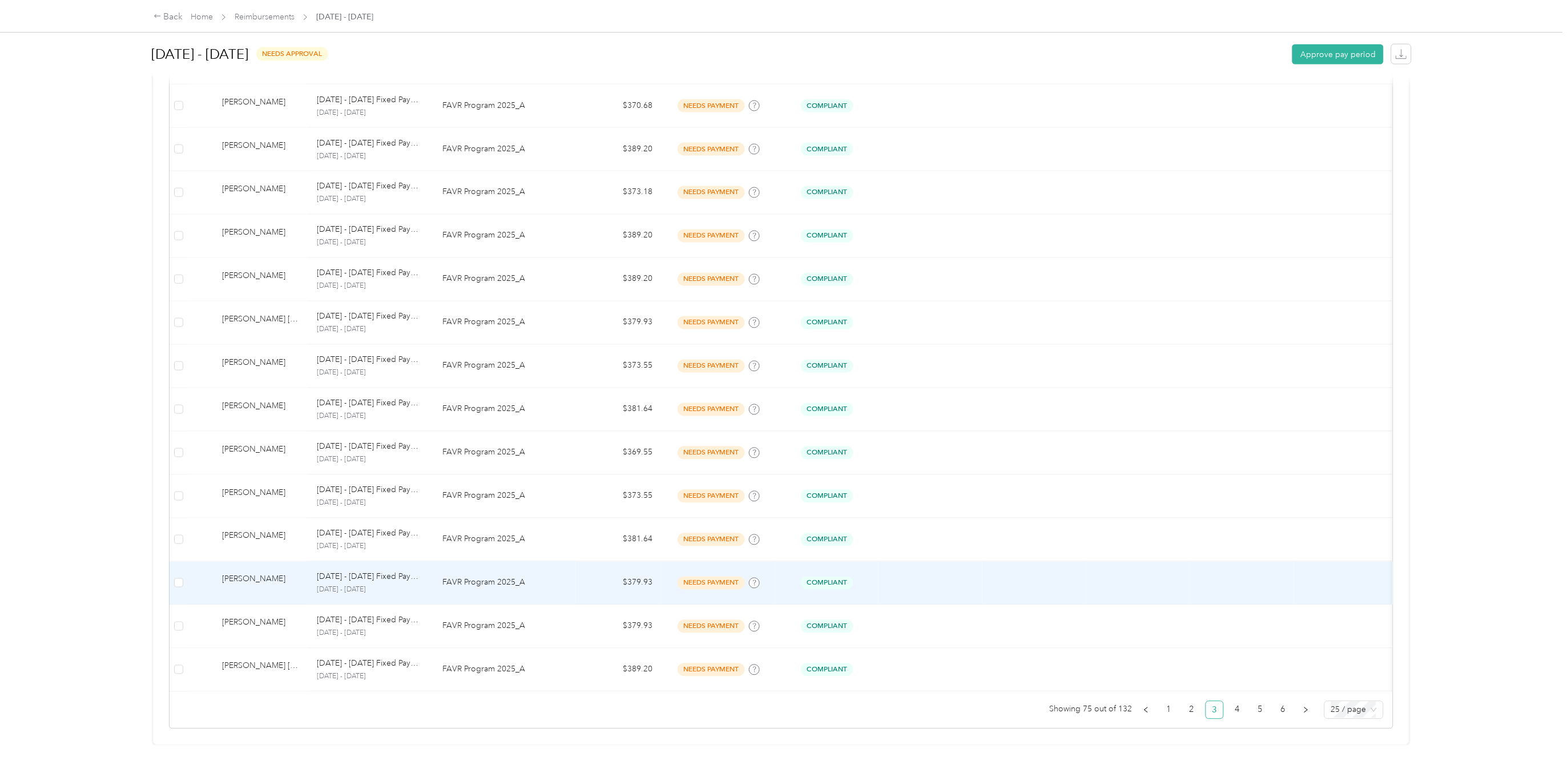
scroll to position [805, 0]
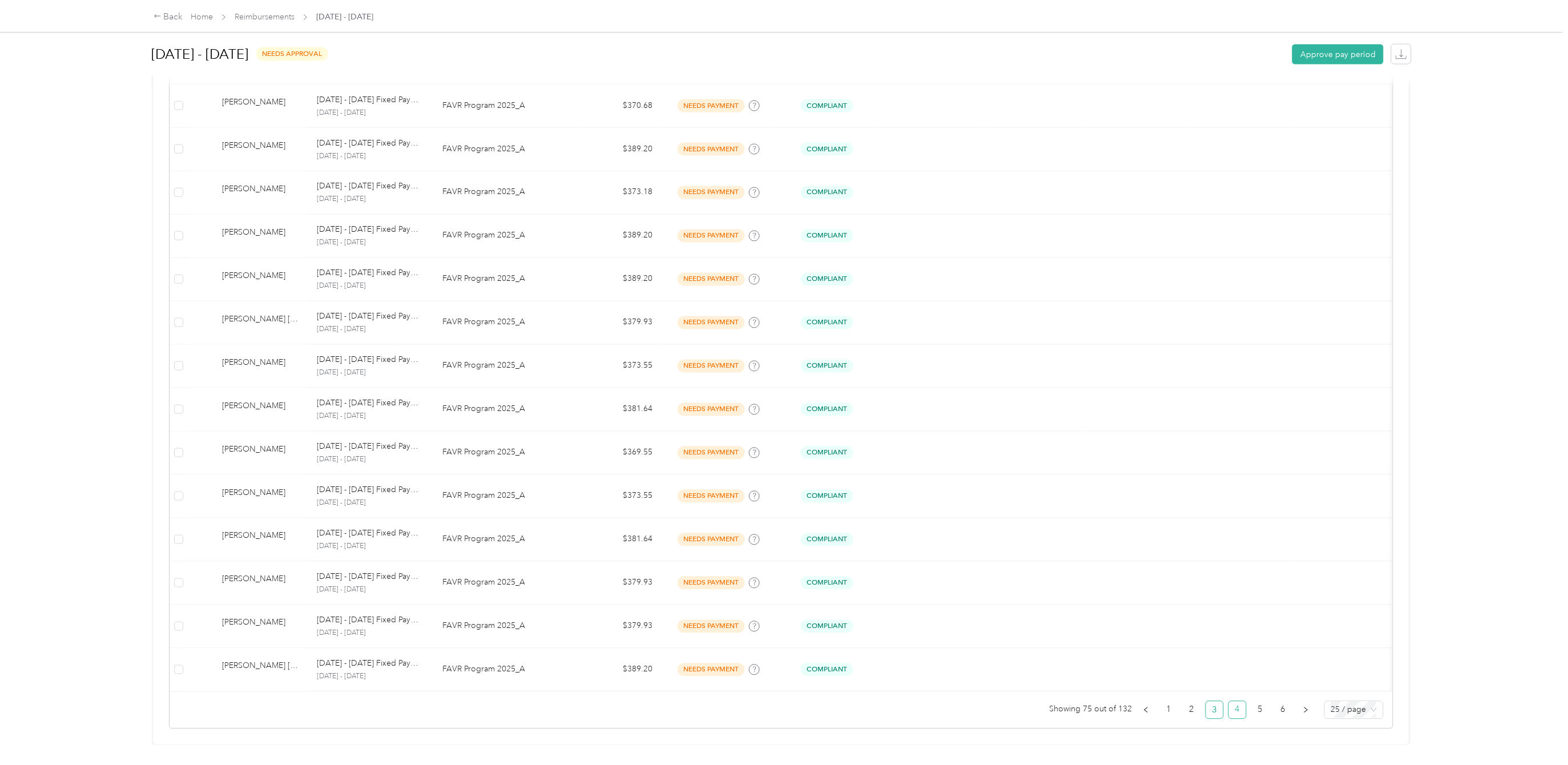
click at [1229, 701] on link "4" at bounding box center [1237, 709] width 17 height 17
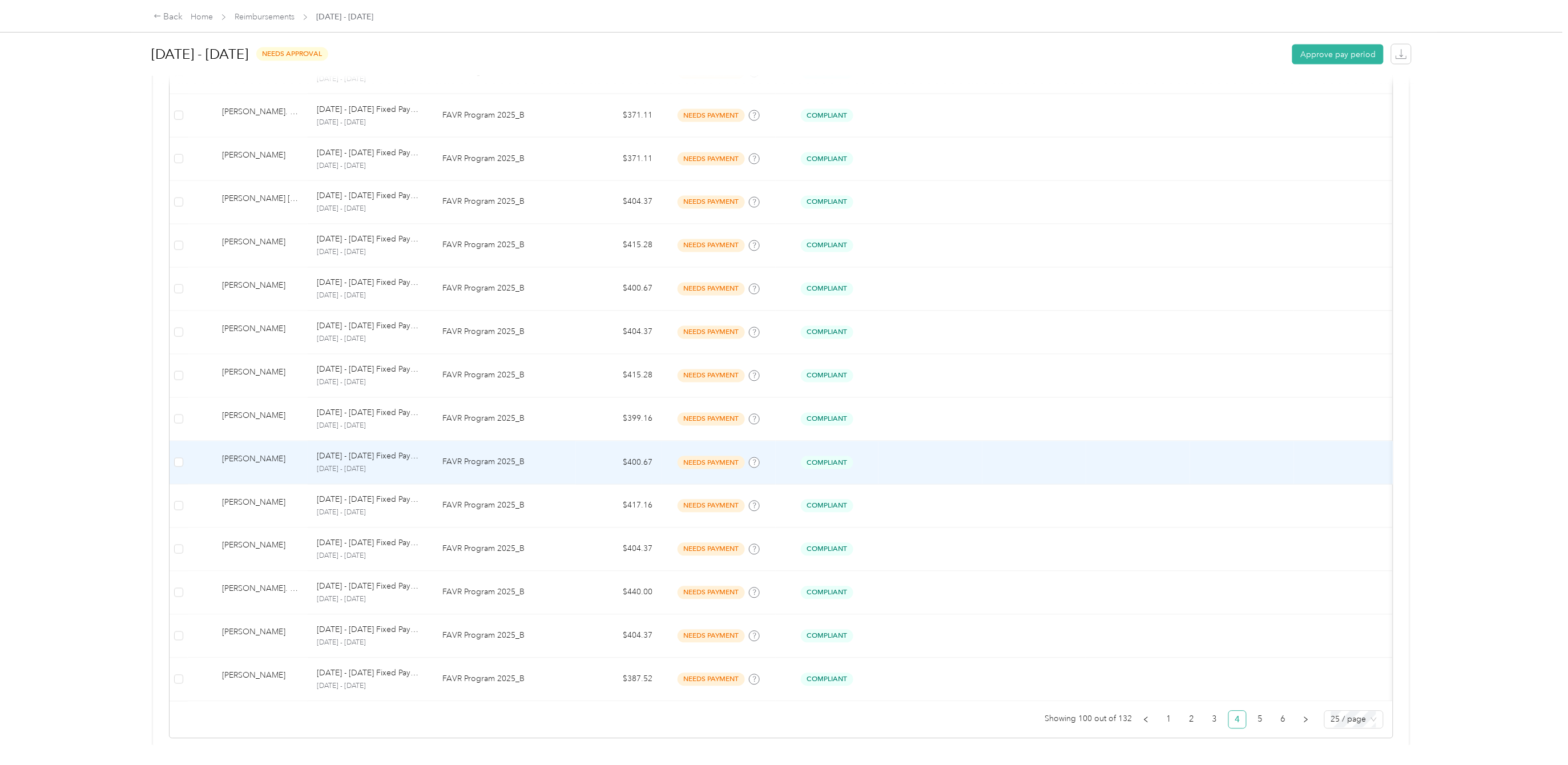
scroll to position [805, 0]
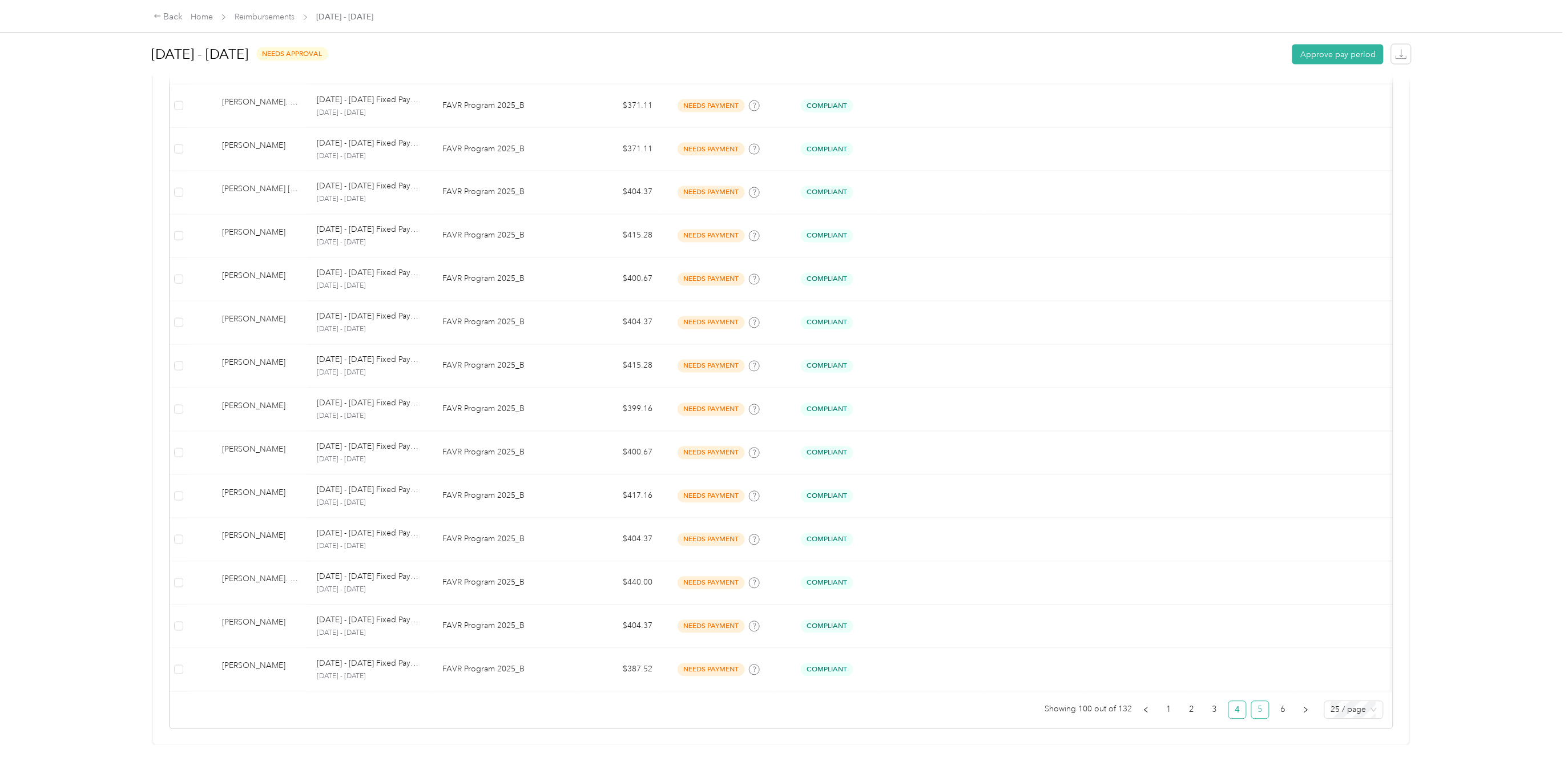
click at [1255, 701] on link "5" at bounding box center [1260, 709] width 17 height 17
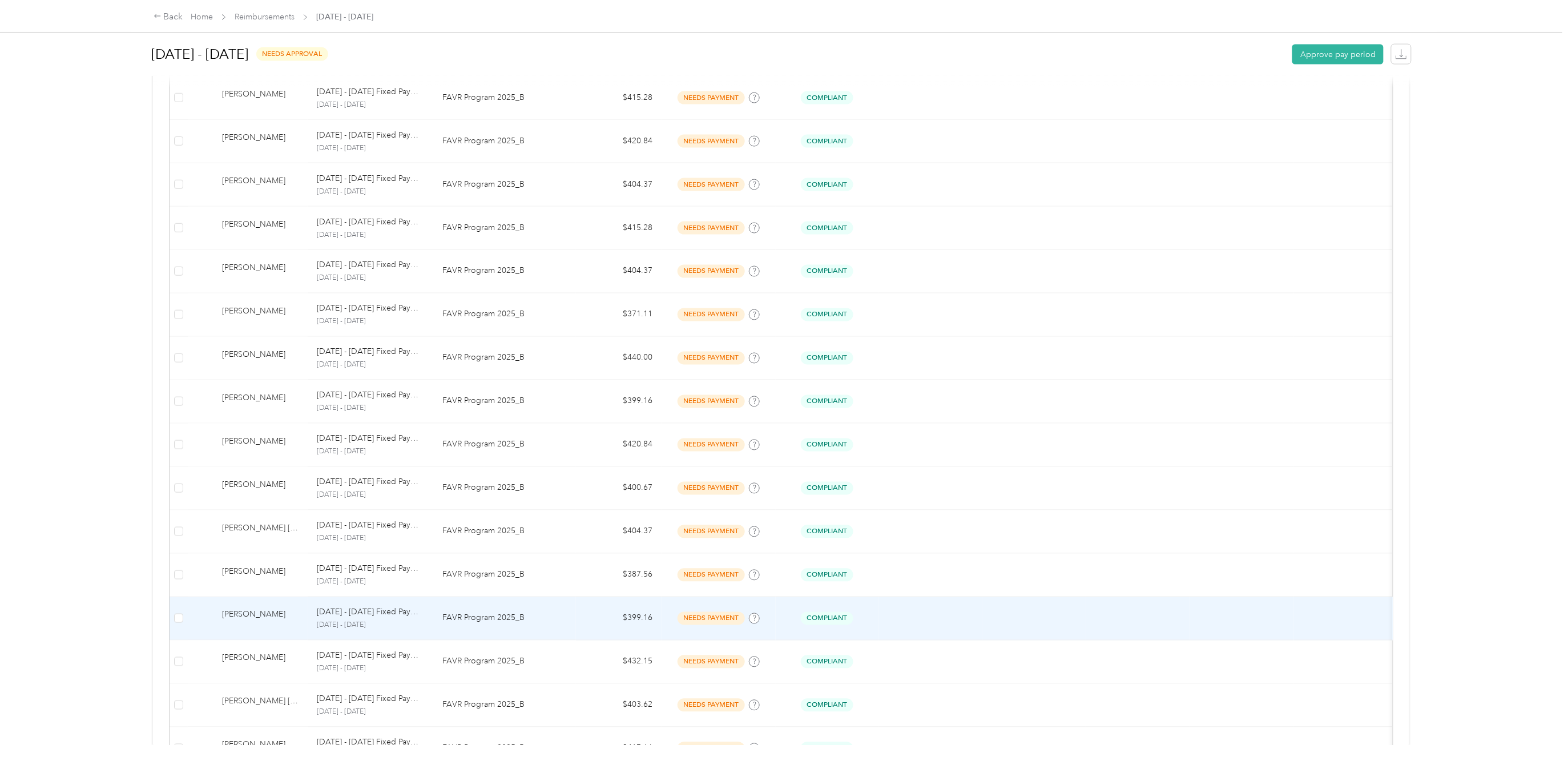
scroll to position [805, 0]
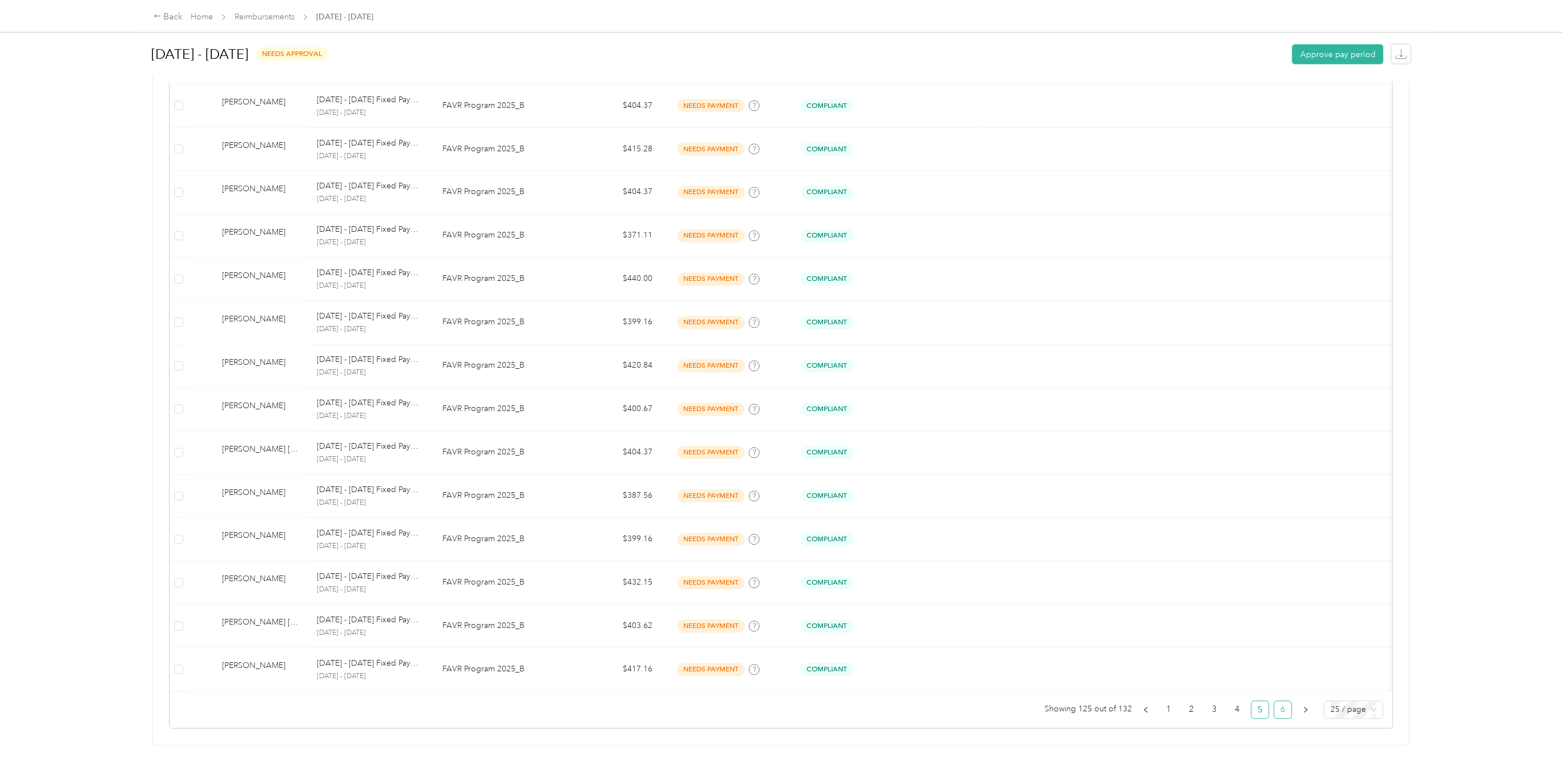
click at [1274, 701] on link "6" at bounding box center [1283, 709] width 17 height 17
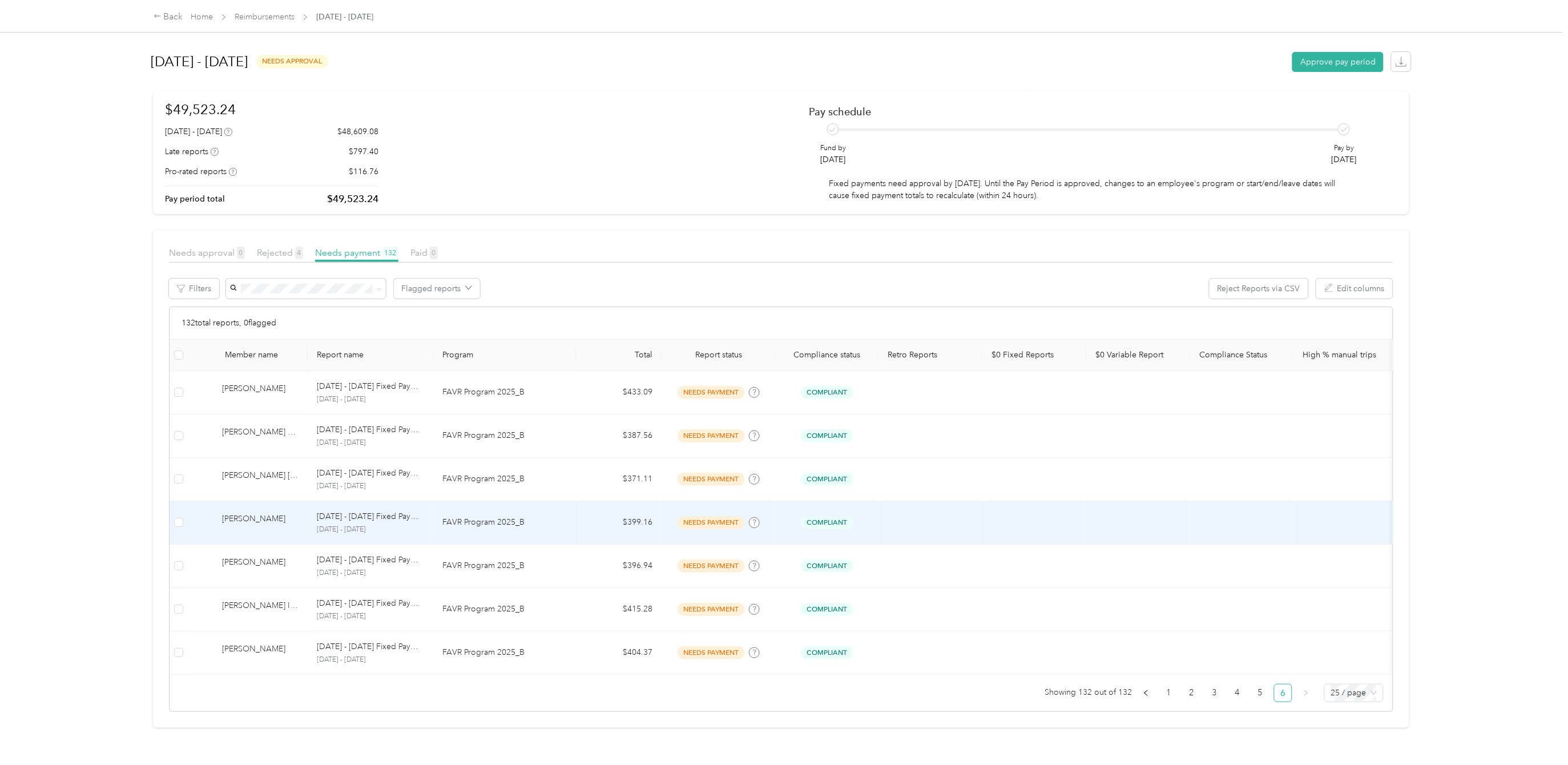
scroll to position [19, 0]
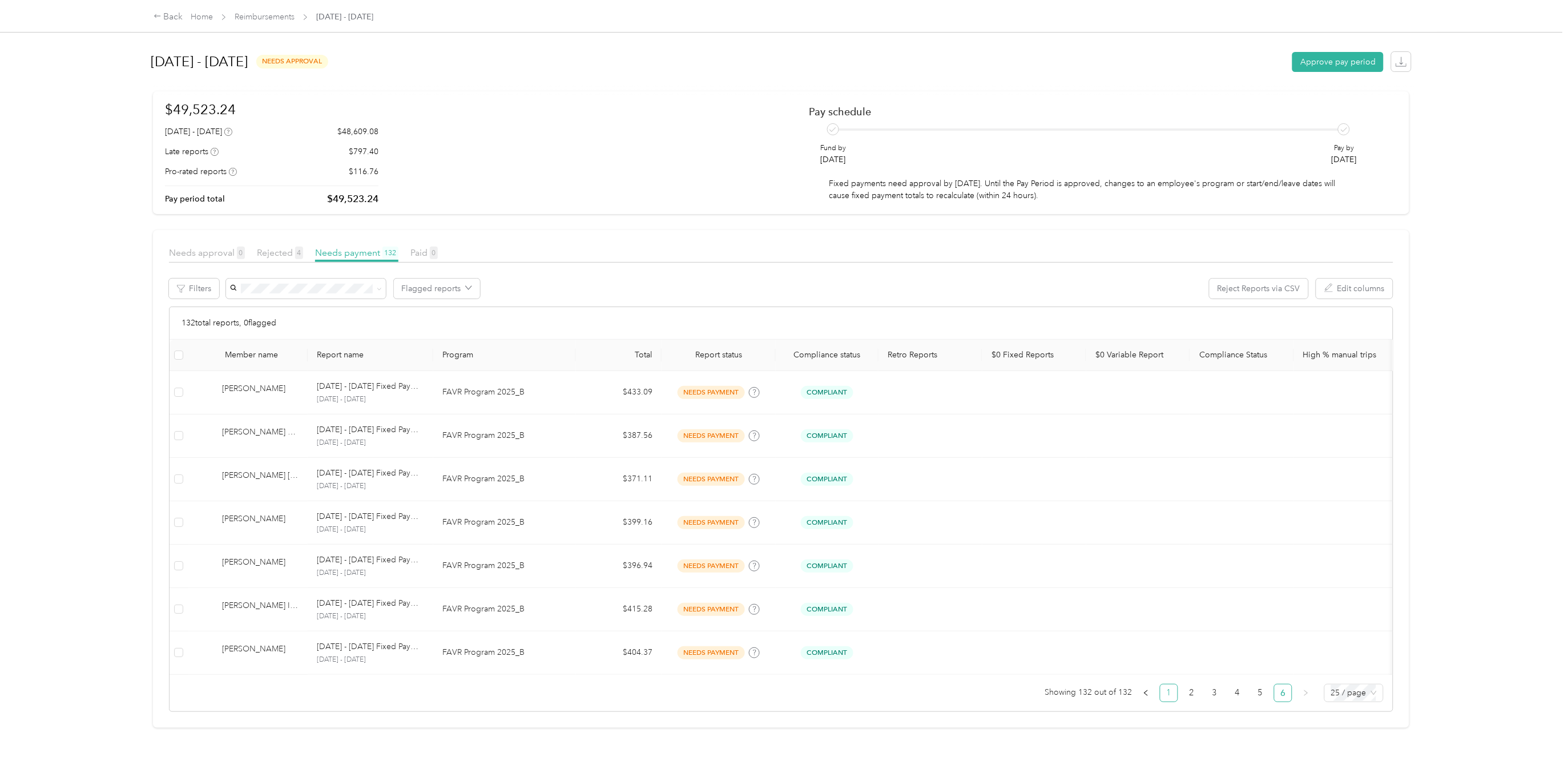
click at [1160, 695] on link "1" at bounding box center [1168, 693] width 17 height 17
click at [281, 16] on link "Reimbursements" at bounding box center [264, 17] width 60 height 10
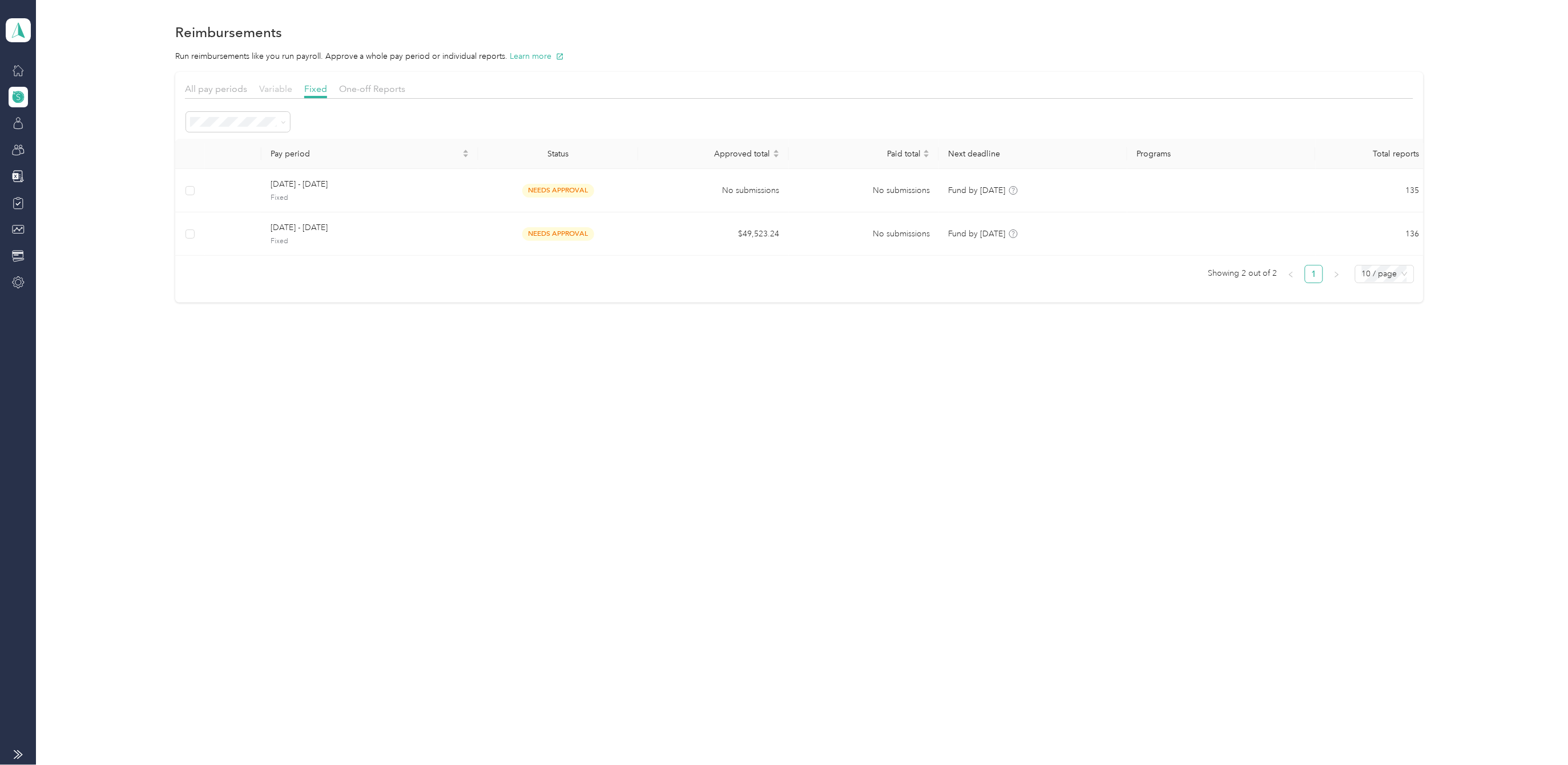
click at [268, 86] on span "Variable" at bounding box center [275, 88] width 33 height 11
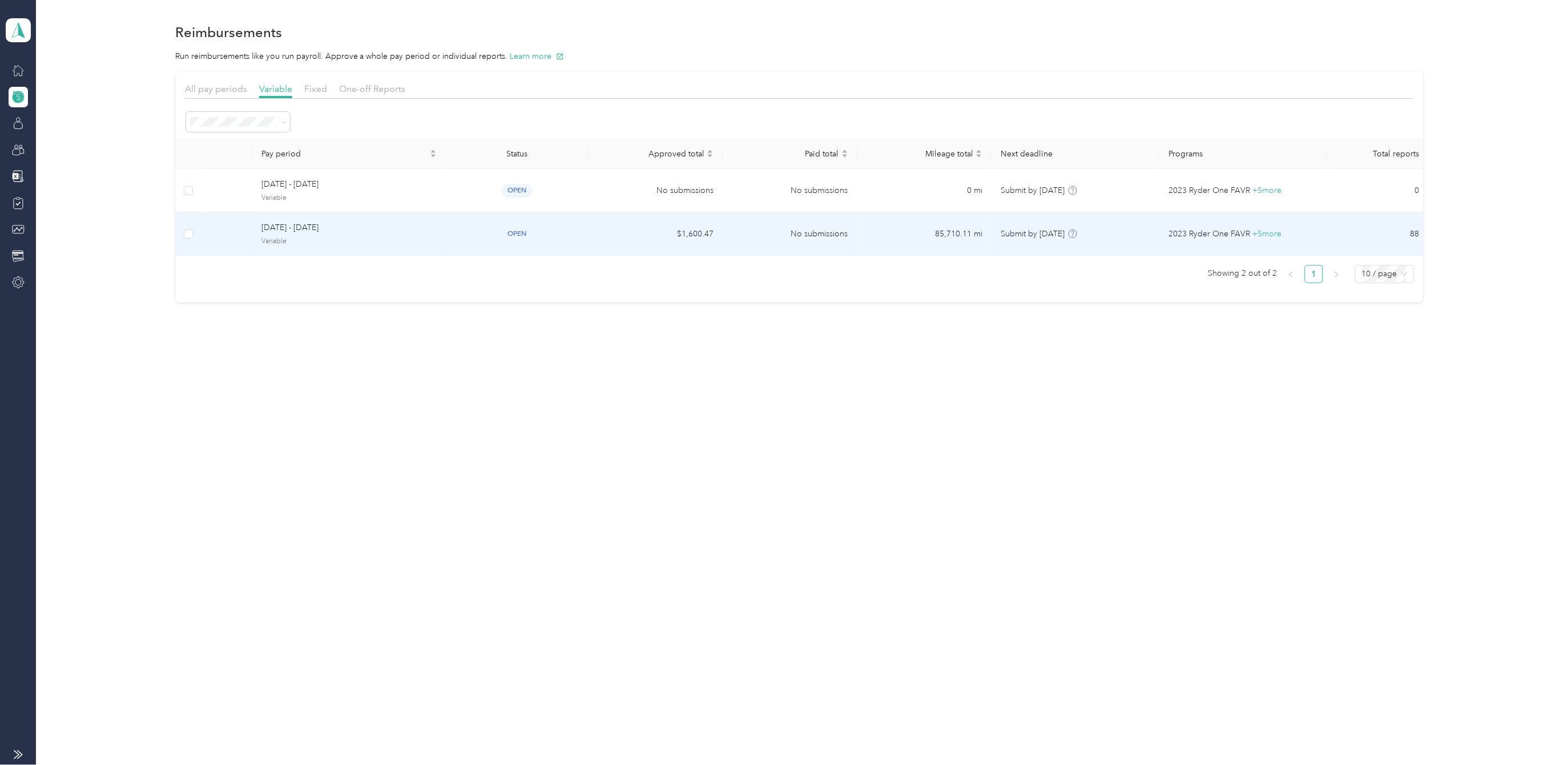
click at [309, 226] on span "[DATE] - [DATE]" at bounding box center [349, 227] width 175 height 13
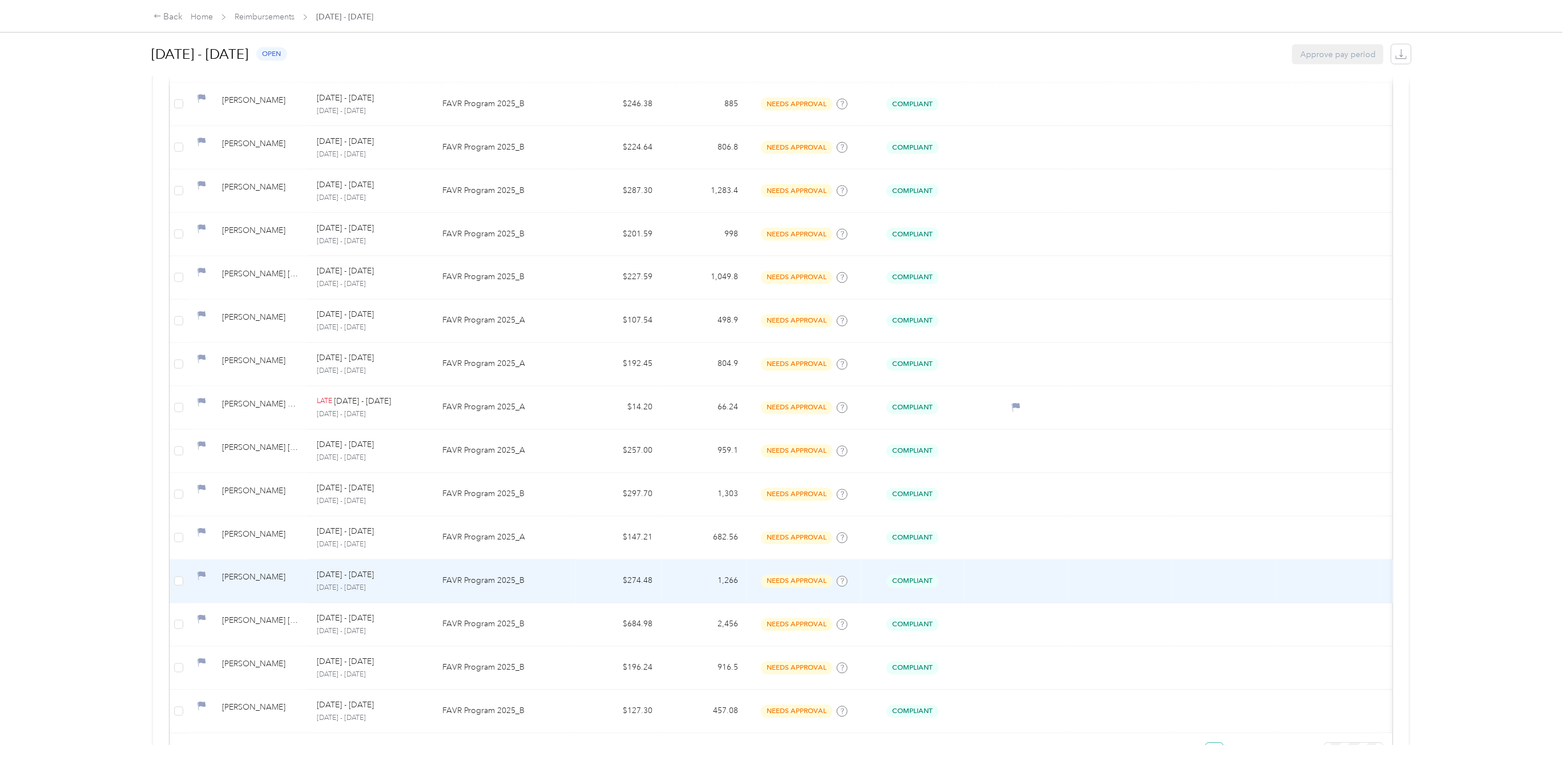
scroll to position [784, 0]
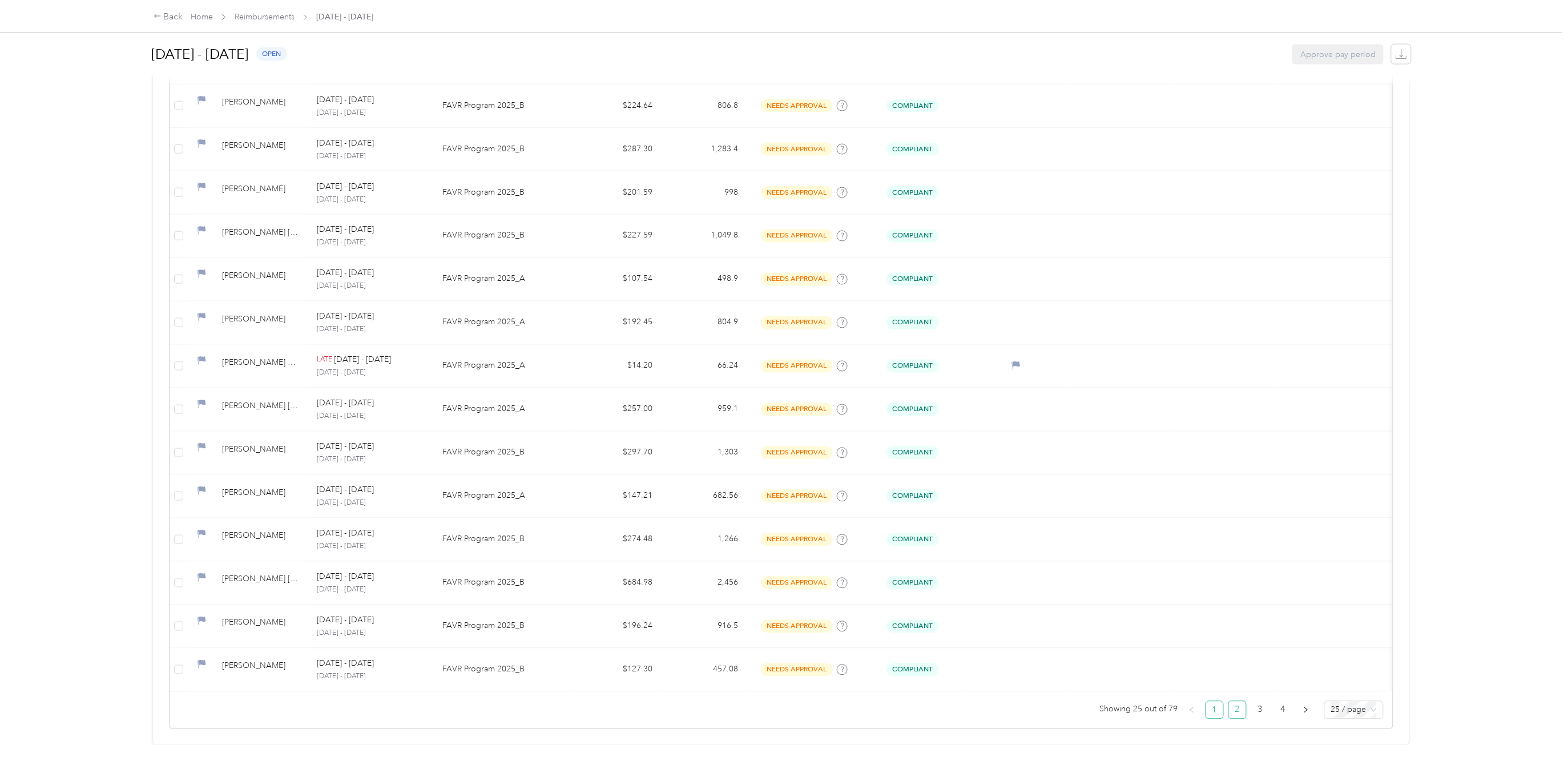
click at [1229, 701] on link "2" at bounding box center [1237, 709] width 17 height 17
